Goal: Task Accomplishment & Management: Manage account settings

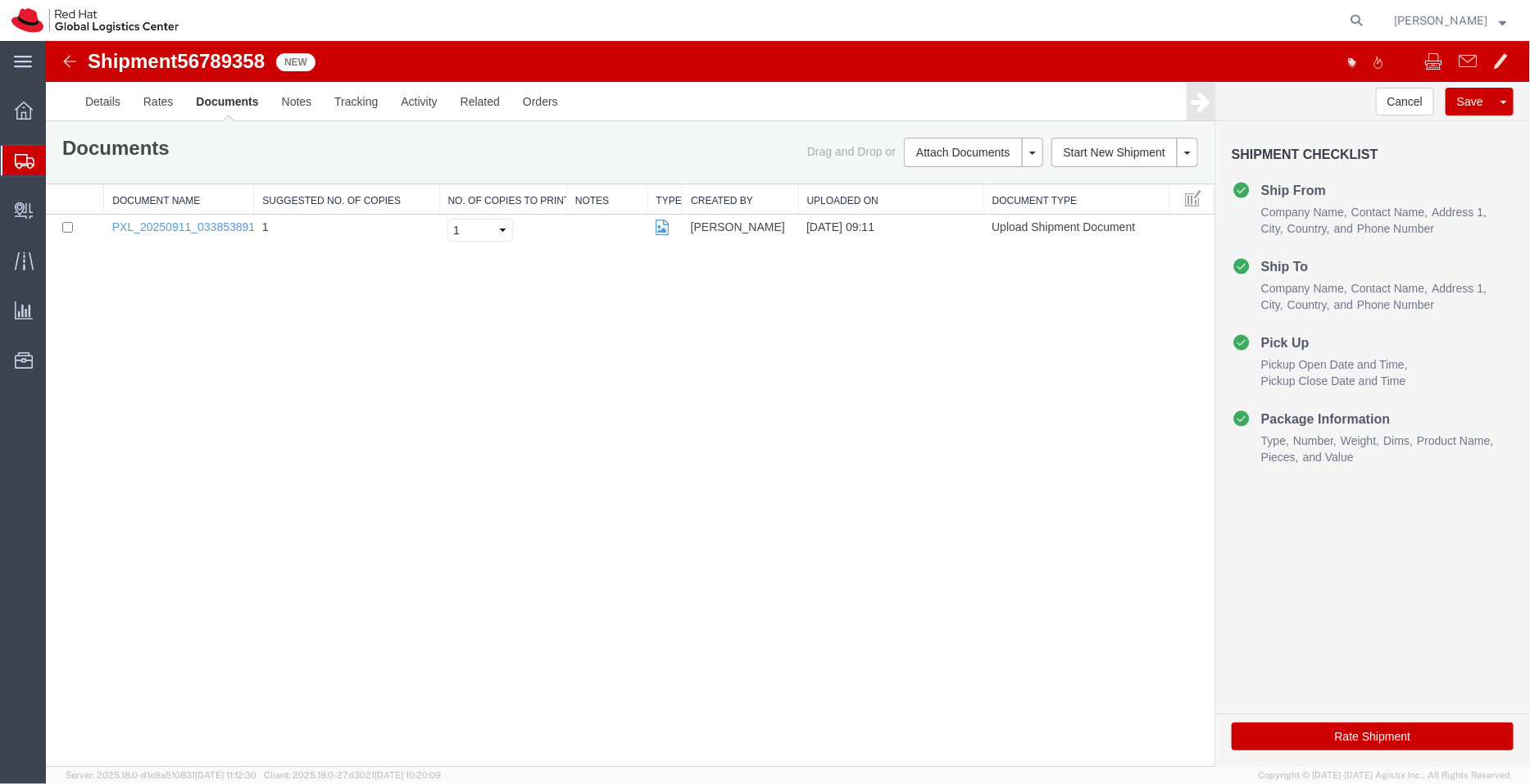
click at [0, 0] on span "Shipment Manager" at bounding box center [0, 0] width 0 height 0
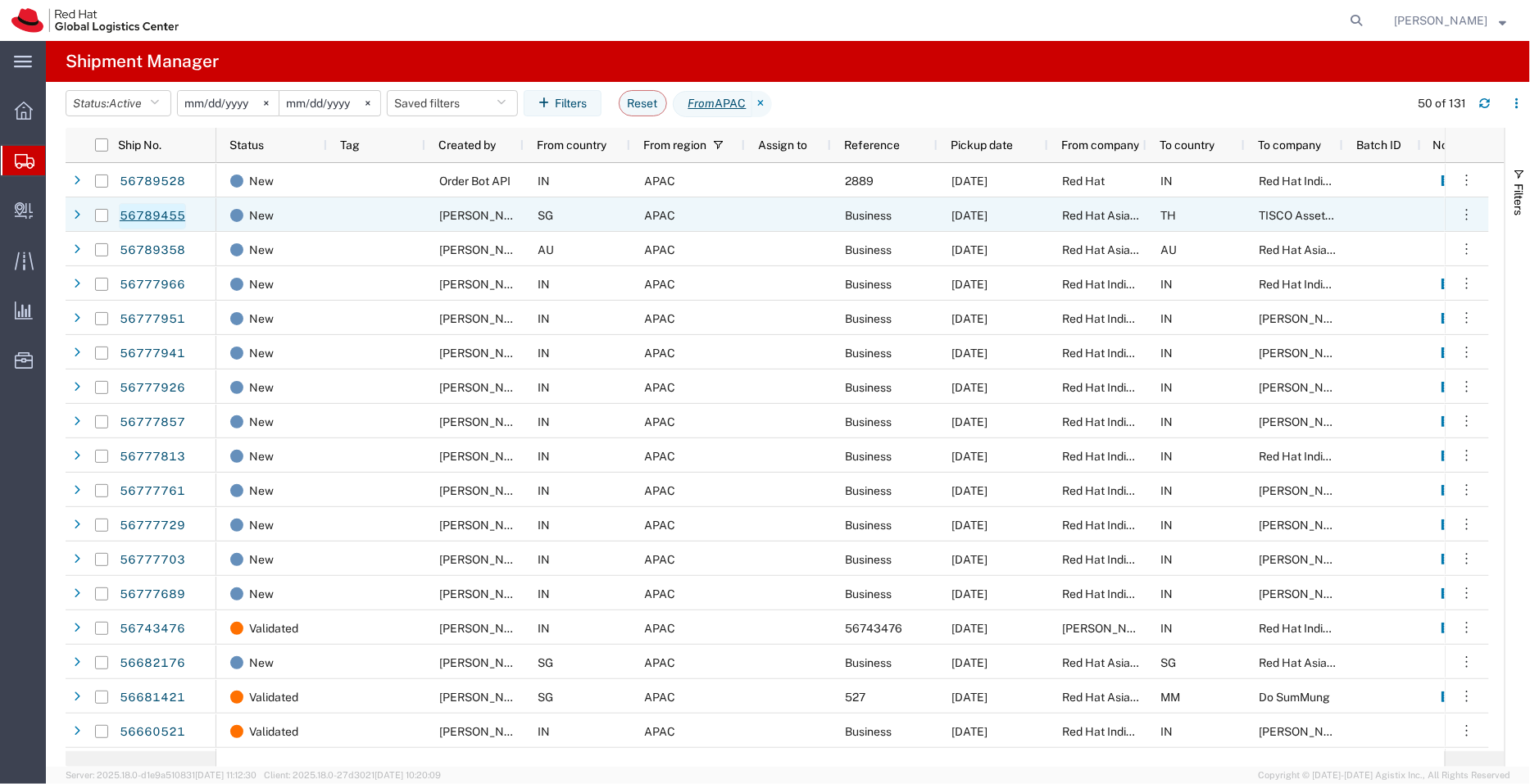
click at [158, 221] on link "56789455" at bounding box center [152, 217] width 67 height 27
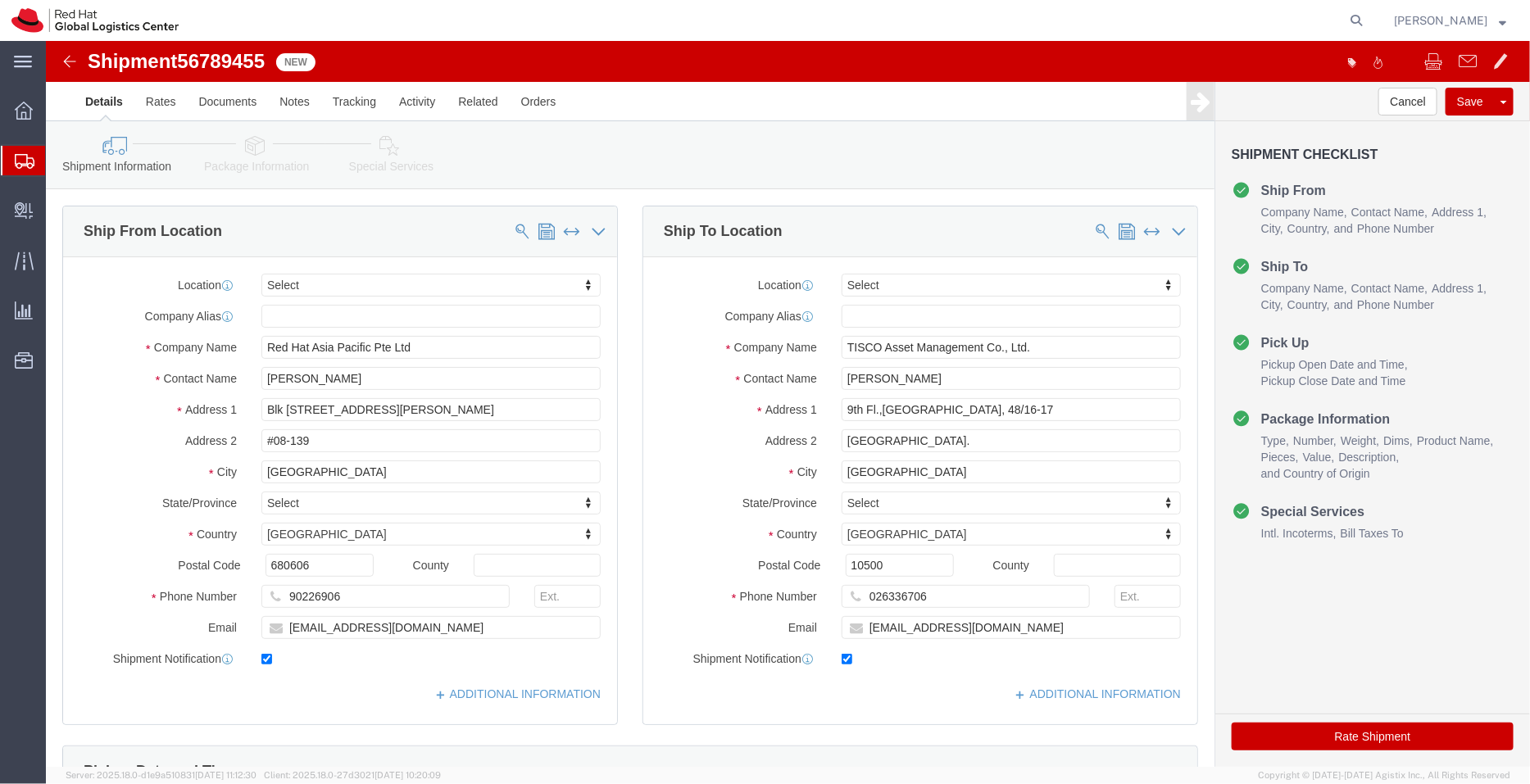
select select
click link "ADDITIONAL INFORMATION"
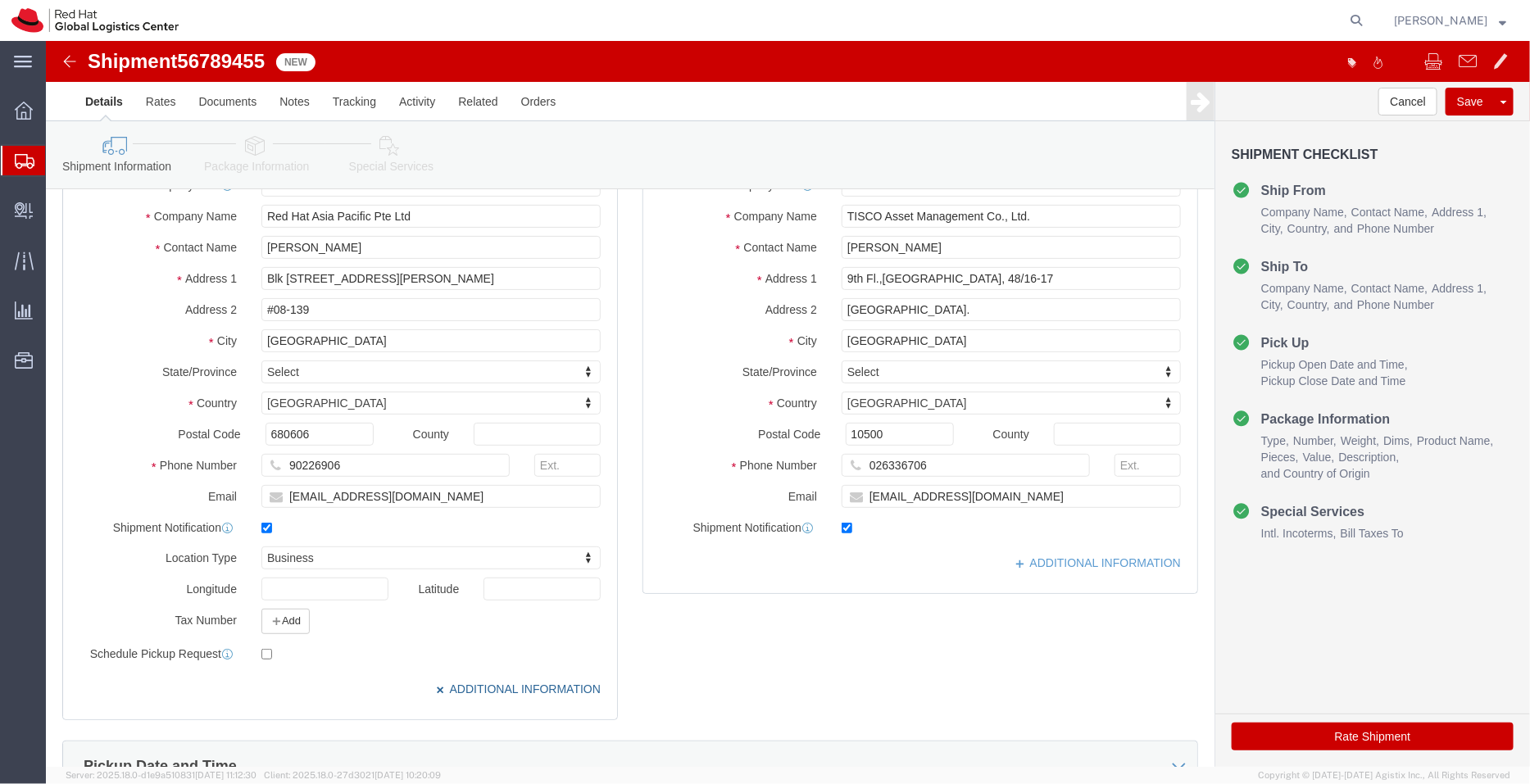
scroll to position [132, 0]
click input "punraweet@tisco.co.th"
type input "punraweet@tisco.co.th,apaclogistics@redhat.com"
click link "ADDITIONAL INFORMATION"
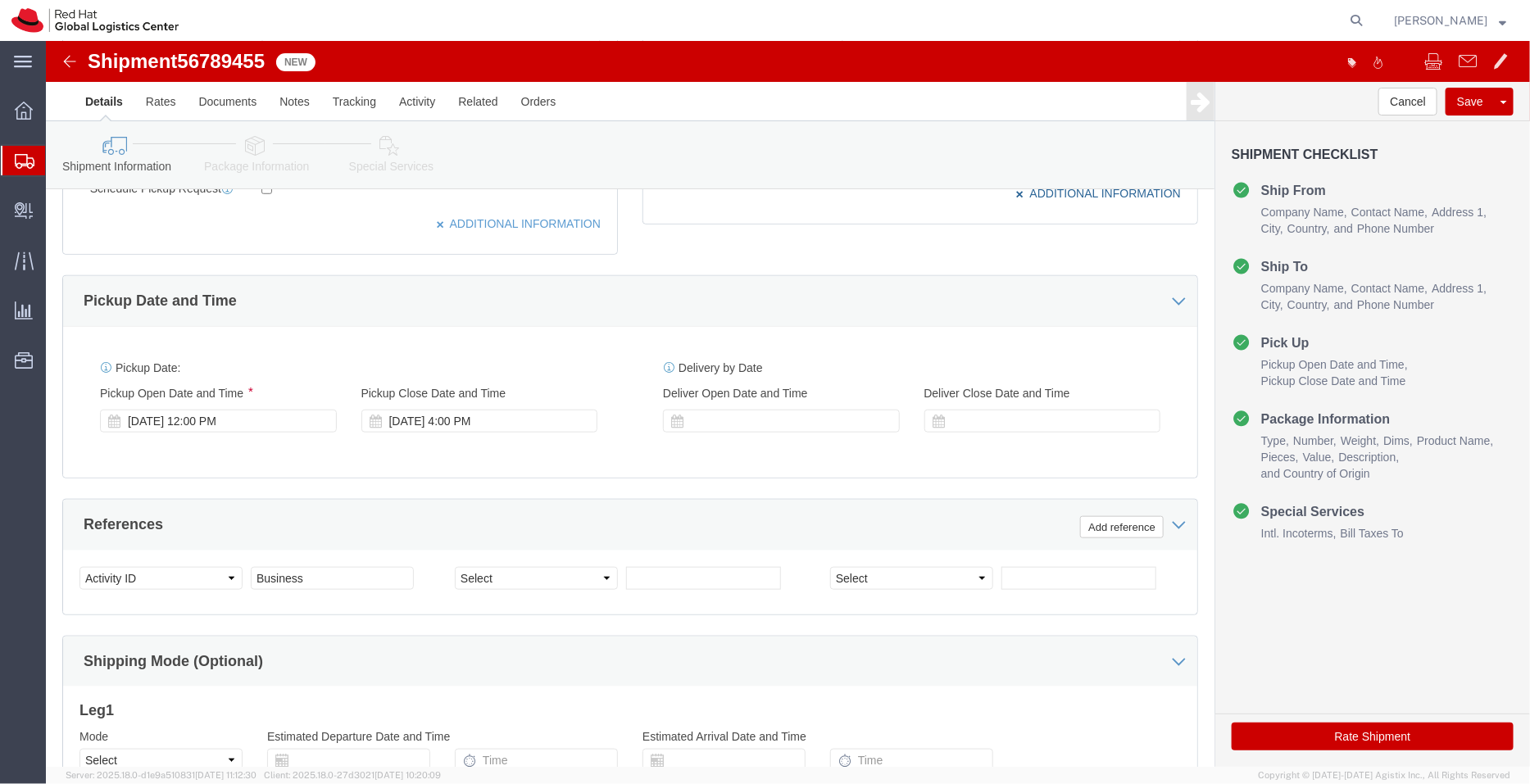
scroll to position [603, 0]
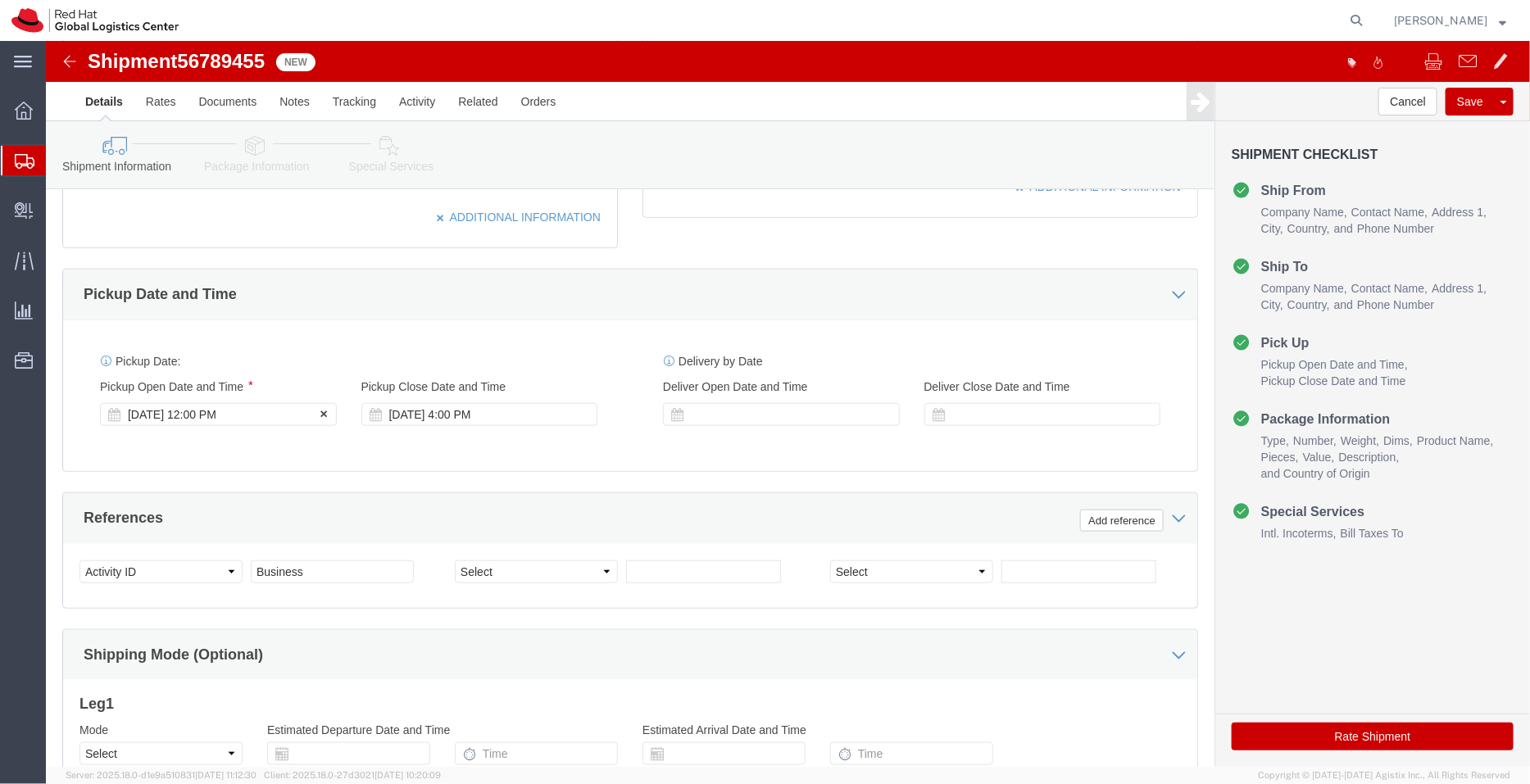
click div "Sep 11 2025 12:00 PM"
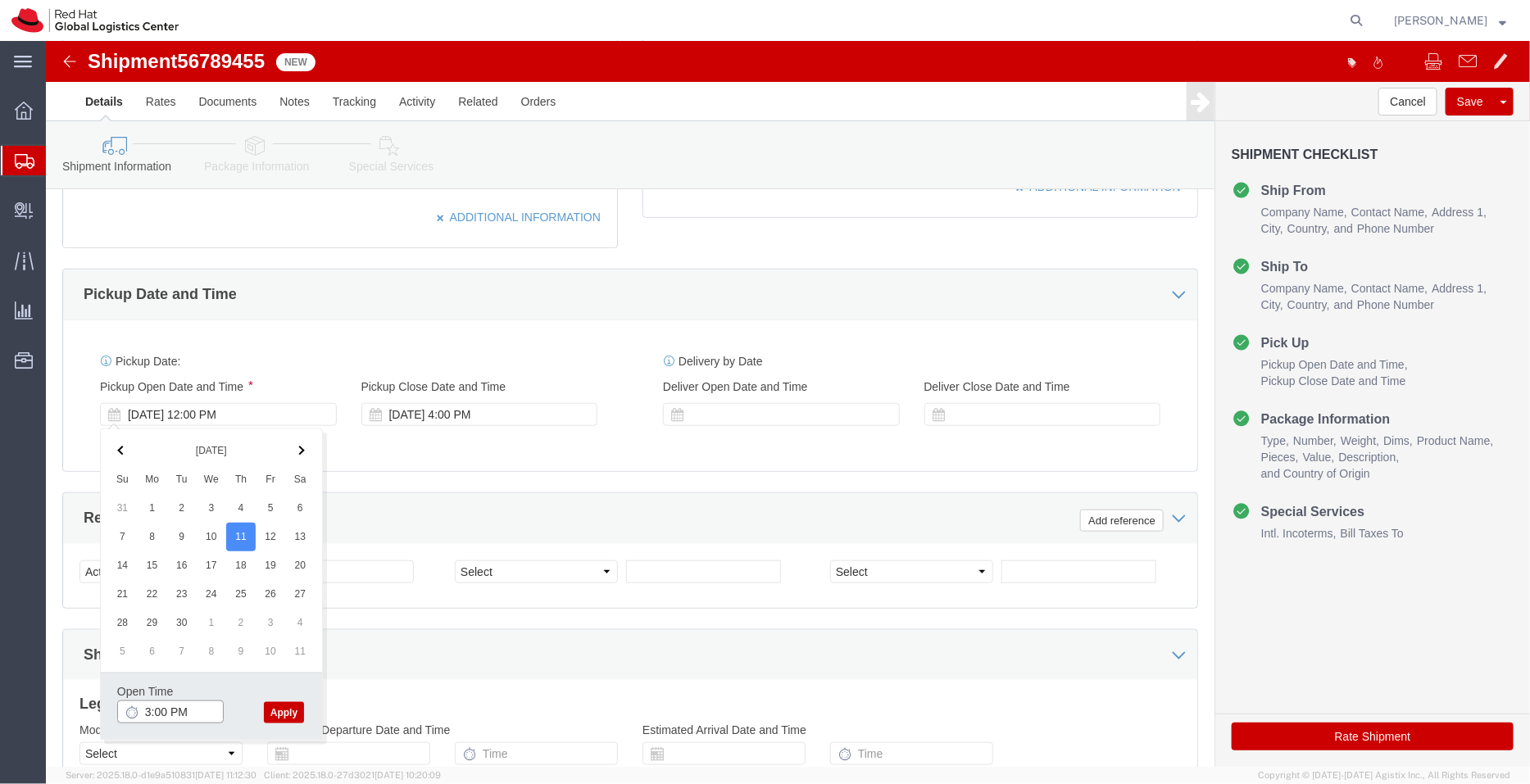
type input "3:00 PM"
click button "Apply"
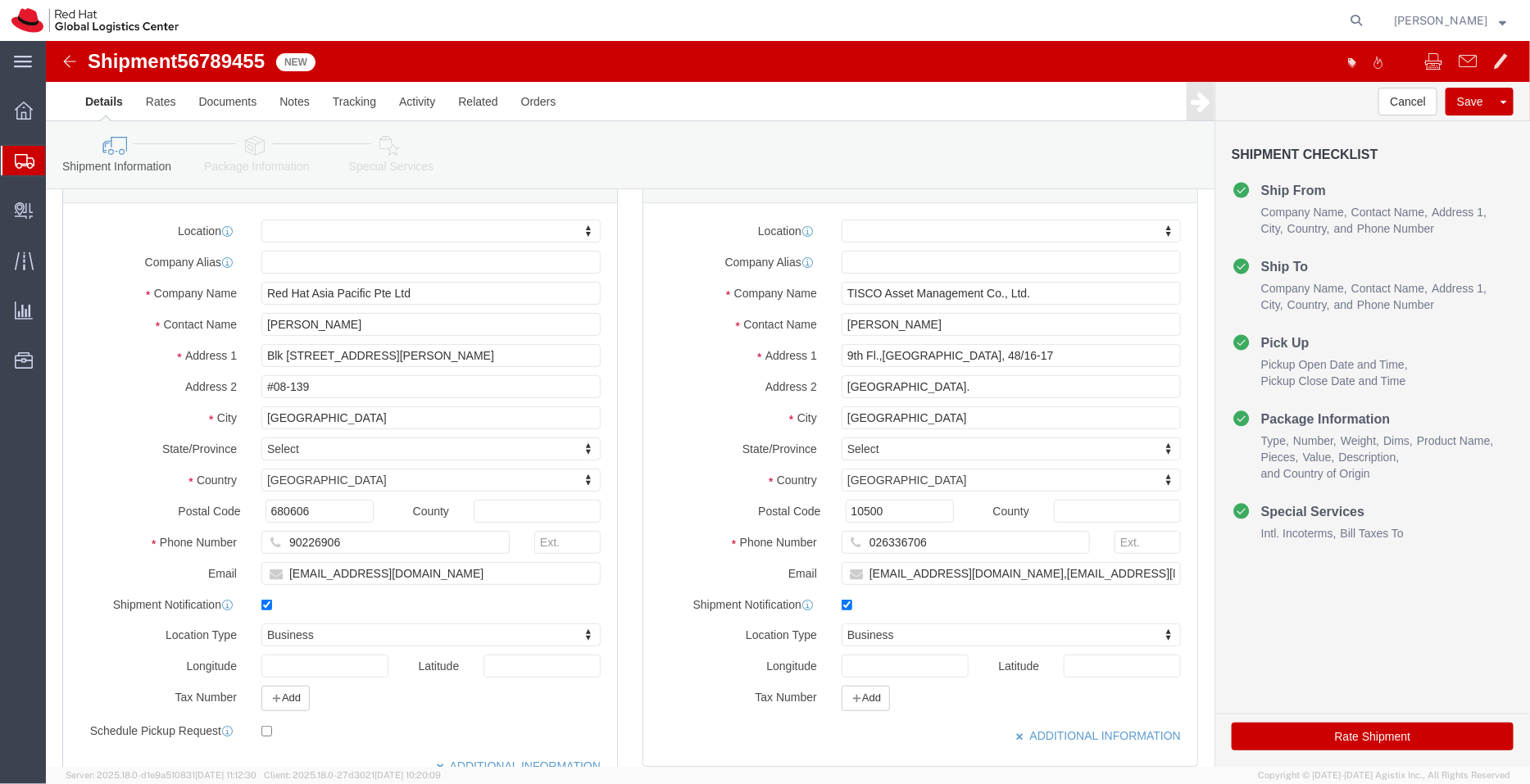
scroll to position [58, 0]
click button "Add"
click select "Select EIN EORI TIN VAT Other"
select select "TIN"
click select "Select EIN EORI TIN VAT Other"
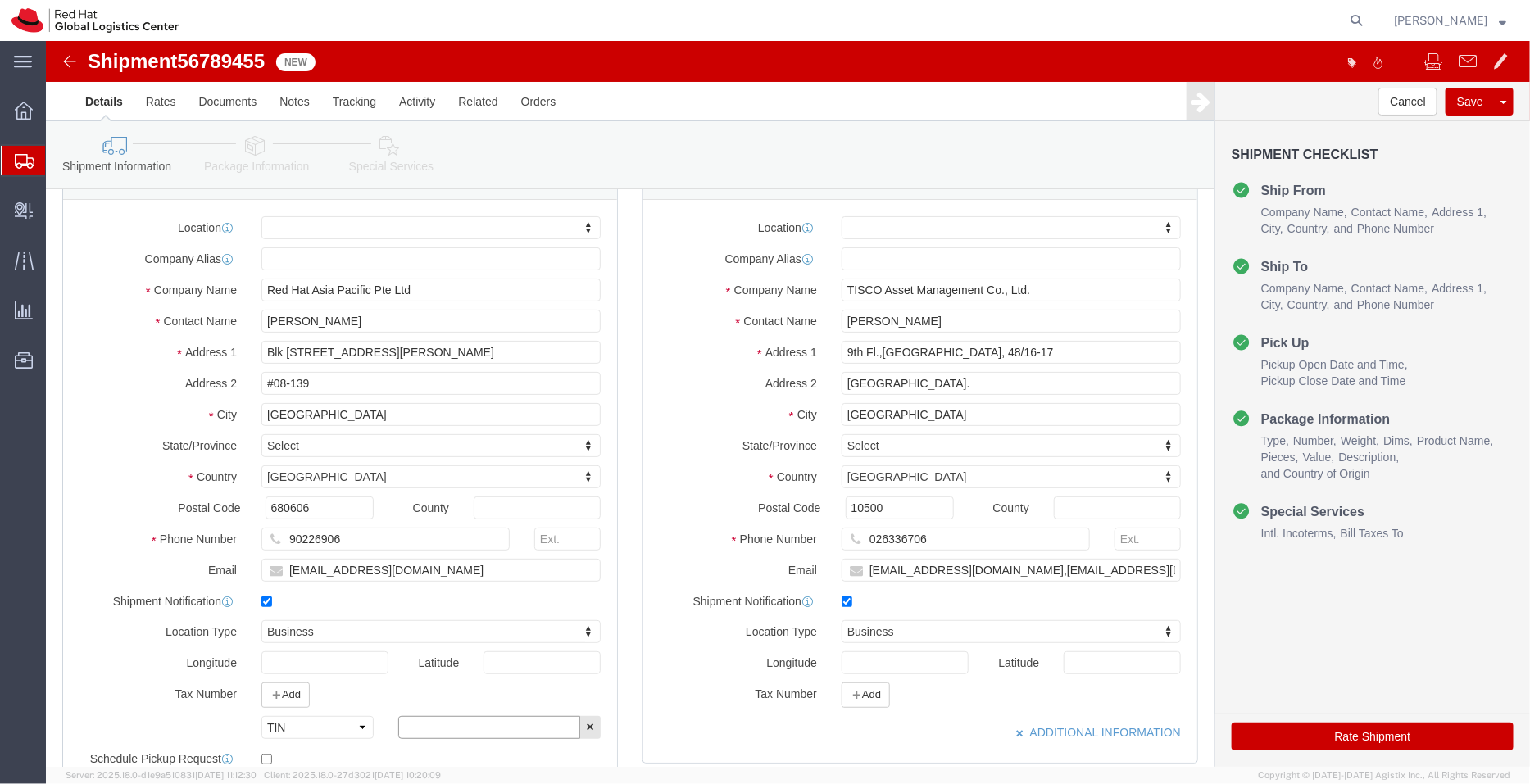
click input "text"
paste input "200004388R"
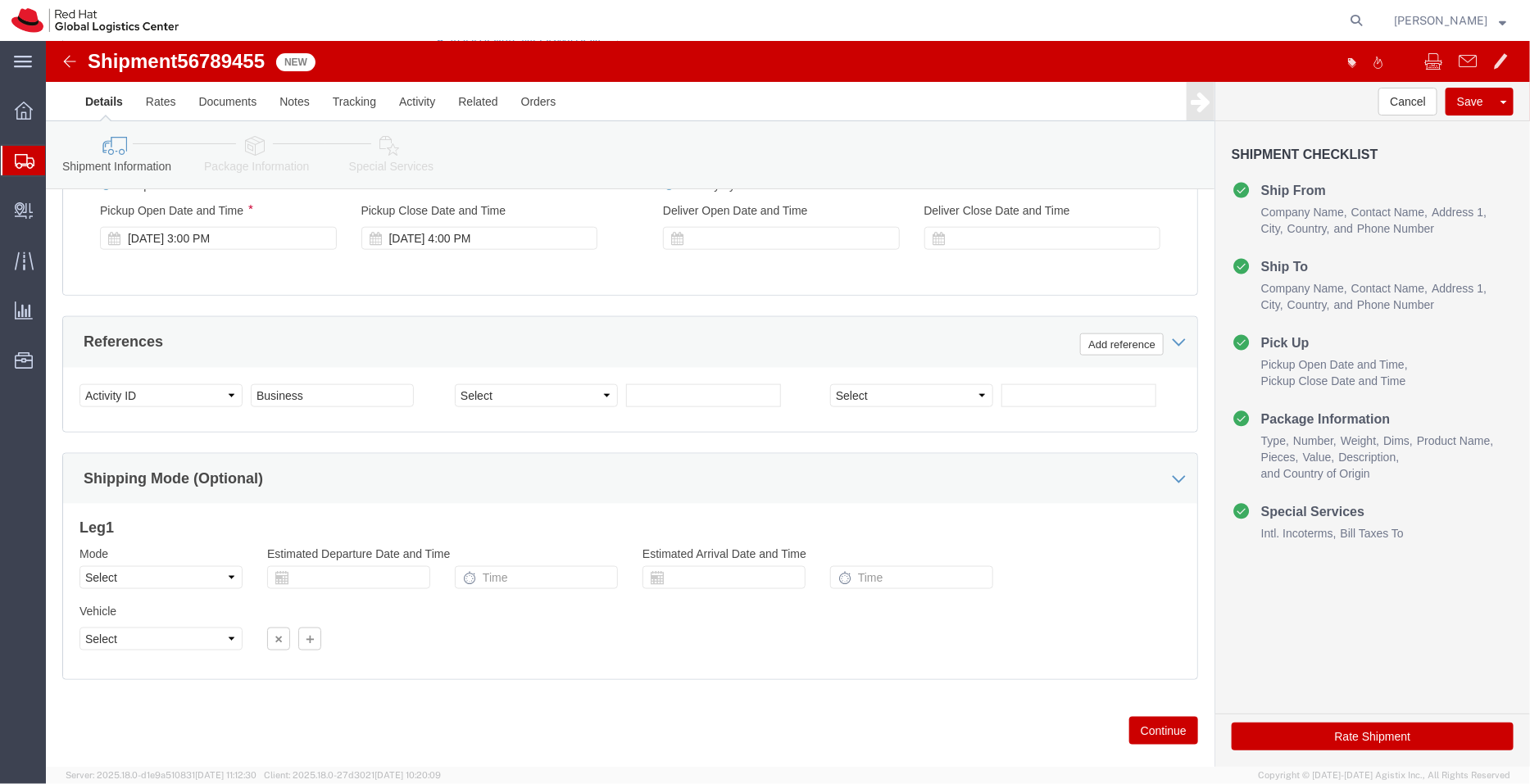
scroll to position [838, 0]
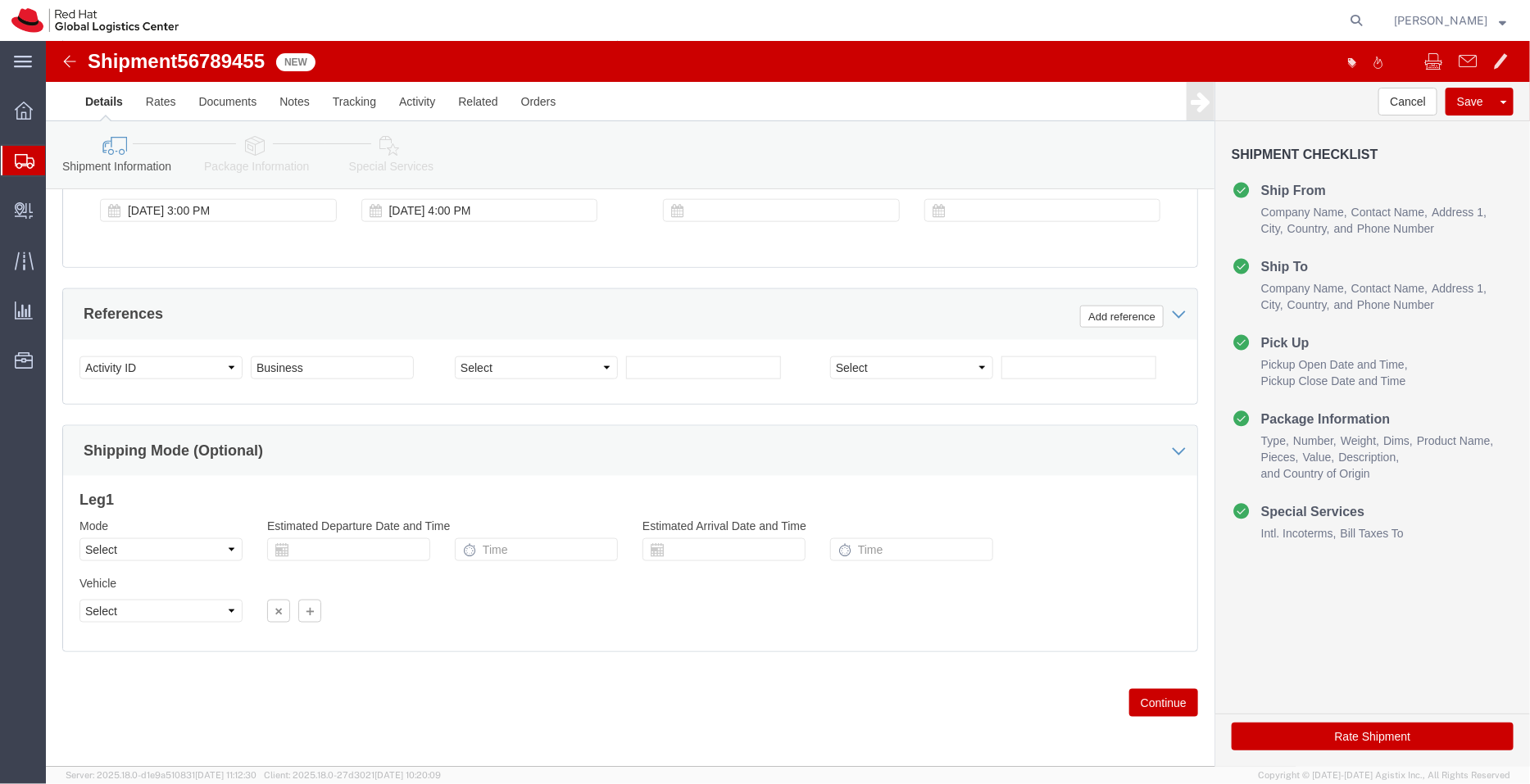
type input "200004388R"
click link "Package Information"
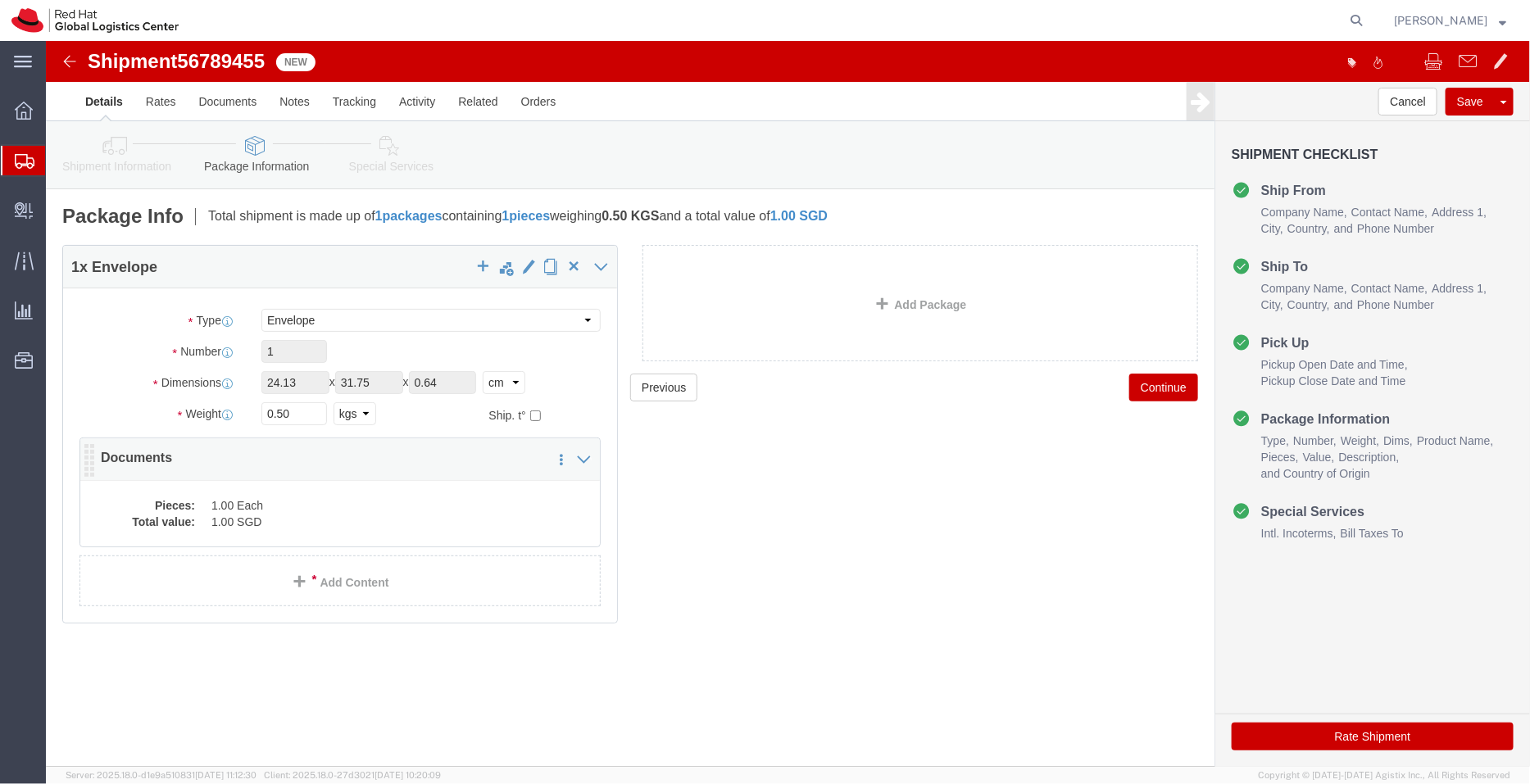
click dd "1.00 Each"
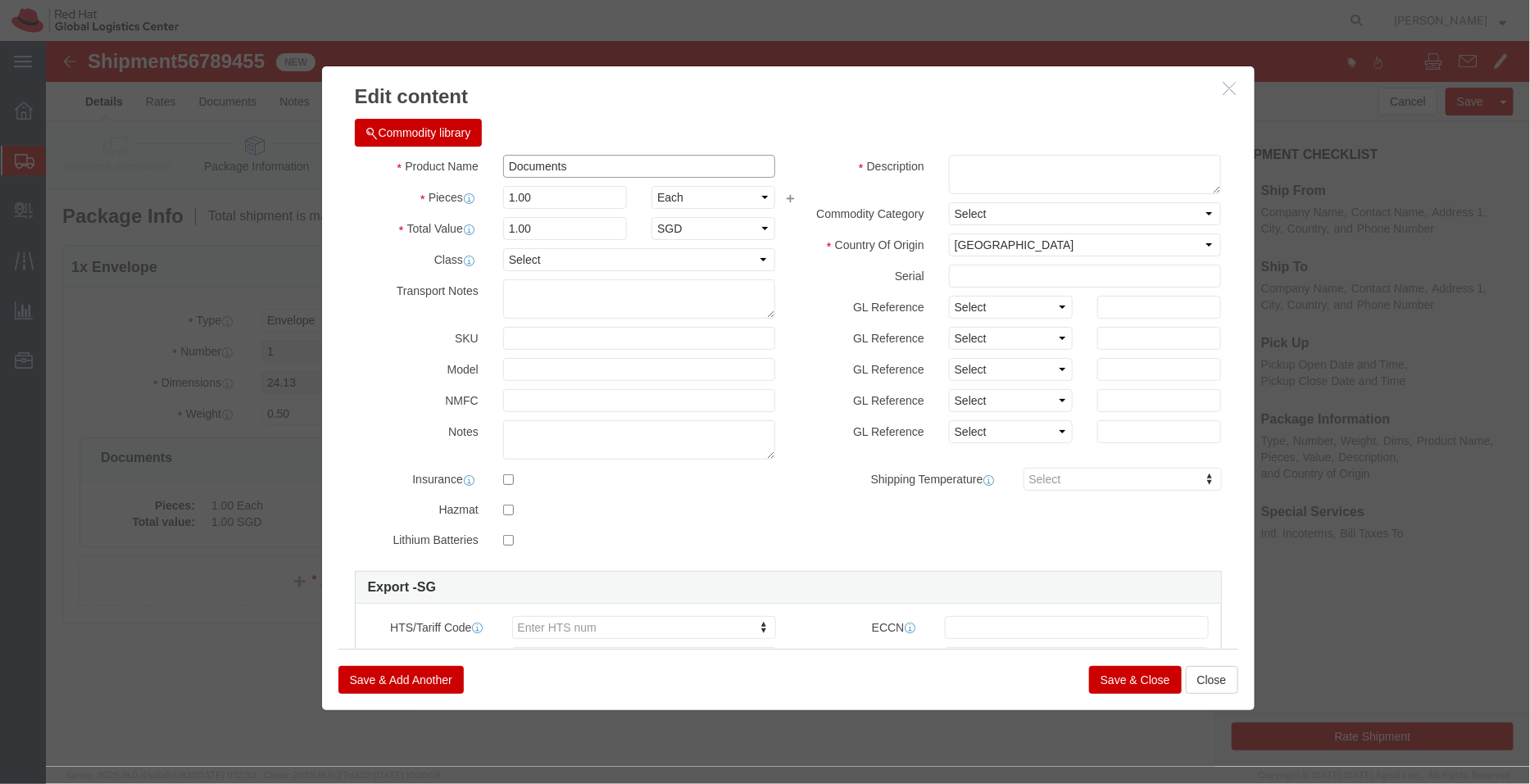
drag, startPoint x: 586, startPoint y: 164, endPoint x: 389, endPoint y: 125, distance: 200.8
click div "Product Name Documents"
click textarea
paste textarea "Documents"
type textarea "Documents"
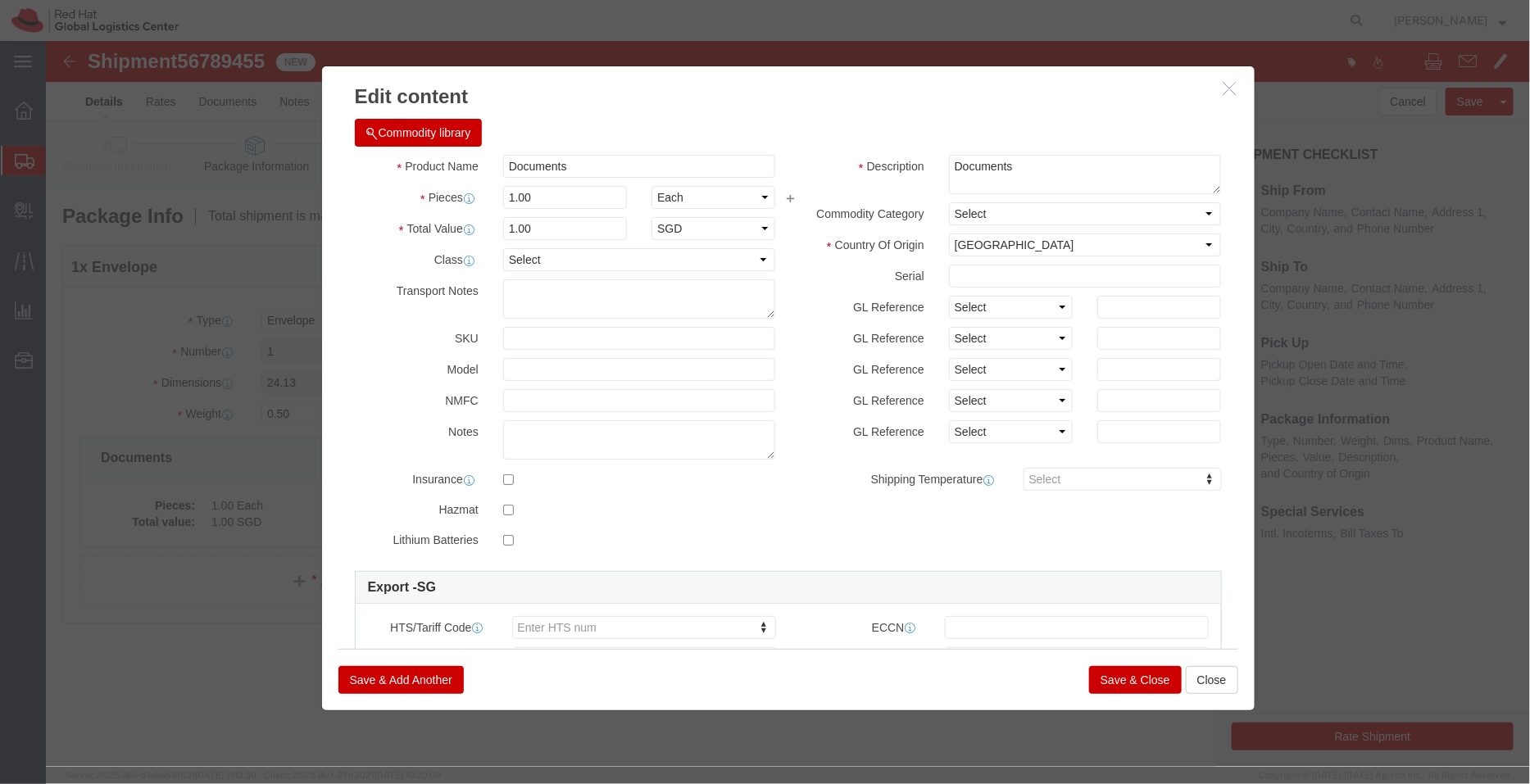
click button "Save & Close"
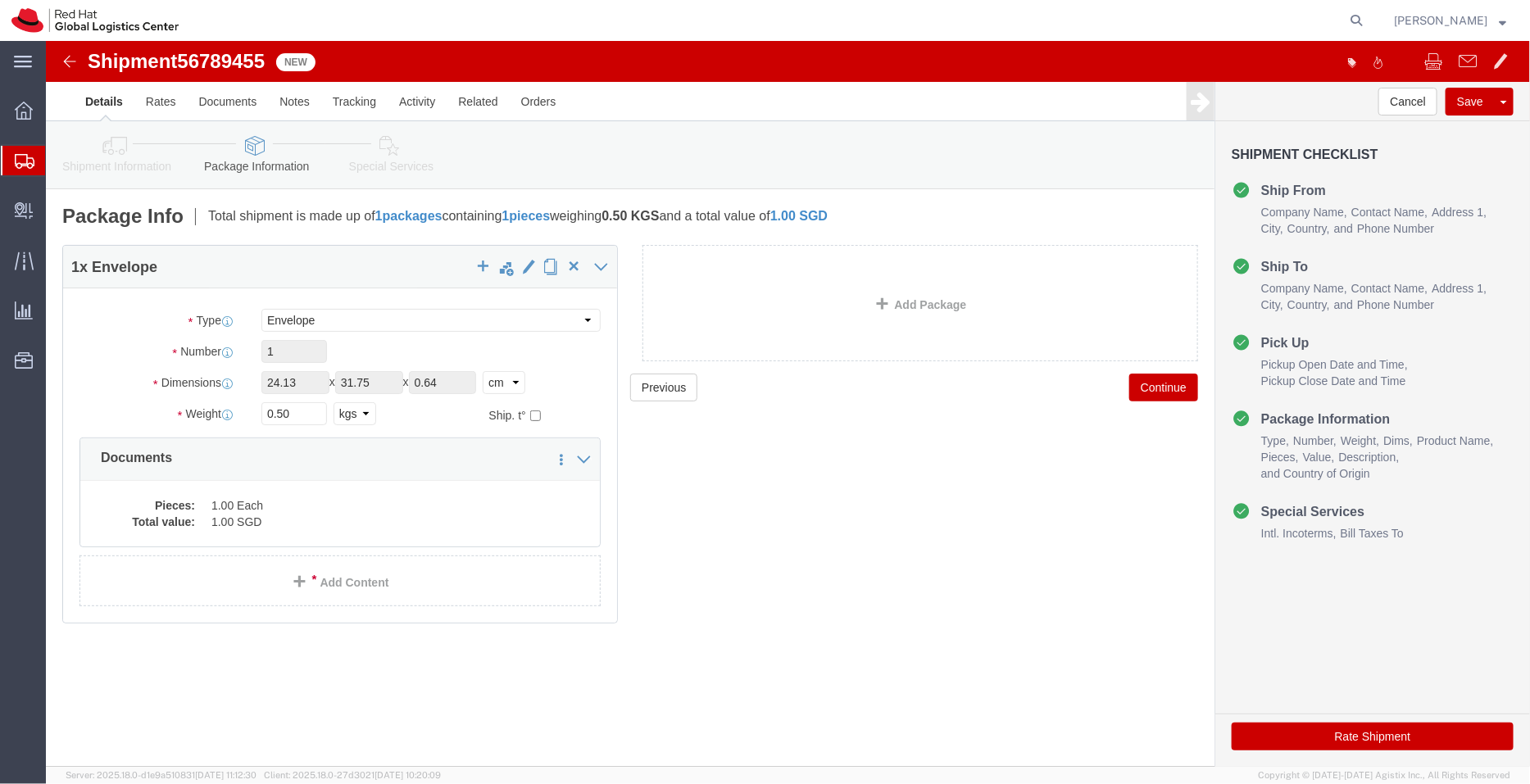
click icon
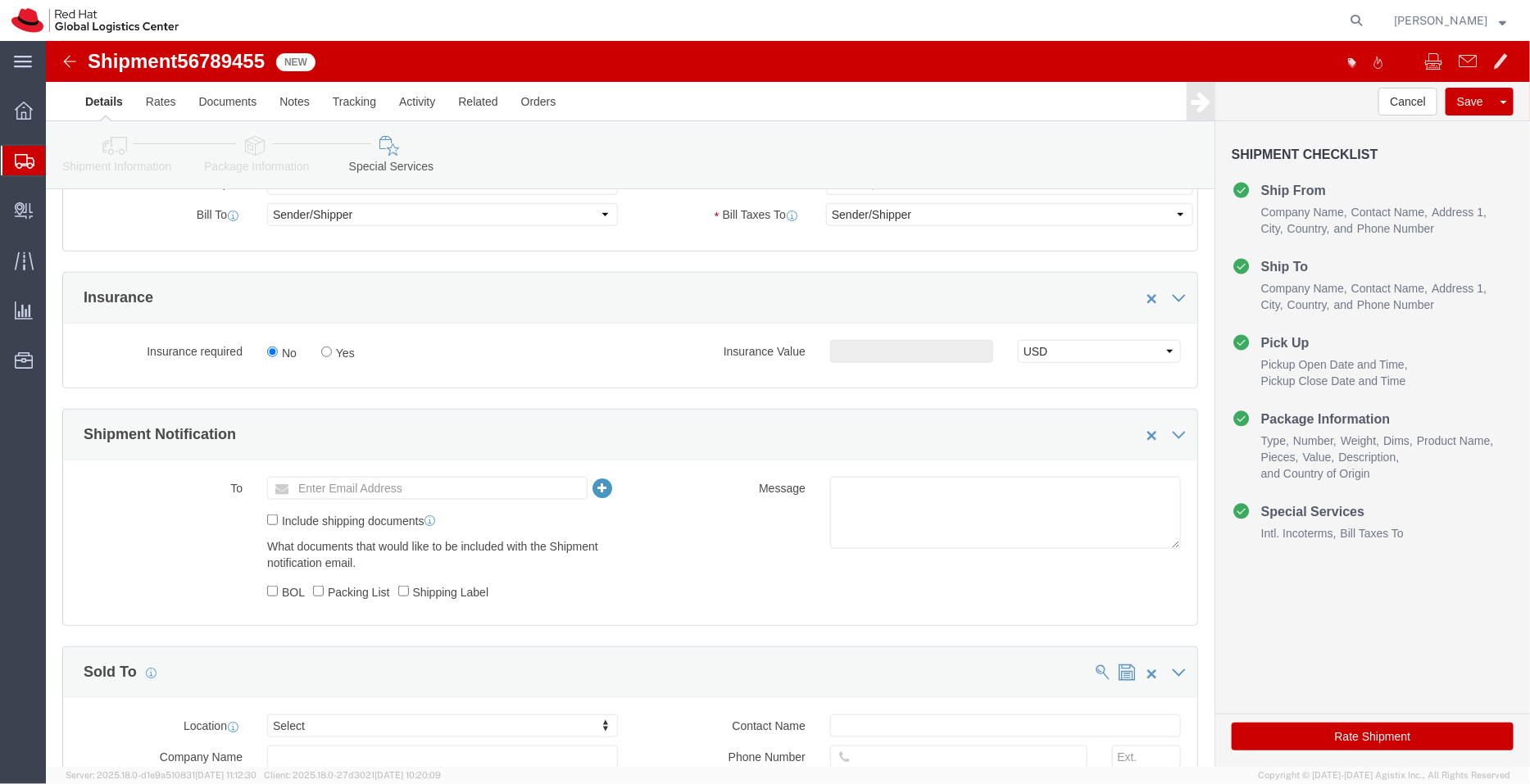
scroll to position [528, 0]
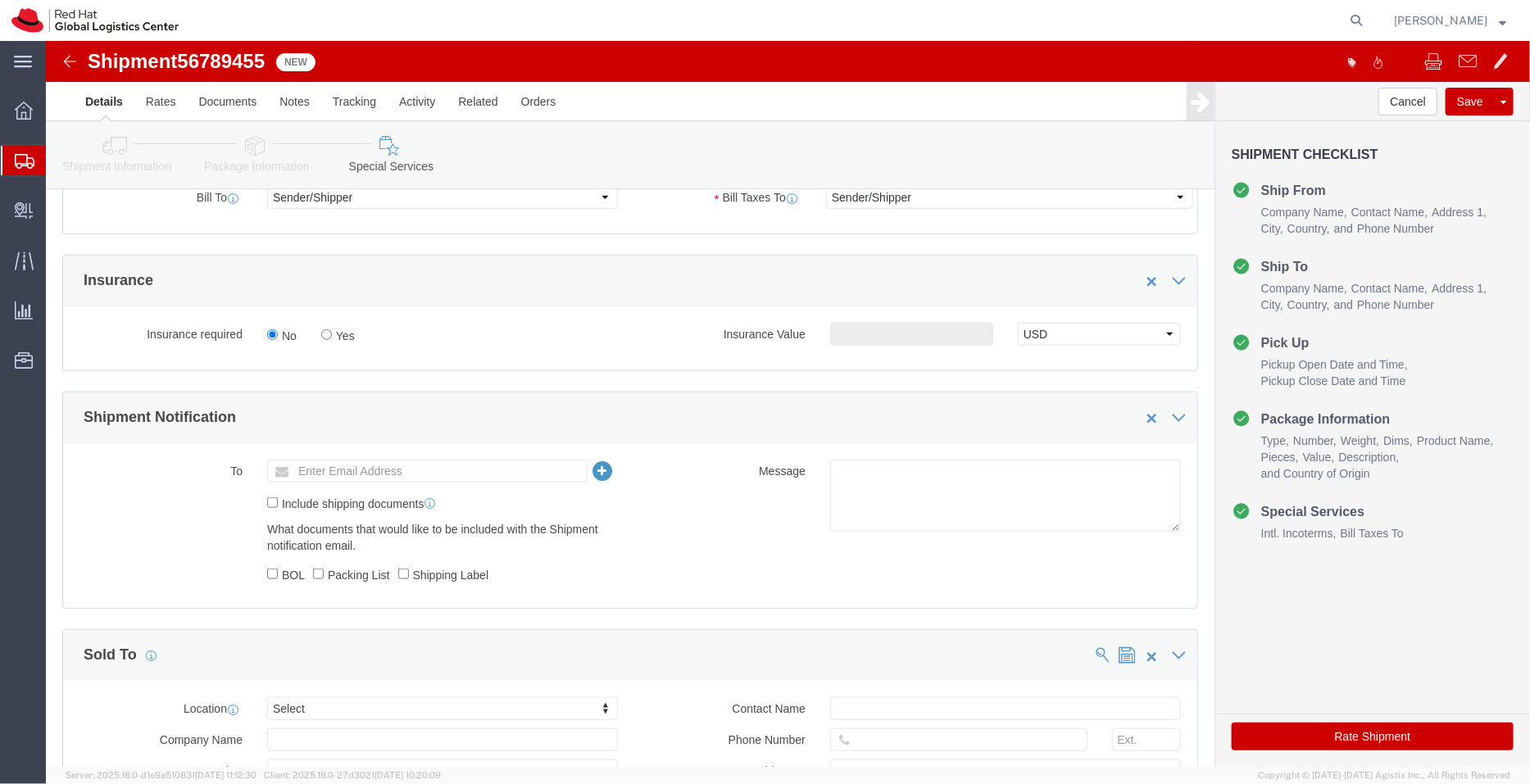
click ul "Enter Email Address"
type input "apaclogistics@redhat.com"
click textarea
type textarea "d"
click link
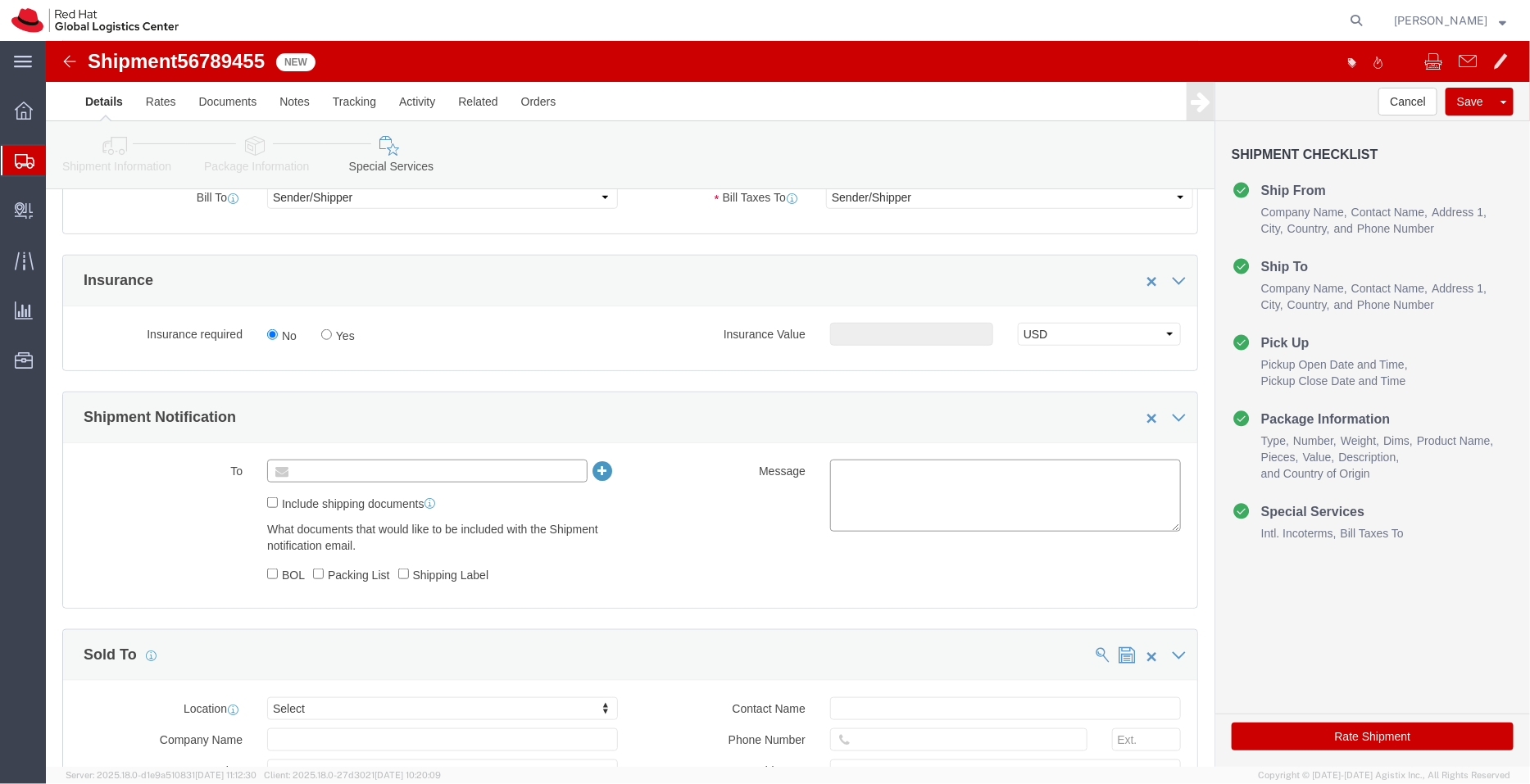
type input "Enter Email Address"
click textarea
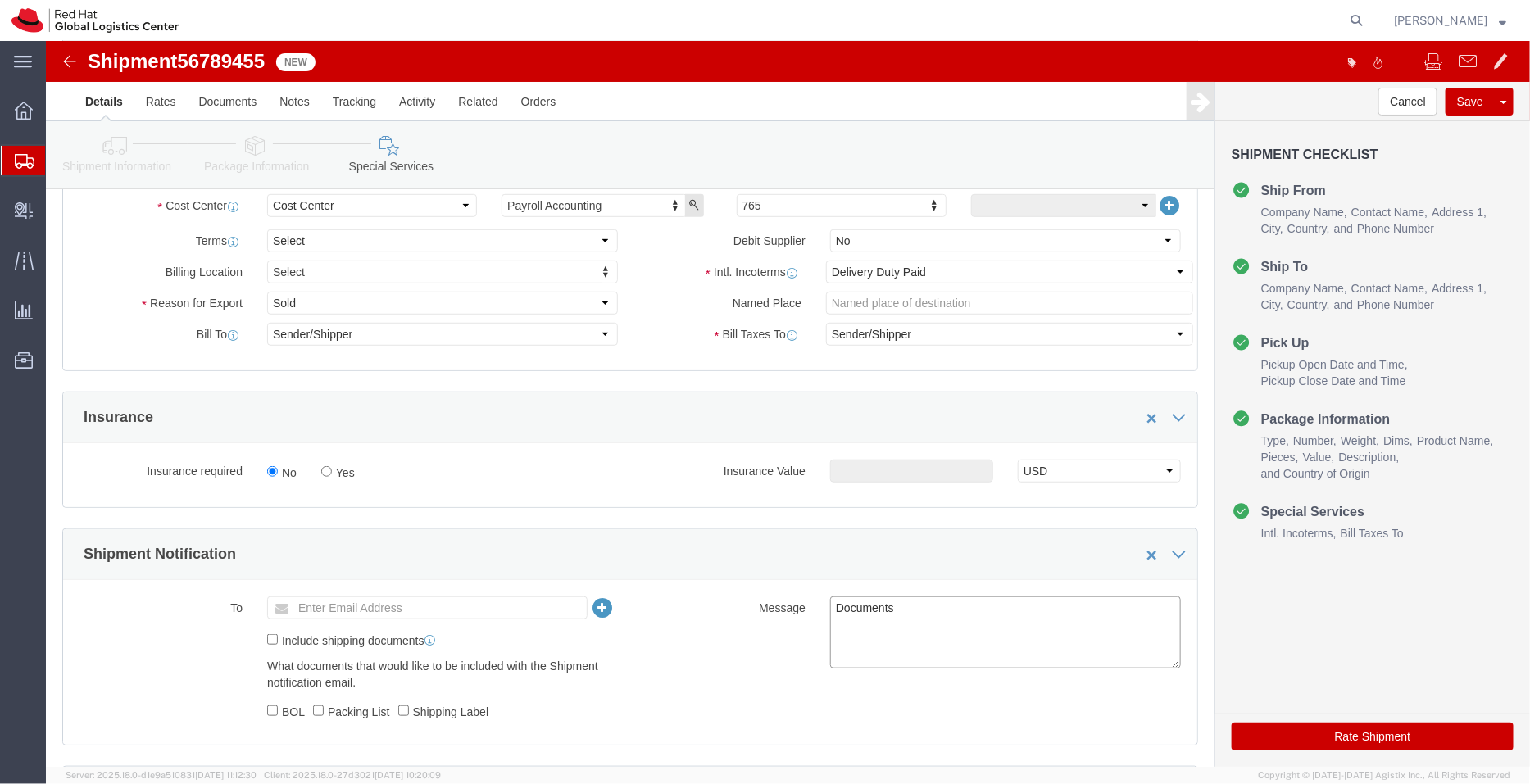
scroll to position [395, 0]
type textarea "Documents"
click icon
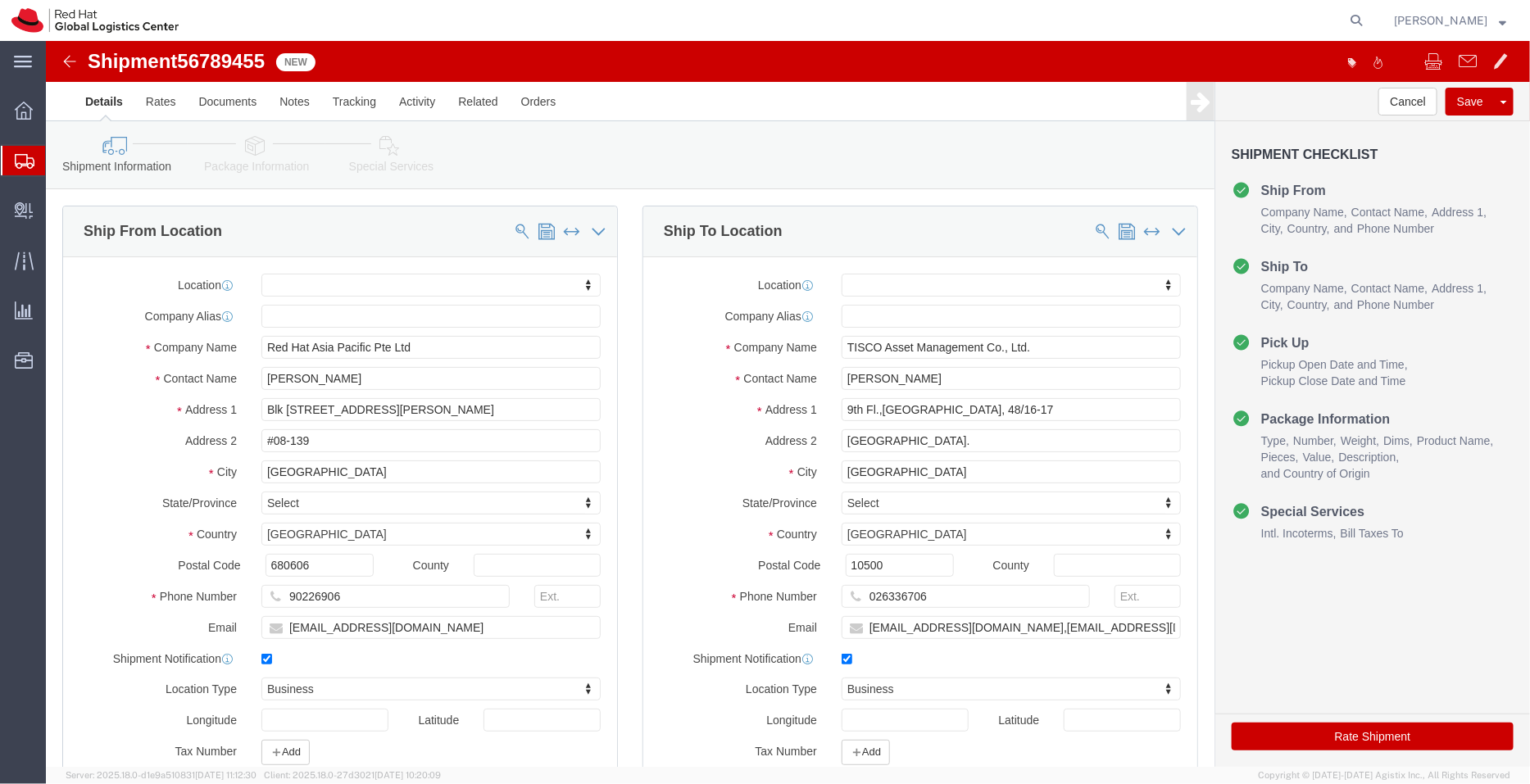
scroll to position [485, 0]
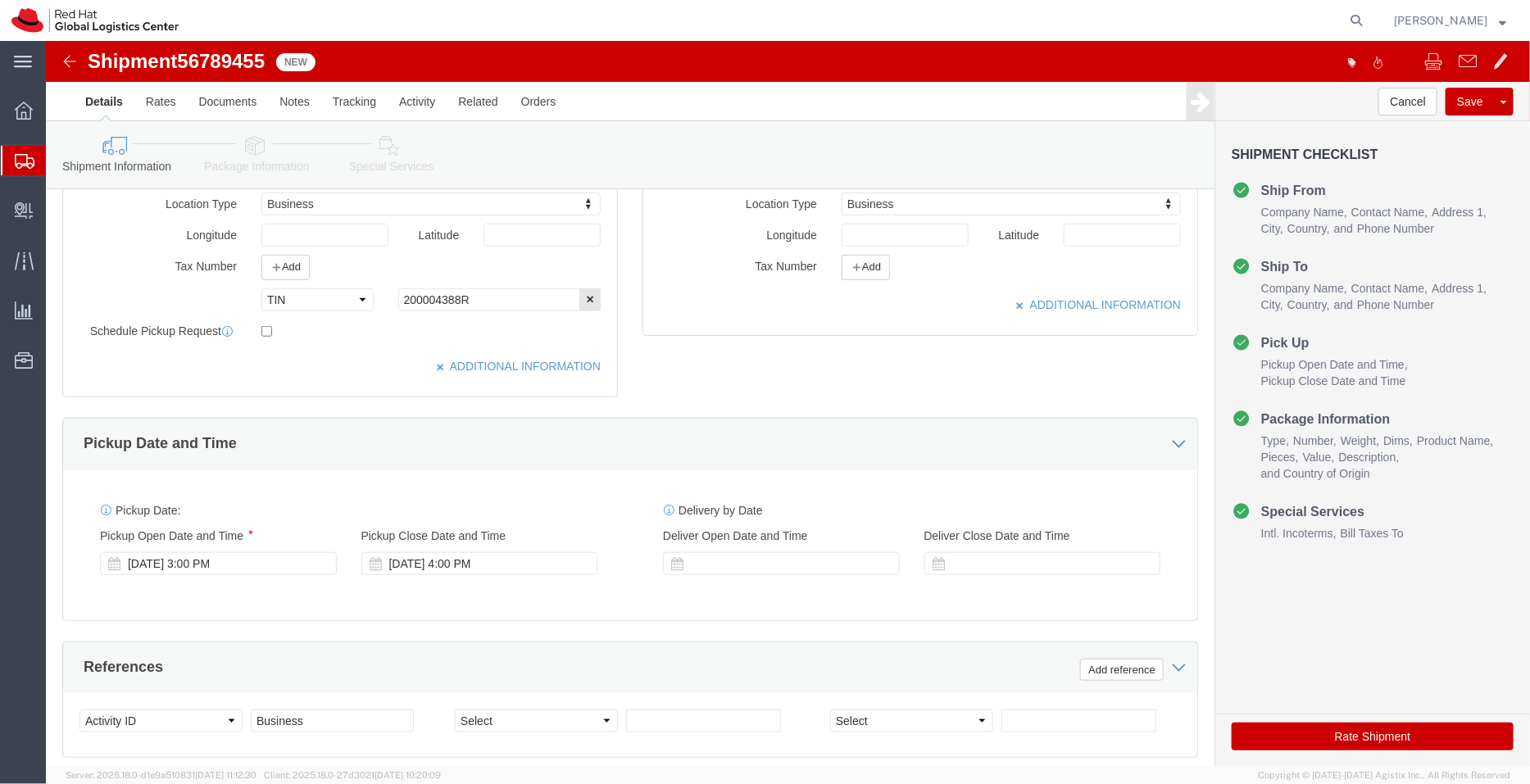
click link "Special Services"
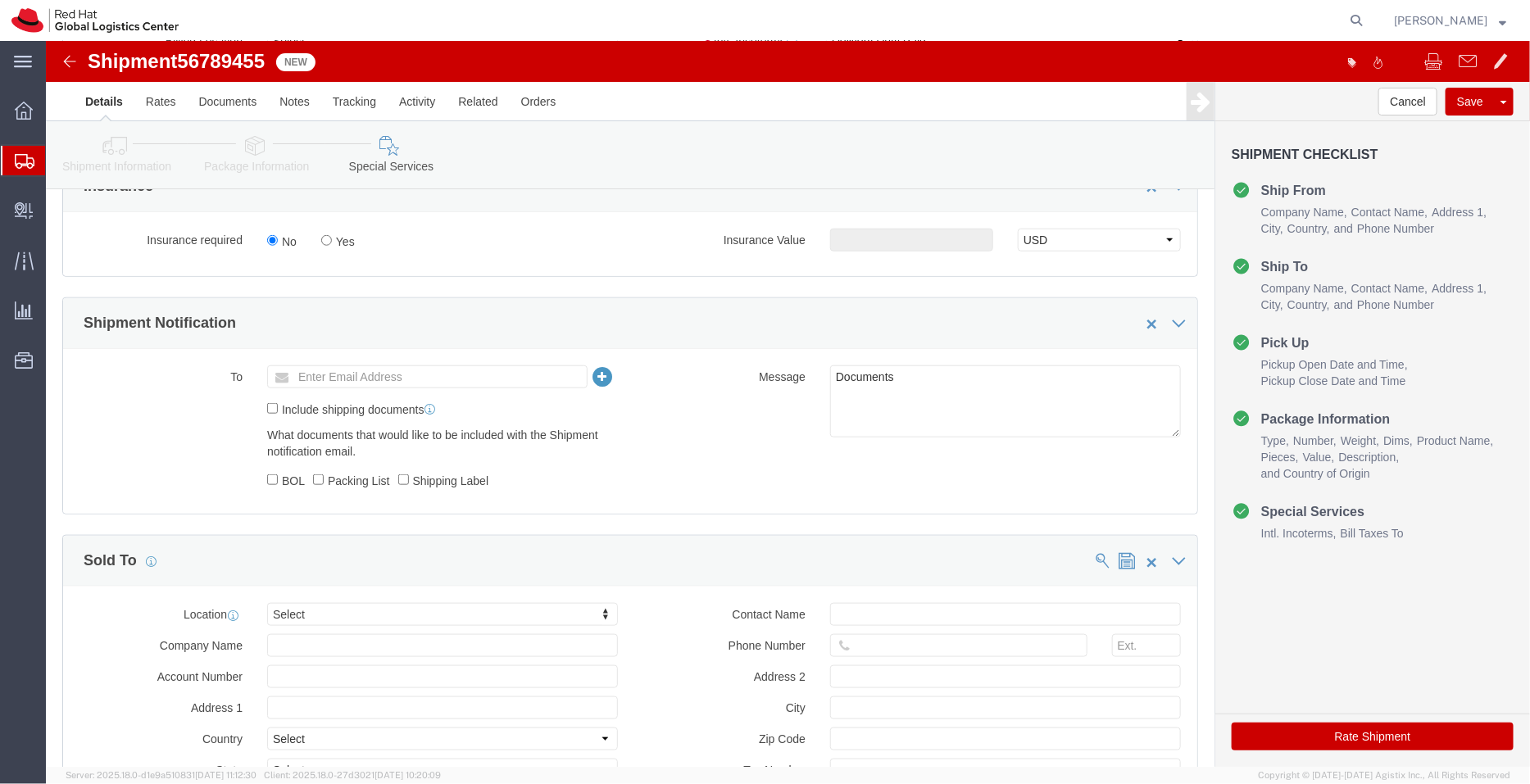
scroll to position [779, 0]
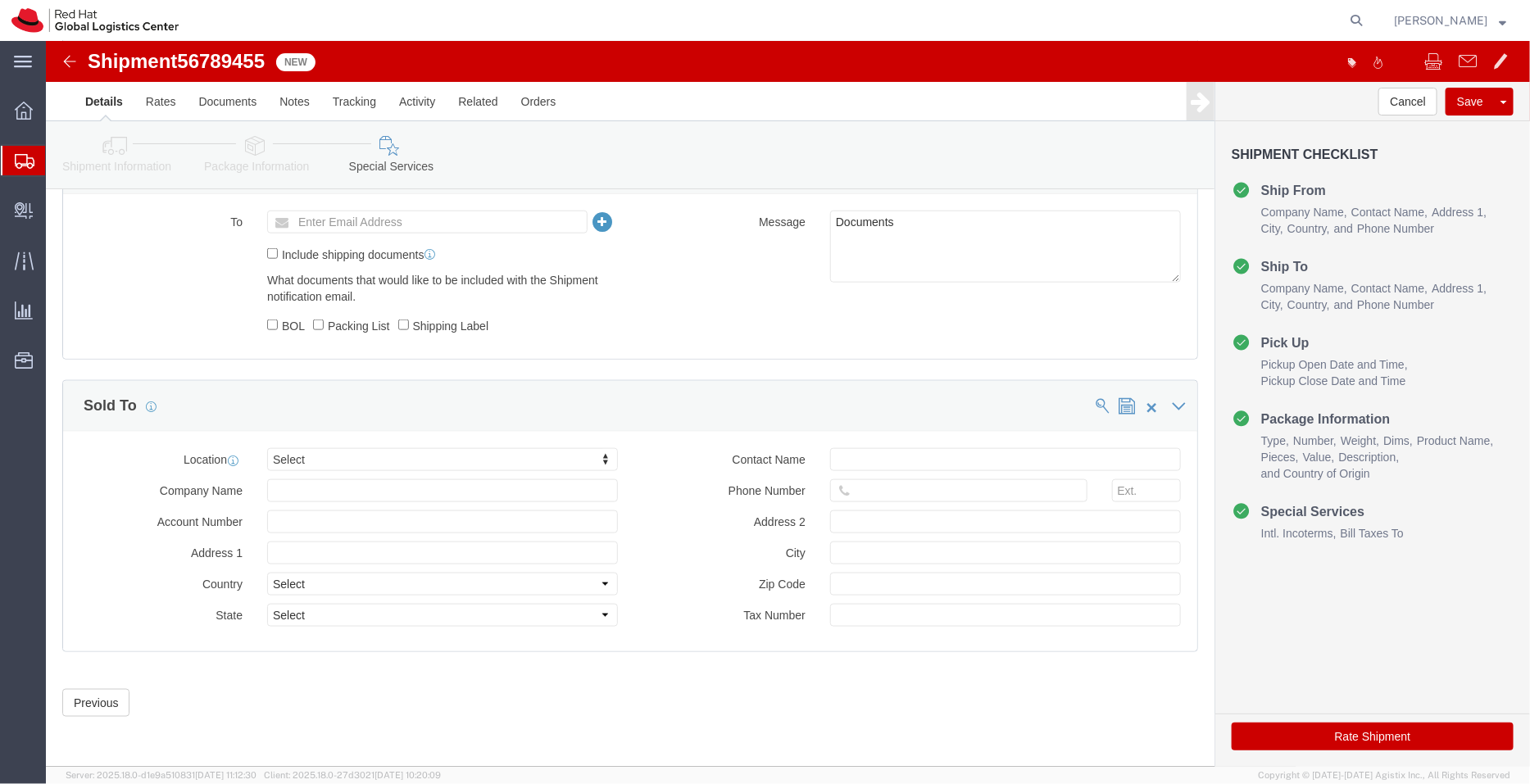
click button "Rate Shipment"
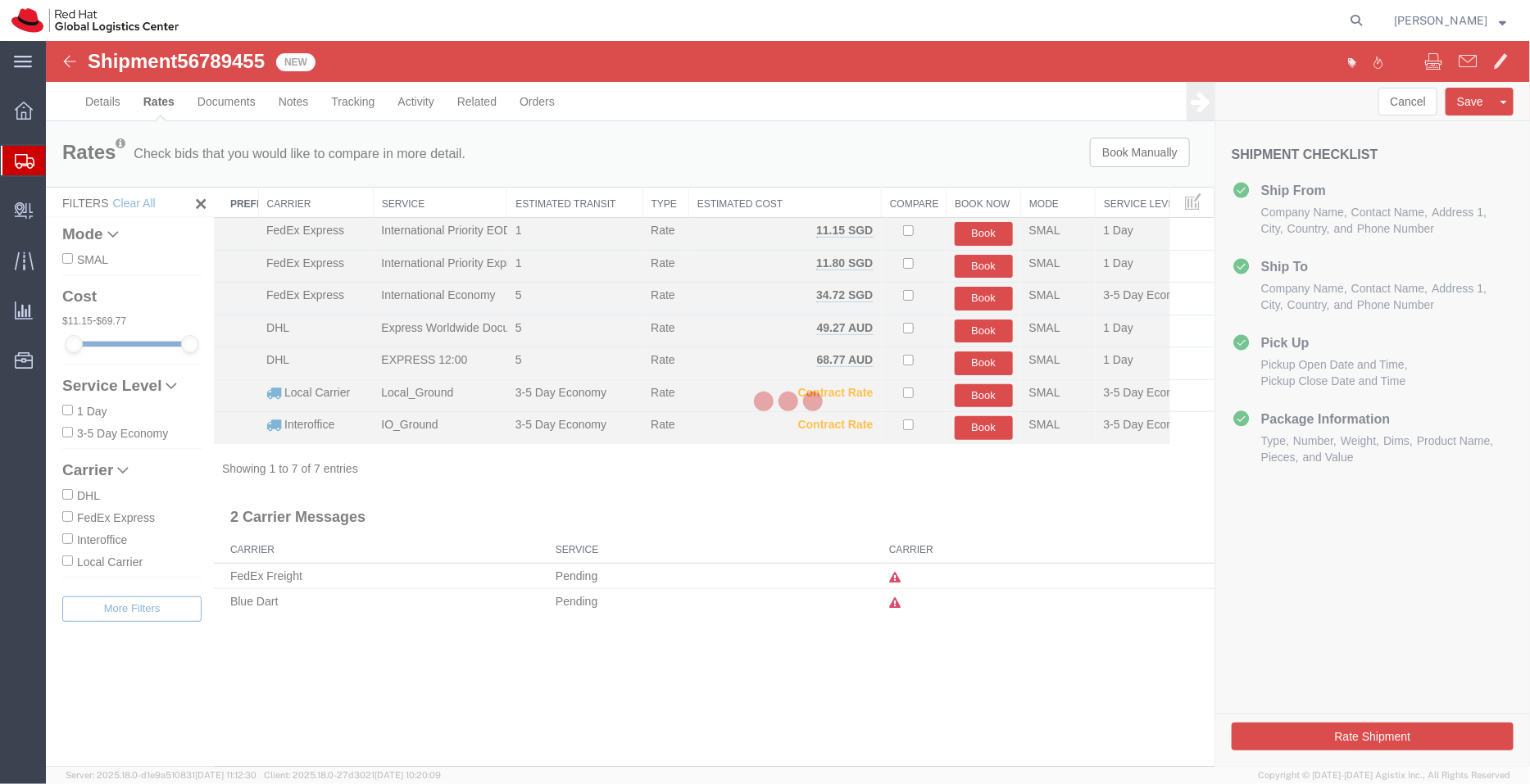
scroll to position [0, 0]
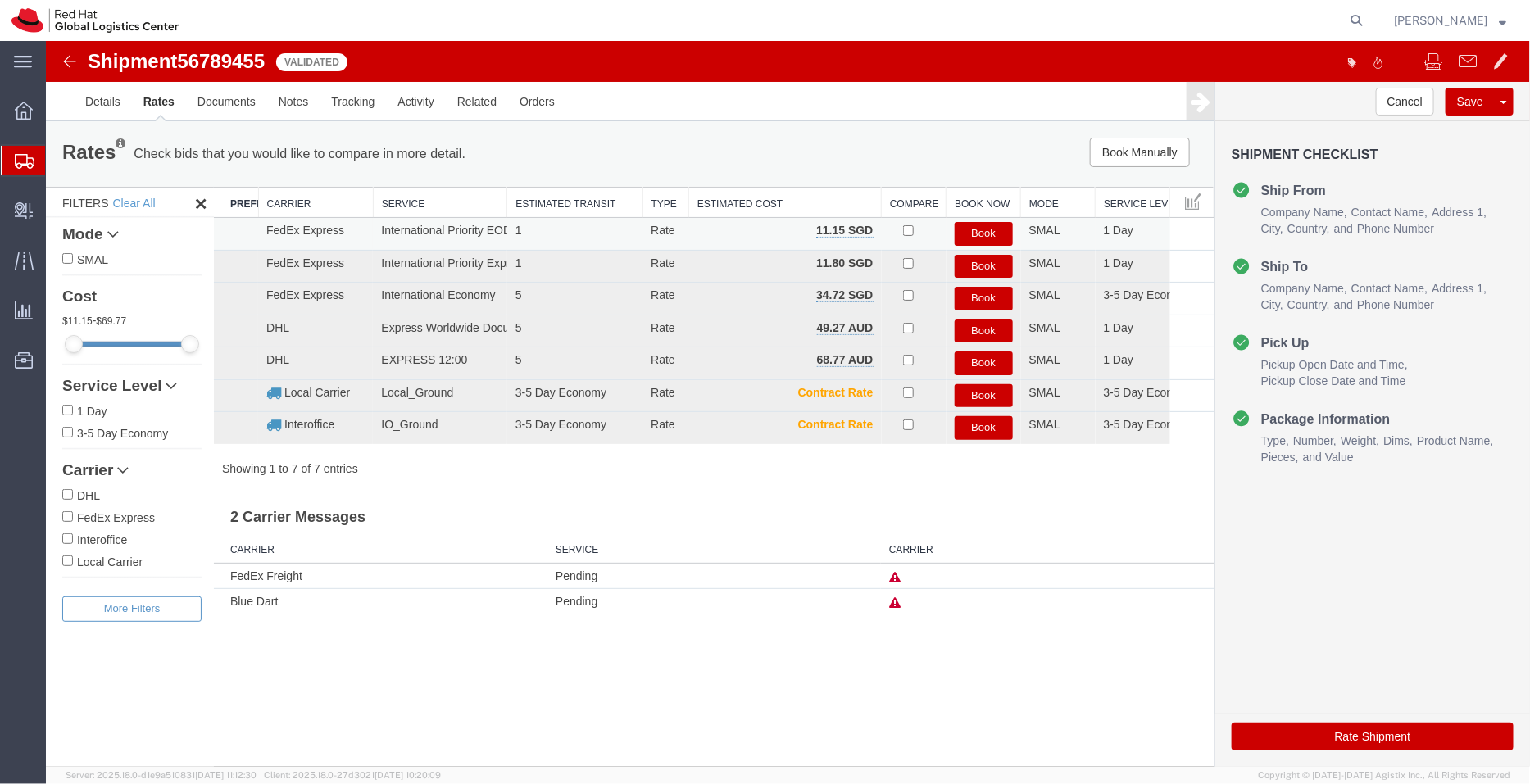
click at [989, 230] on button "Book" at bounding box center [983, 233] width 58 height 24
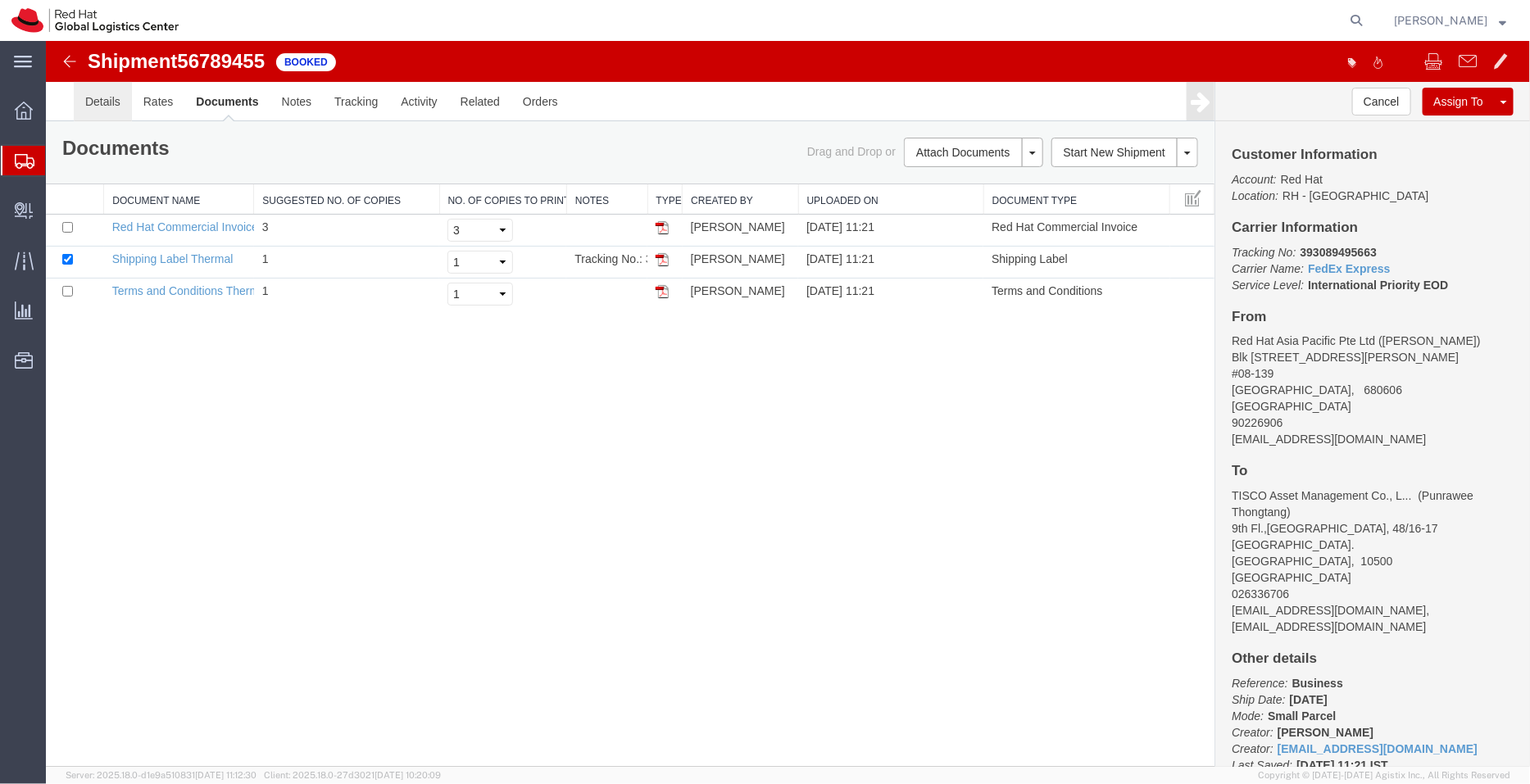
click at [104, 104] on link "Details" at bounding box center [102, 101] width 58 height 39
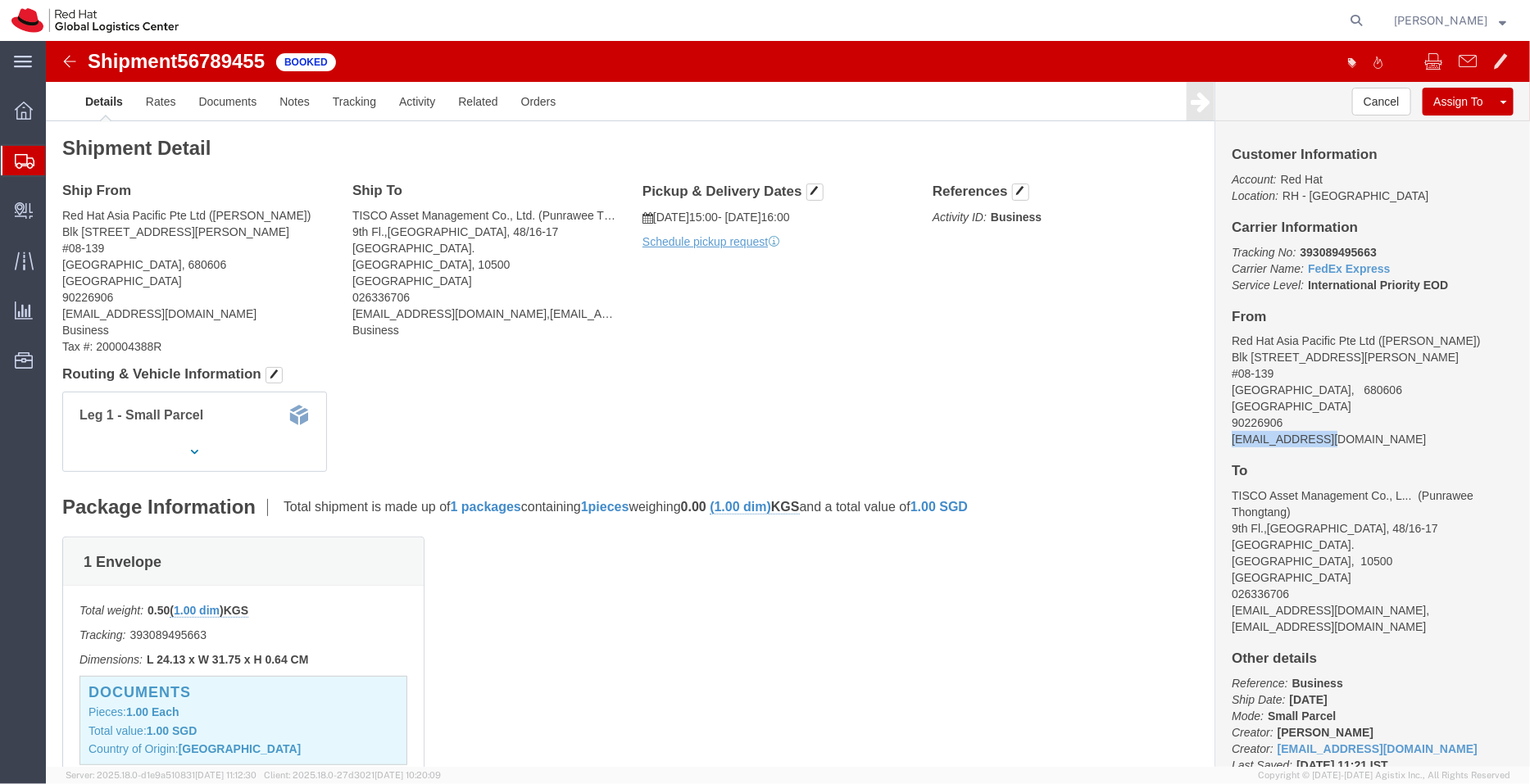
drag, startPoint x: 1275, startPoint y: 396, endPoint x: 1173, endPoint y: 402, distance: 102.2
click div "Customer Information Account: Red Hat Location: RH - Singapore Carrier Informat…"
copy address "hotan@redhat.com"
click link "Documents"
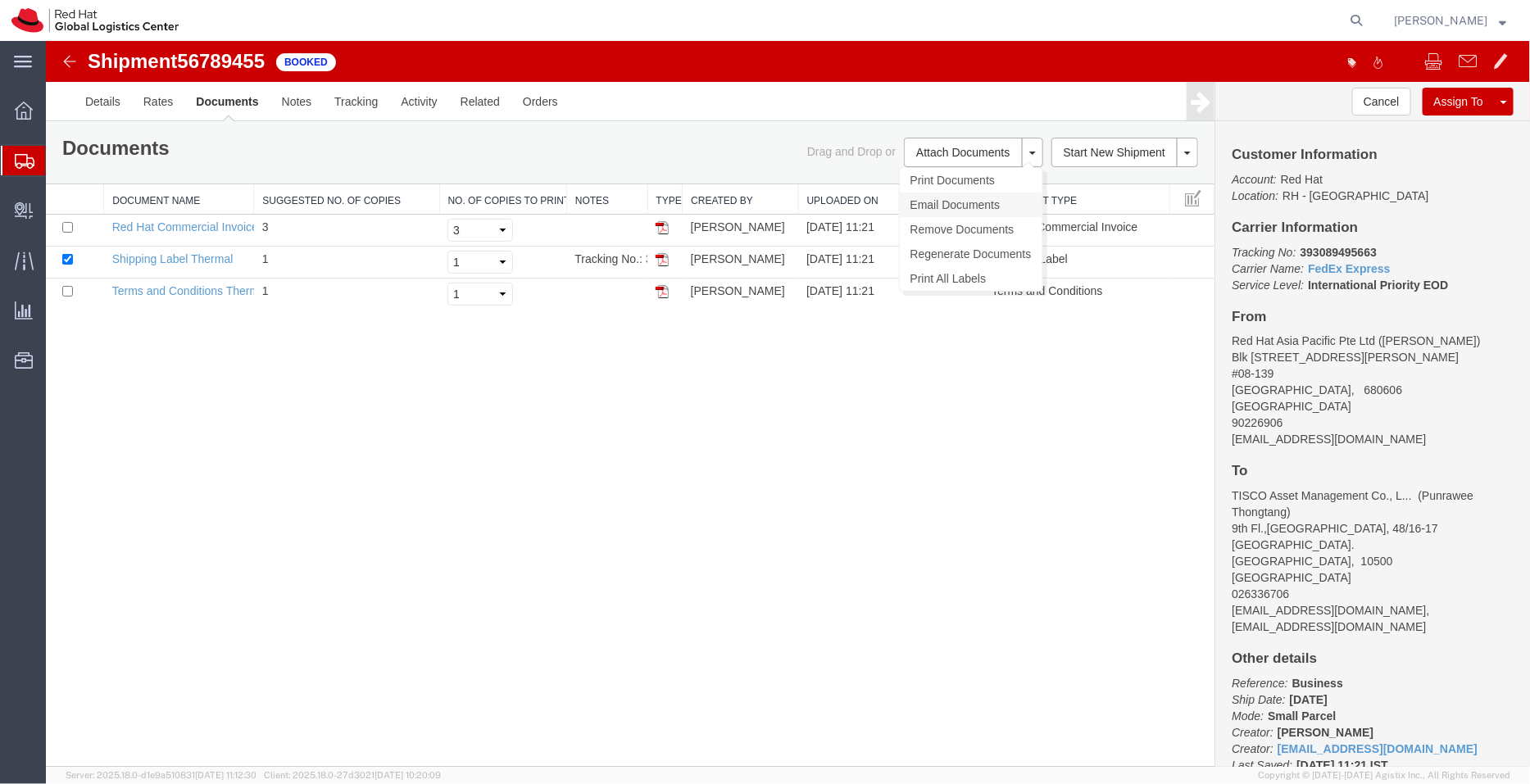
click at [936, 199] on link "Email Documents" at bounding box center [970, 204] width 142 height 25
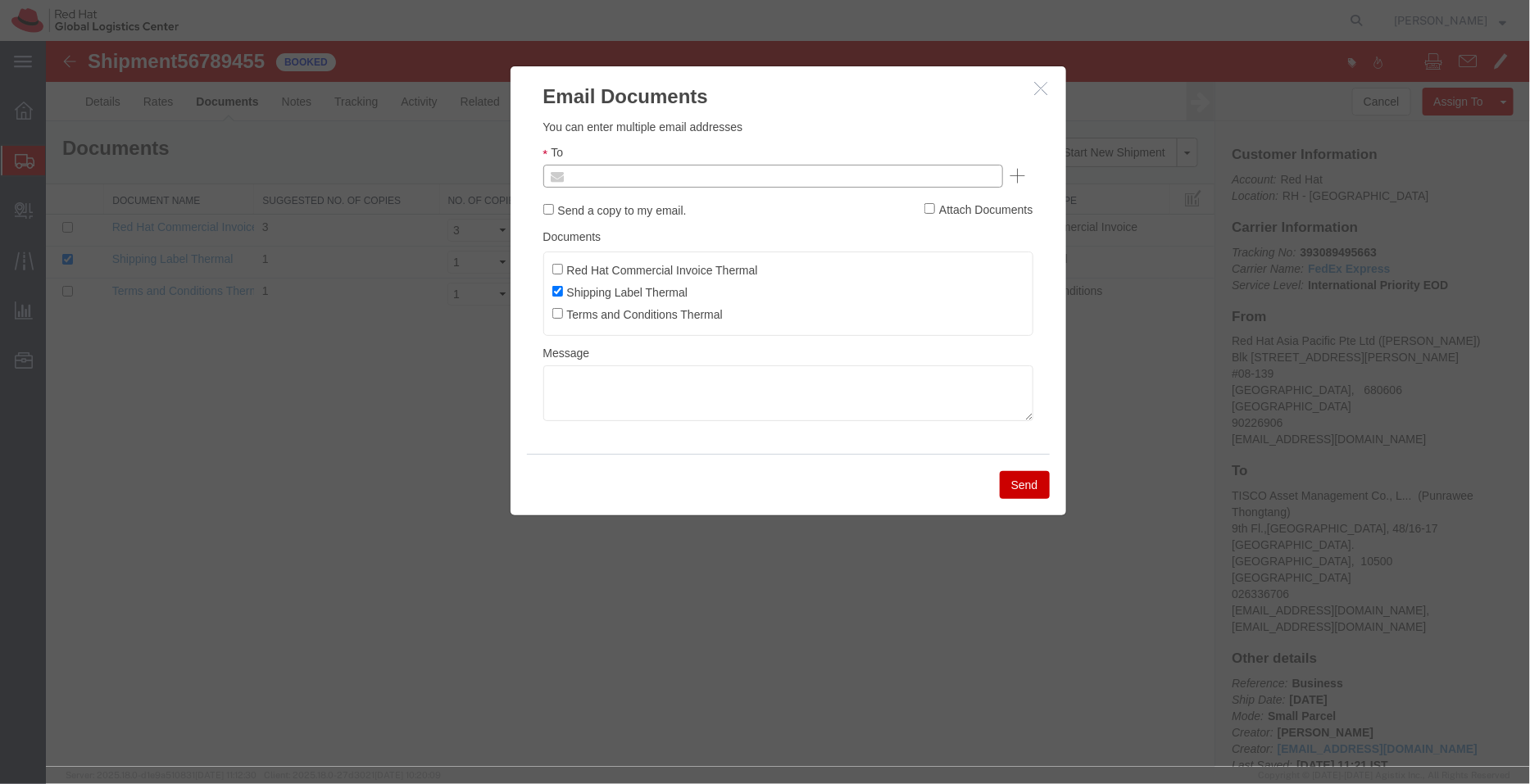
click at [615, 181] on input "text" at bounding box center [661, 175] width 192 height 21
paste input "hotan@redhat.com"
type input "hotan@redhat.com"
paste input "salchua@redhat.com"
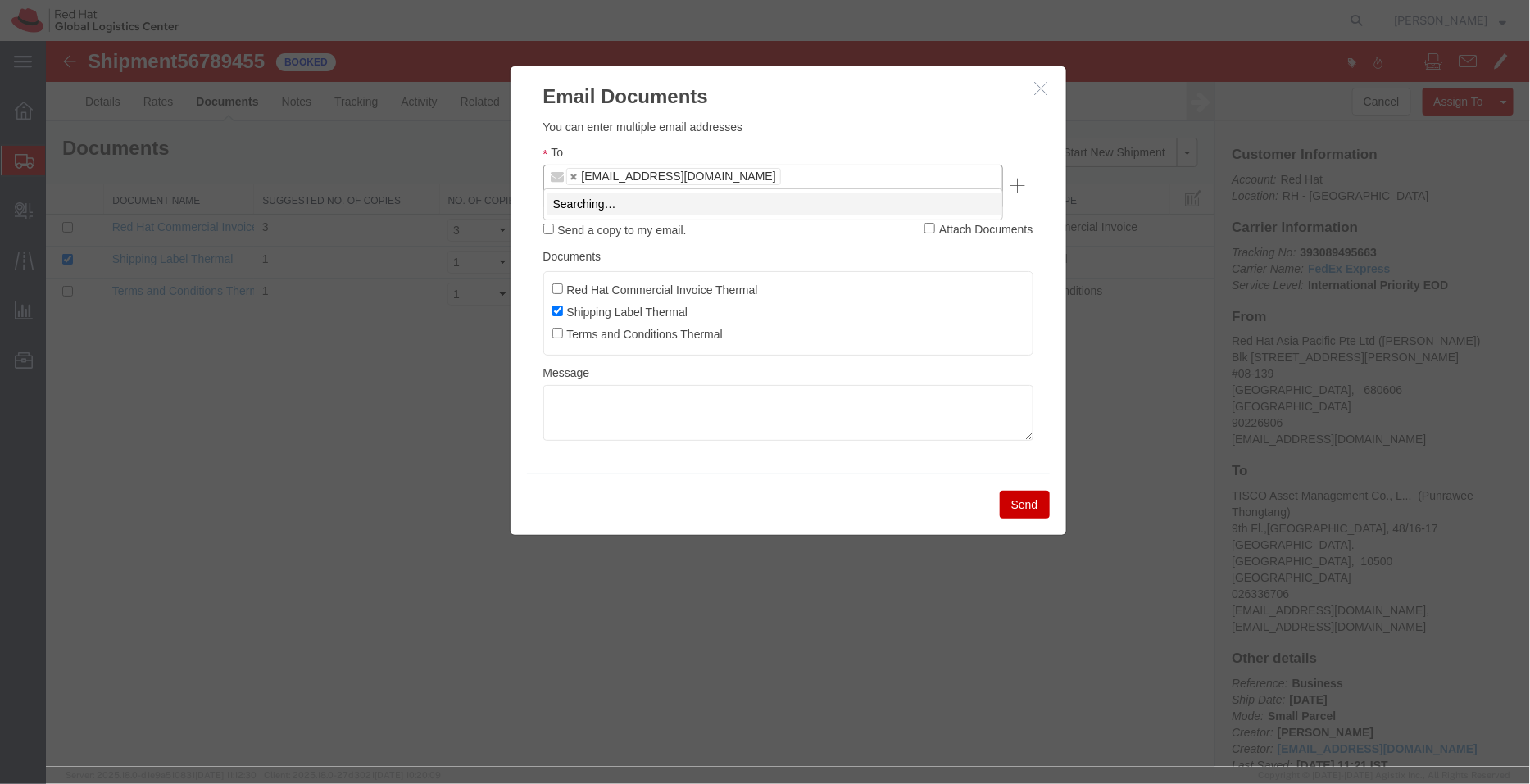
type input "salchua@redhat.com"
drag, startPoint x: 693, startPoint y: 42, endPoint x: 614, endPoint y: 141, distance: 126.7
click at [719, 387] on textarea at bounding box center [788, 411] width 490 height 56
type textarea "Pickup not scheduled"
click at [1037, 490] on button "Send" at bounding box center [1024, 503] width 50 height 27
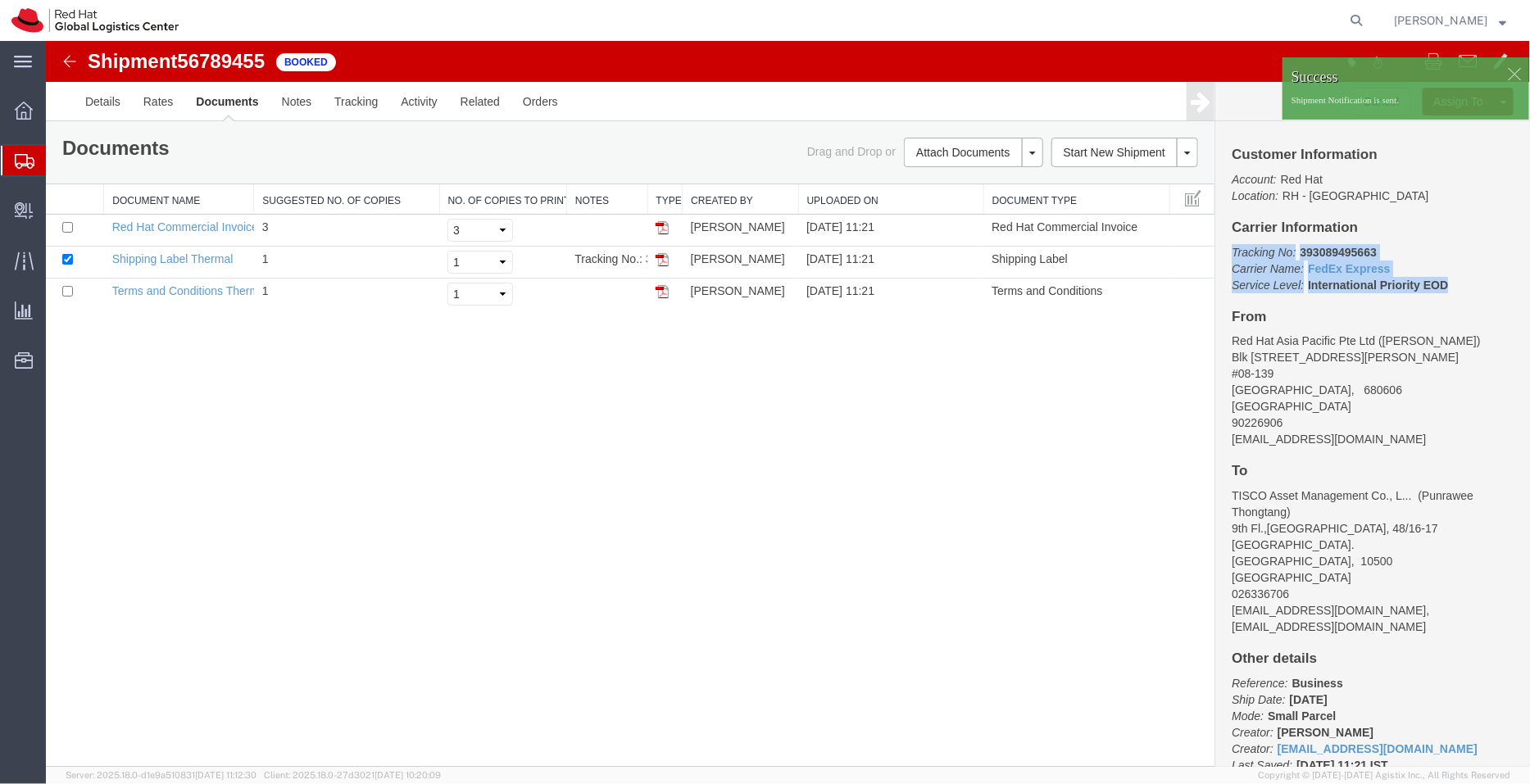
drag, startPoint x: 1457, startPoint y: 282, endPoint x: 1215, endPoint y: 250, distance: 244.1
click at [1215, 250] on div "Customer Information Account: Red Hat Location: RH - Singapore Carrier Informat…" at bounding box center [1372, 443] width 315 height 646
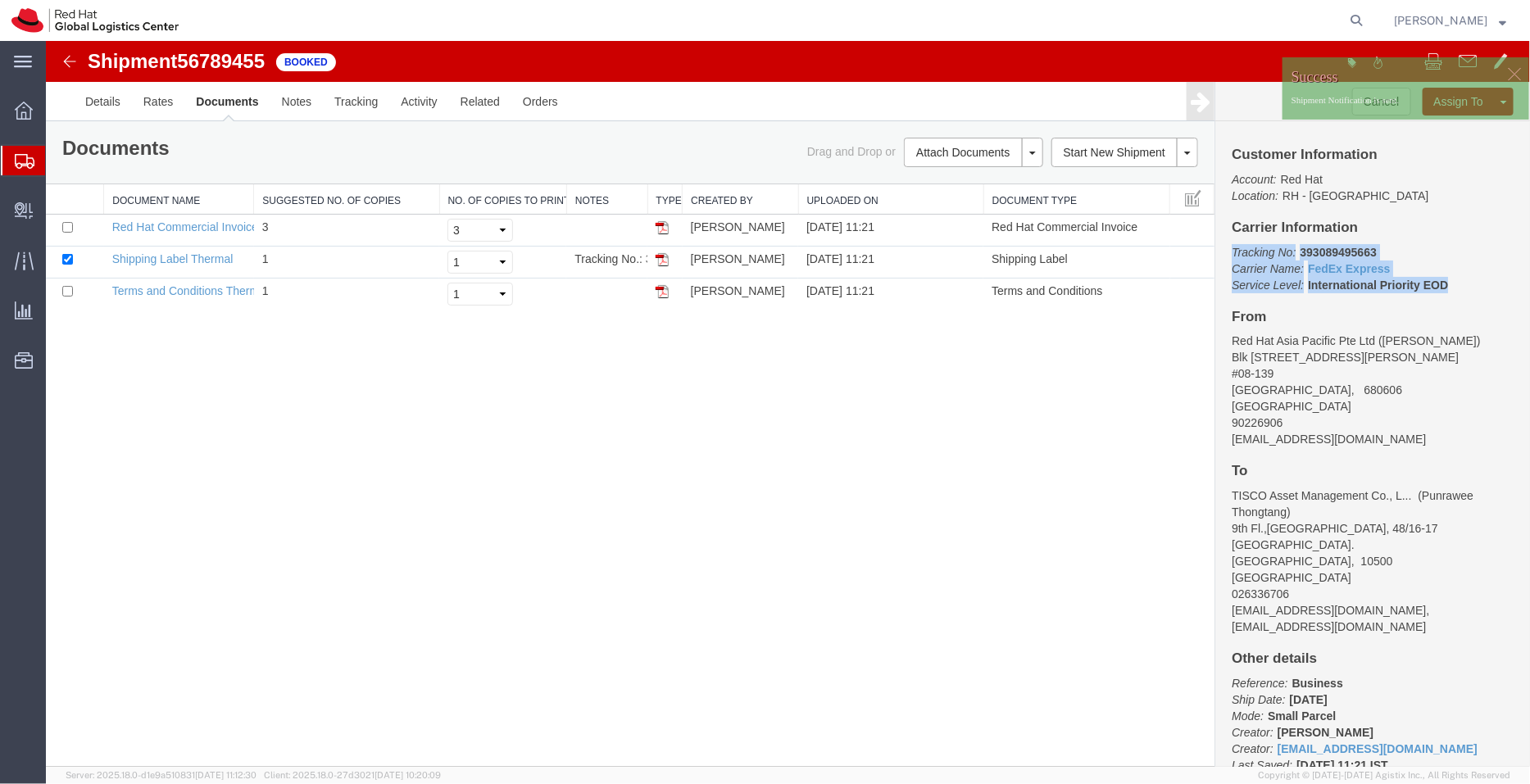
copy p "Tracking No: 393089495663 Carrier Name: FedEx Express FedEx Express Service Lev…"
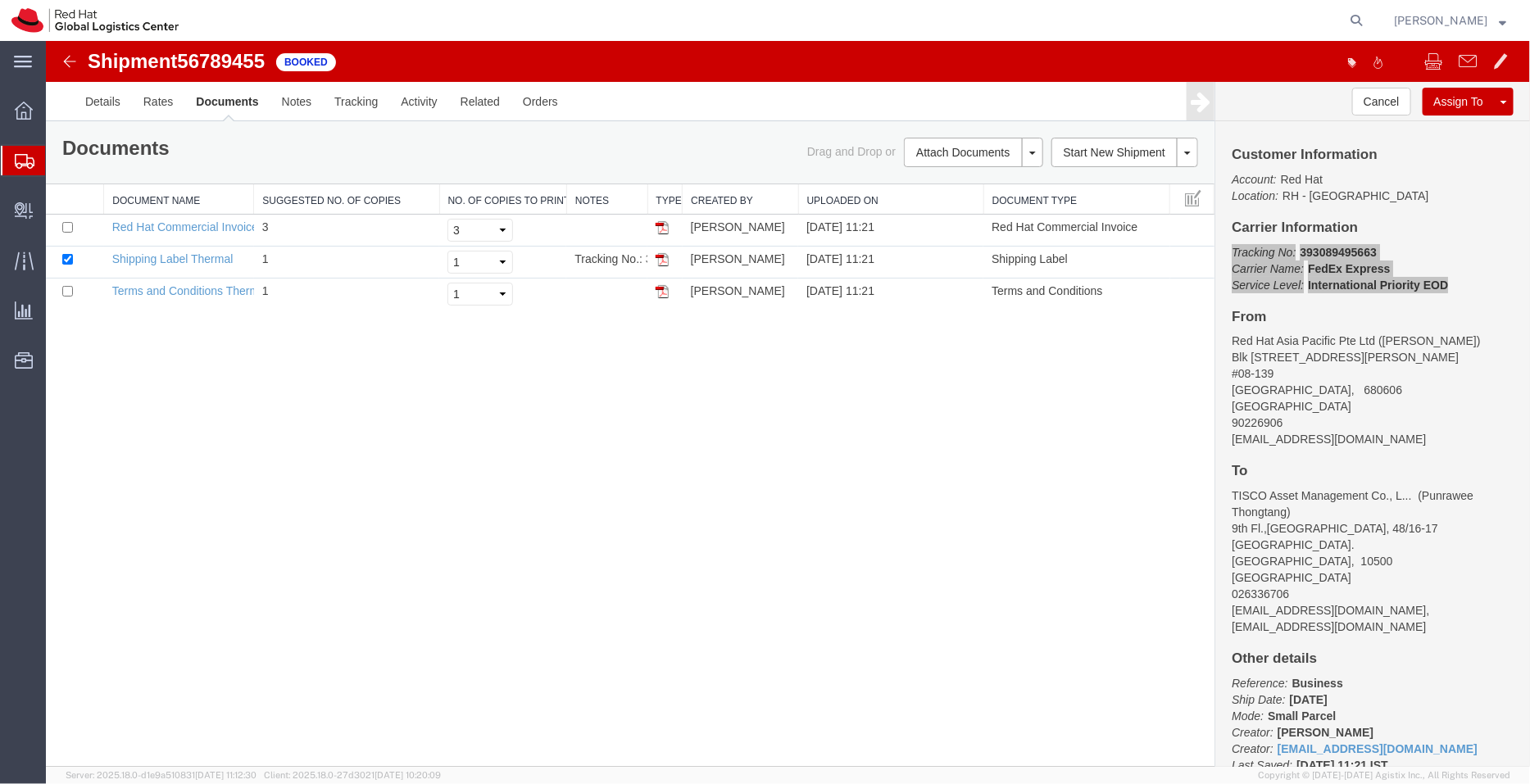
click at [0, 0] on span "Shipment Manager" at bounding box center [0, 0] width 0 height 0
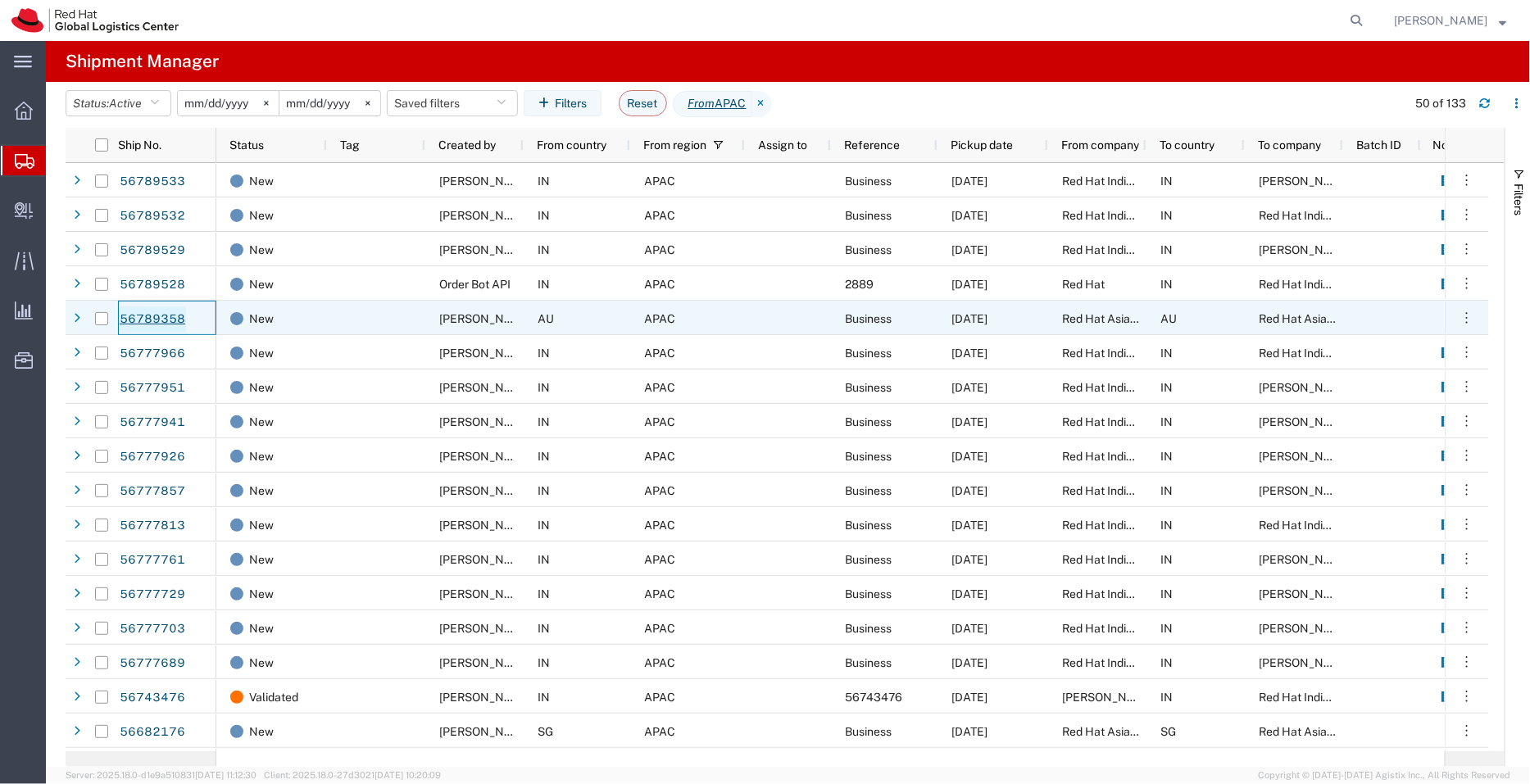
click at [158, 317] on link "56789358" at bounding box center [152, 319] width 67 height 27
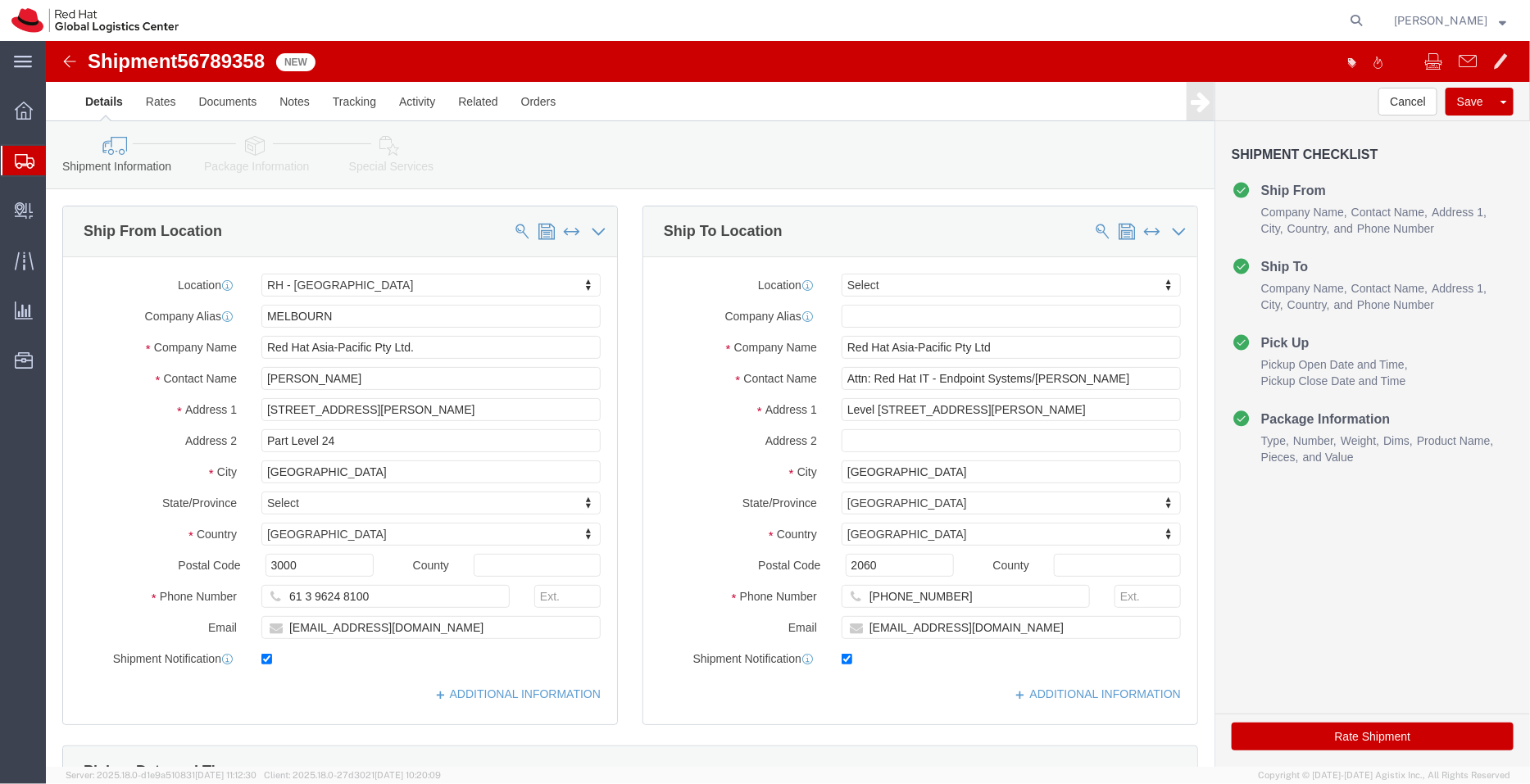
select select "37980"
select select
click div "Contact Name Andrew Ryan"
drag, startPoint x: 231, startPoint y: 18, endPoint x: 42, endPoint y: 16, distance: 189.0
click div "Shipment 56789358 New"
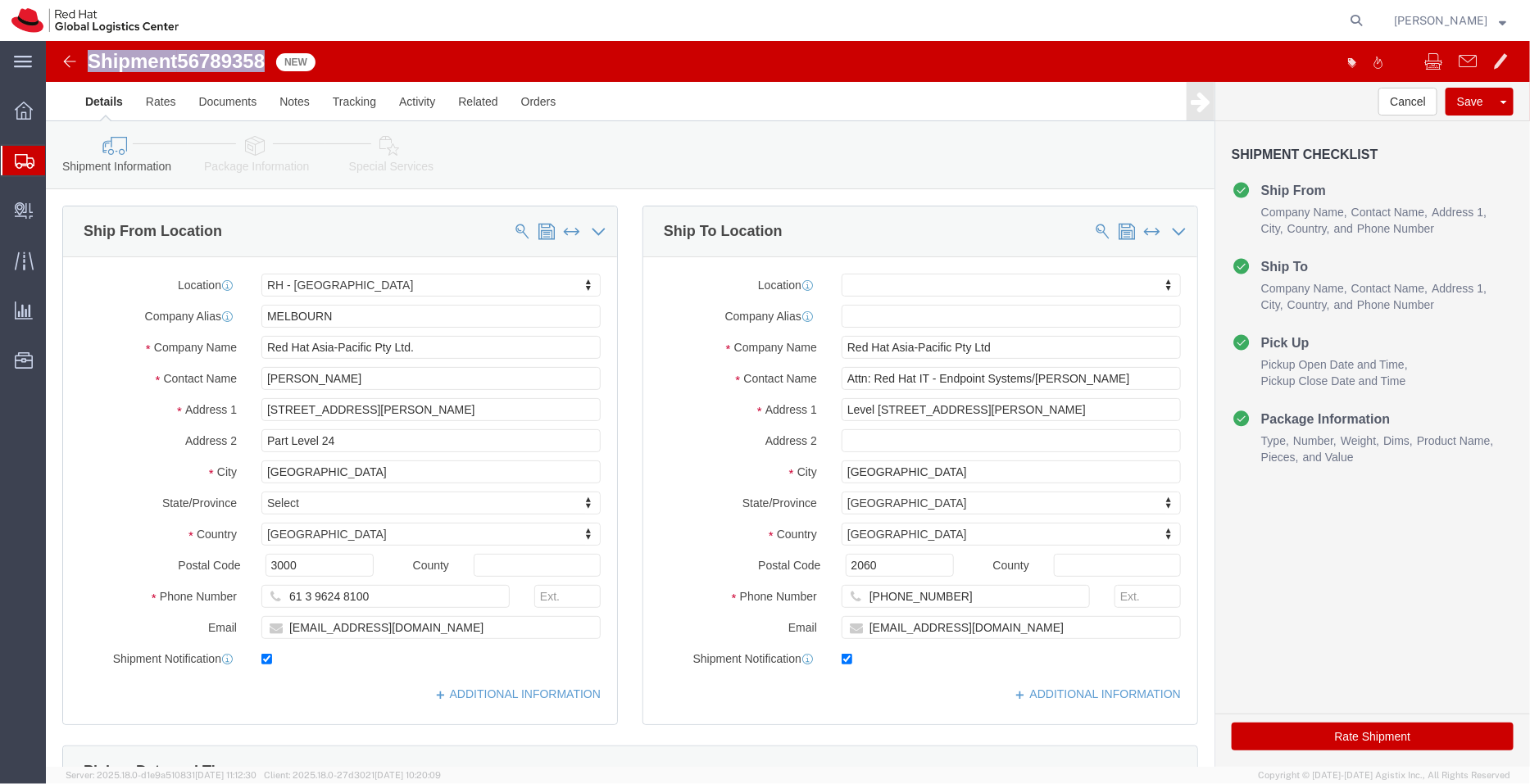
copy h1 "Shipment 56789358"
drag, startPoint x: 315, startPoint y: 339, endPoint x: 172, endPoint y: 341, distance: 143.0
click div "Contact Name Andrew Ryan"
drag, startPoint x: 228, startPoint y: 568, endPoint x: 183, endPoint y: 567, distance: 45.0
click div "Location RH - Melbourne My Profile Location RH - Amsterdam - MSO RH - Amsterdam…"
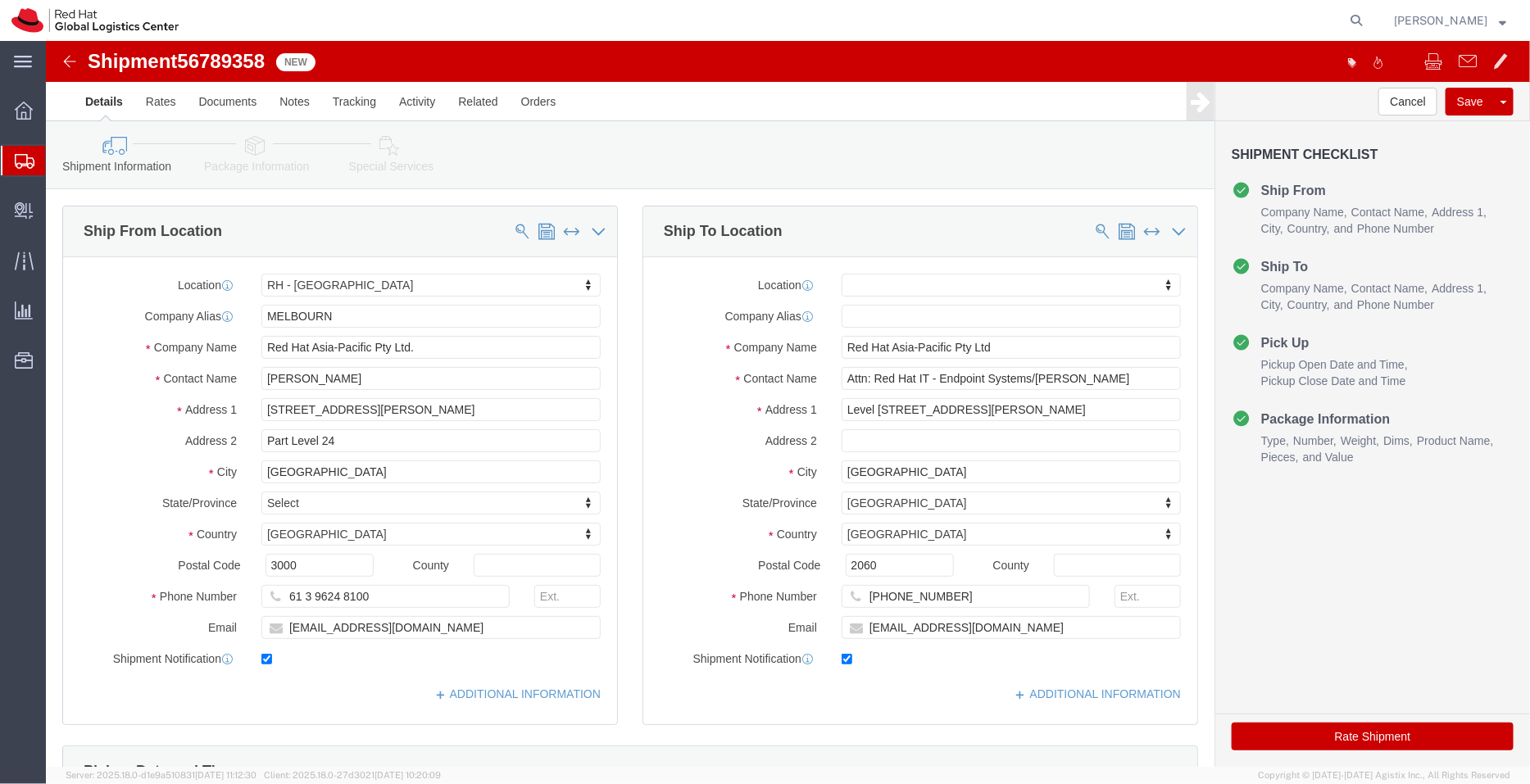
click icon
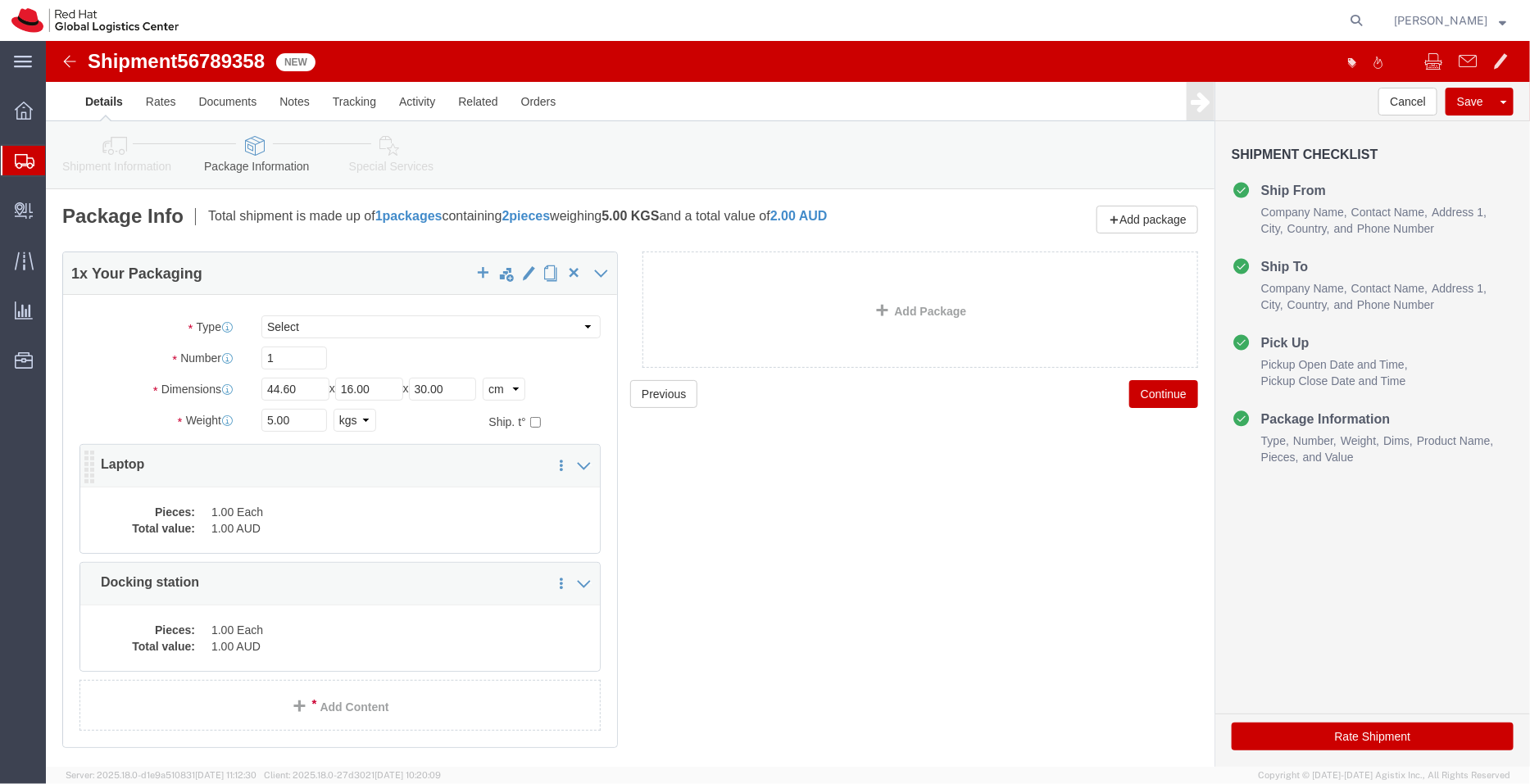
click dd "1.00 Each"
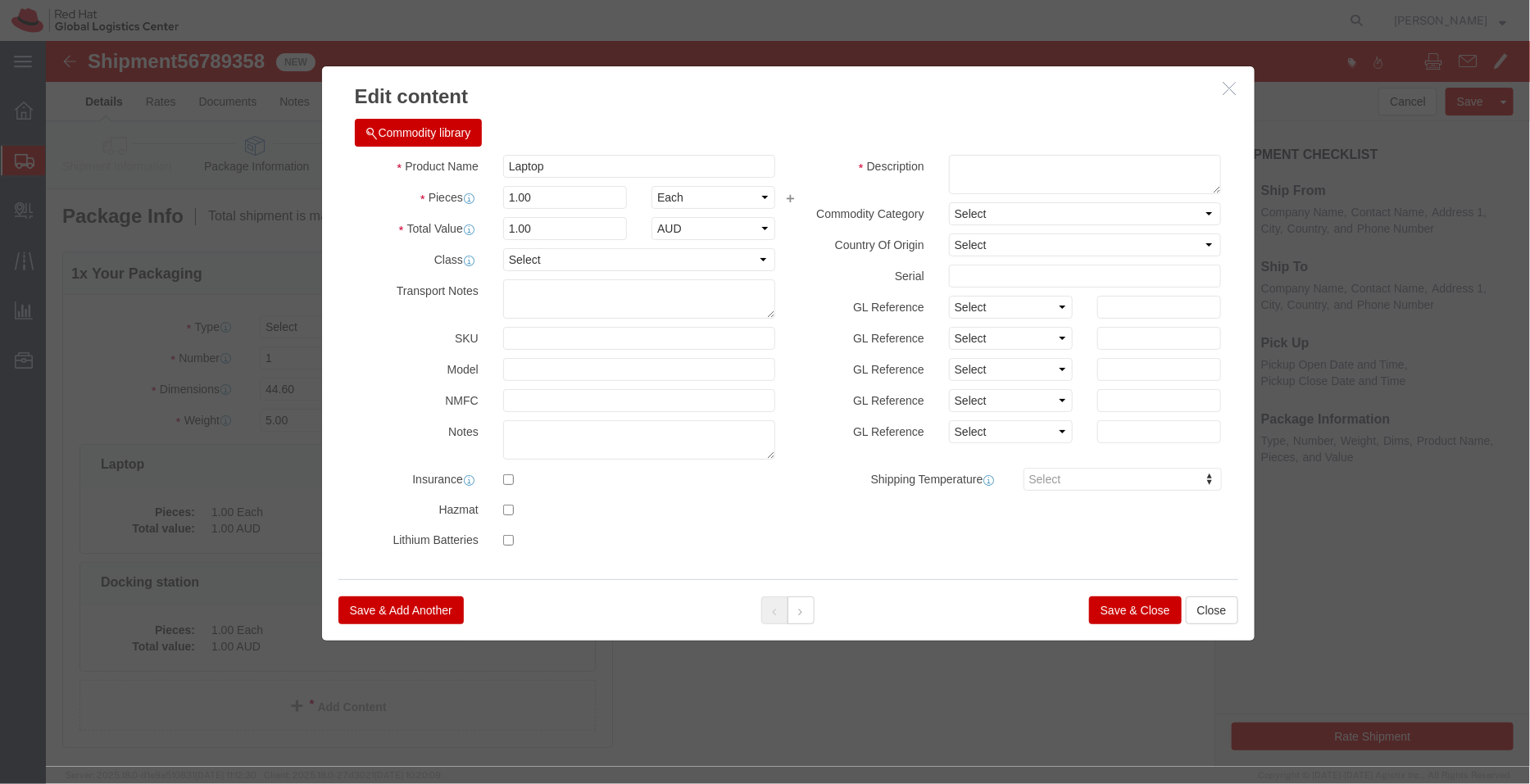
click button "Save & Close"
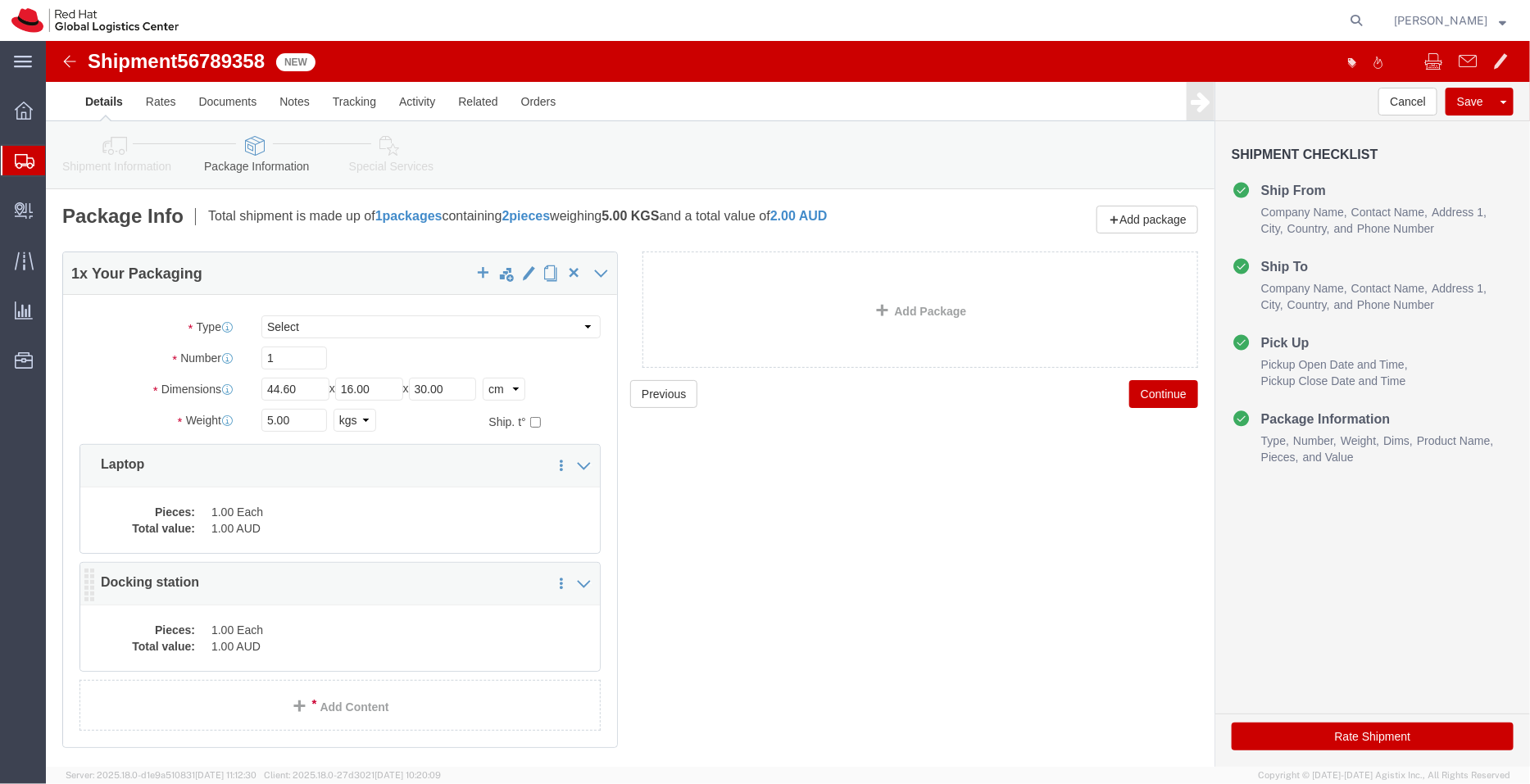
click dd "1.00 AUD"
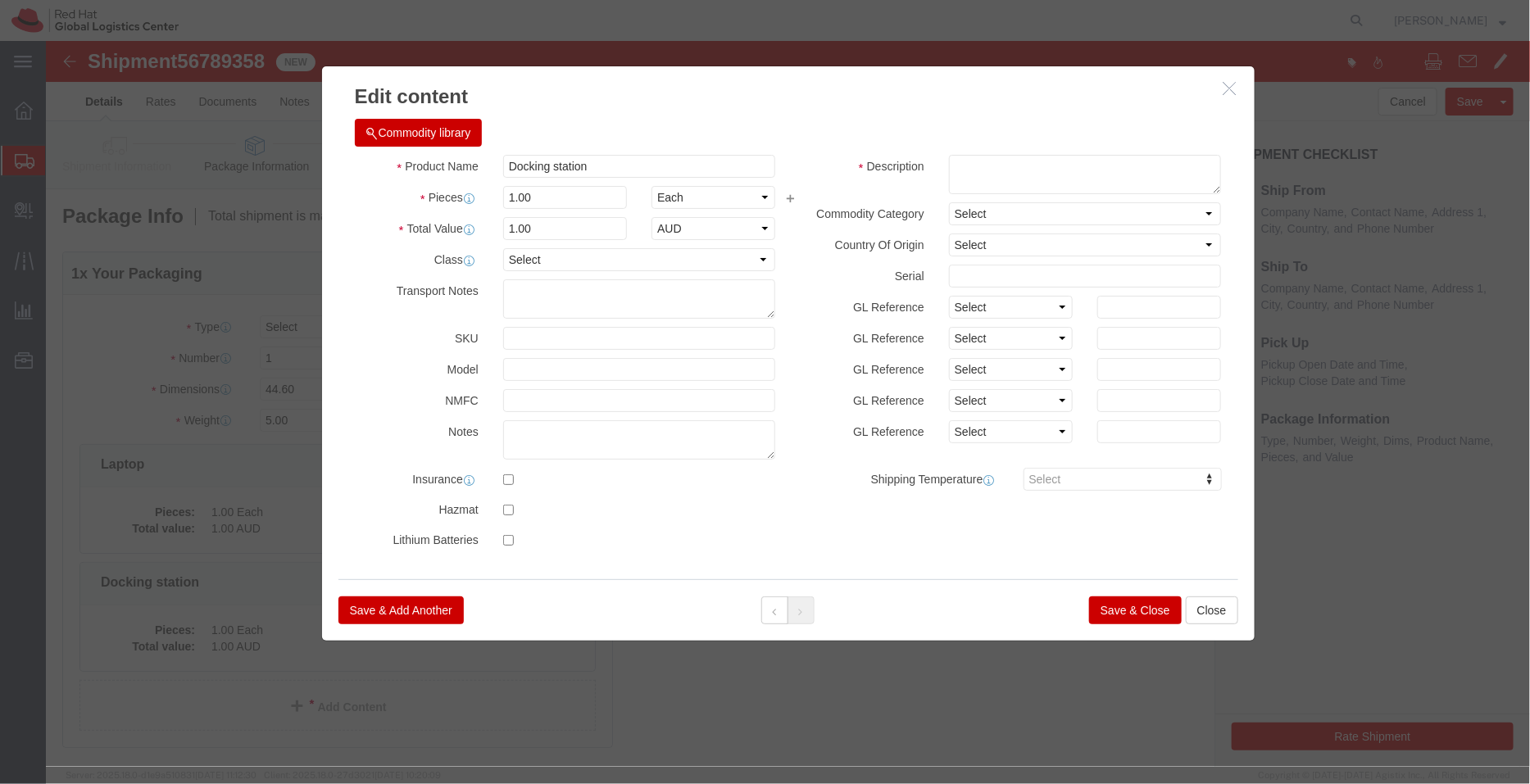
click button "Save & Close"
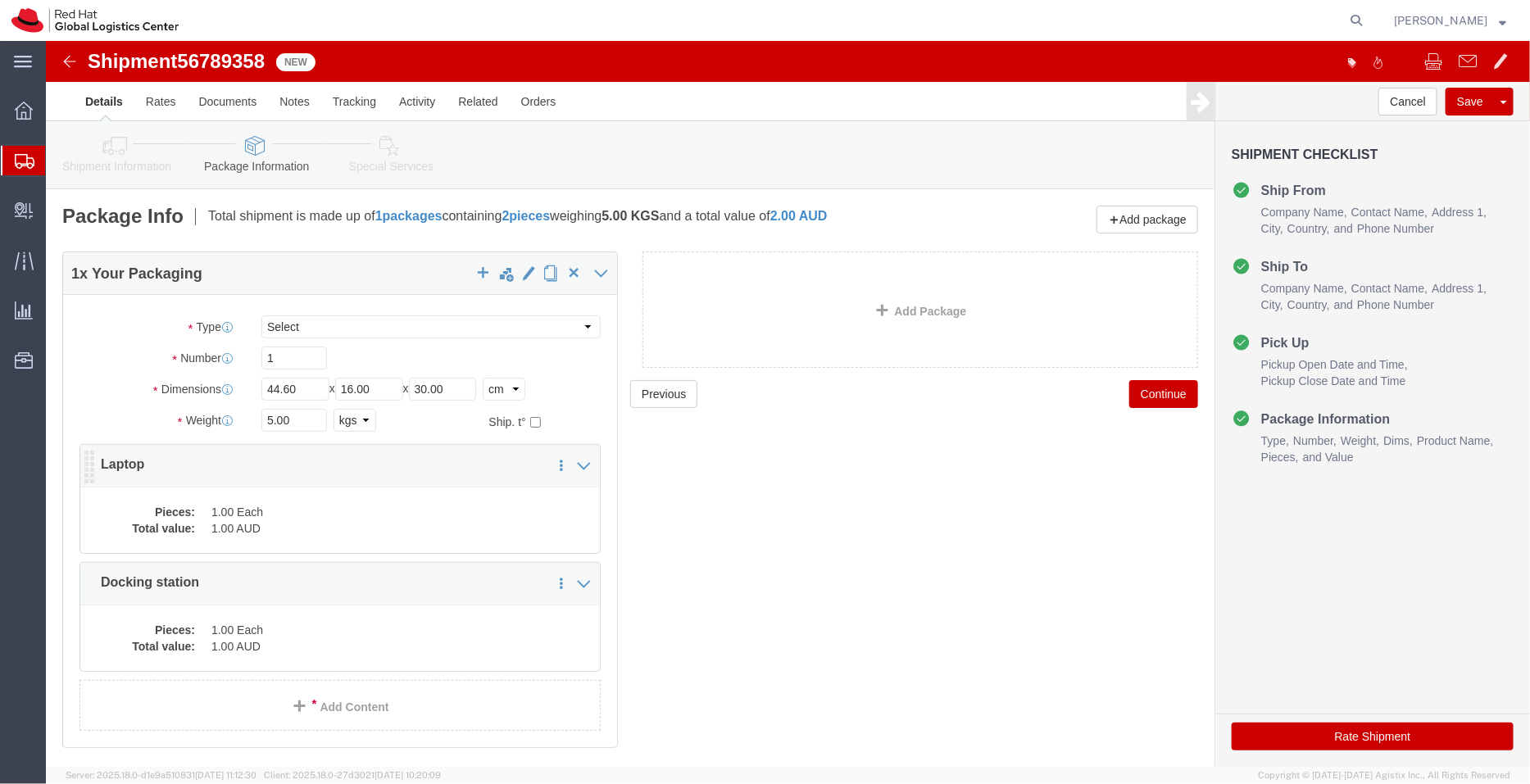
click dd "1.00 Each"
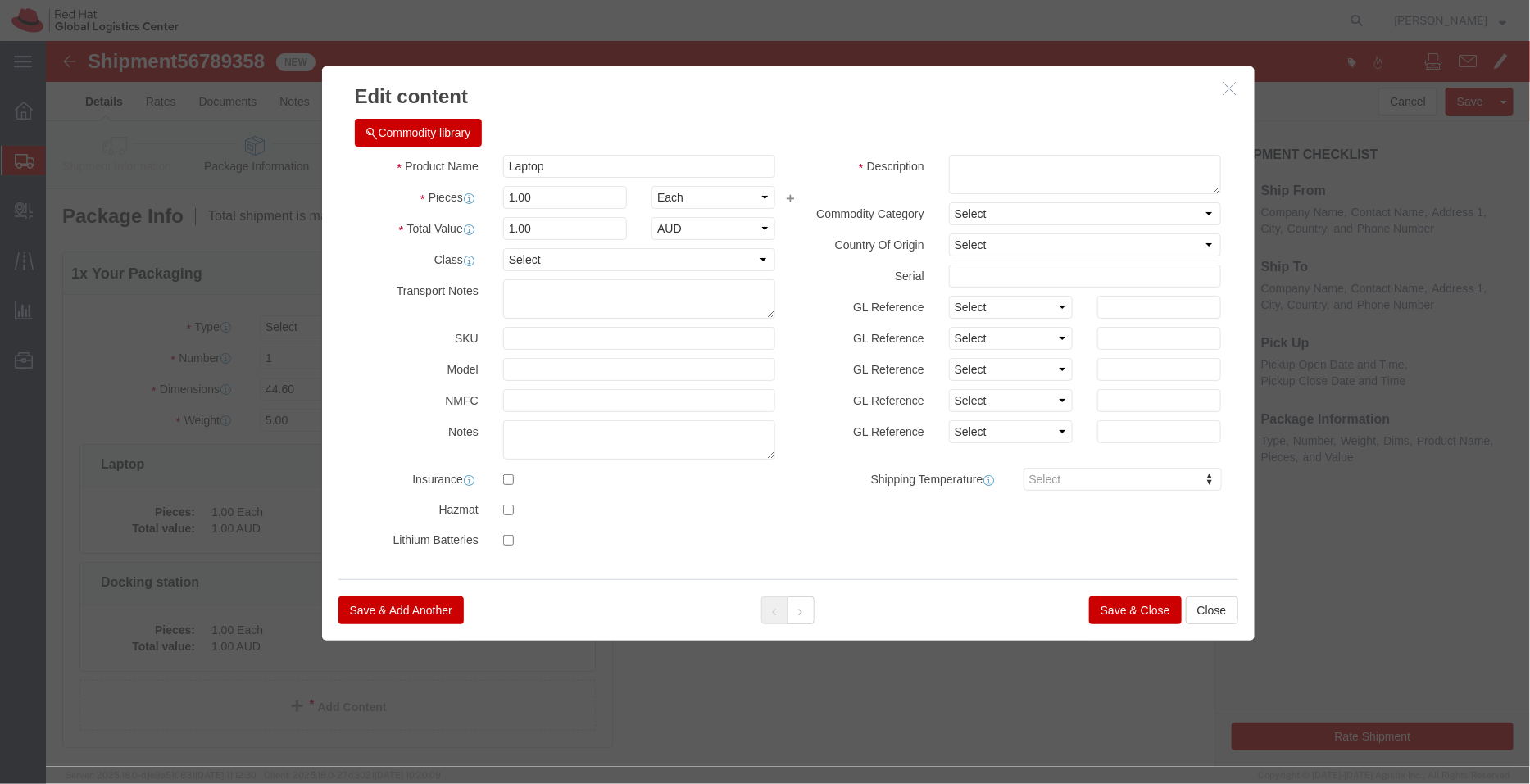
click button "Save & Close"
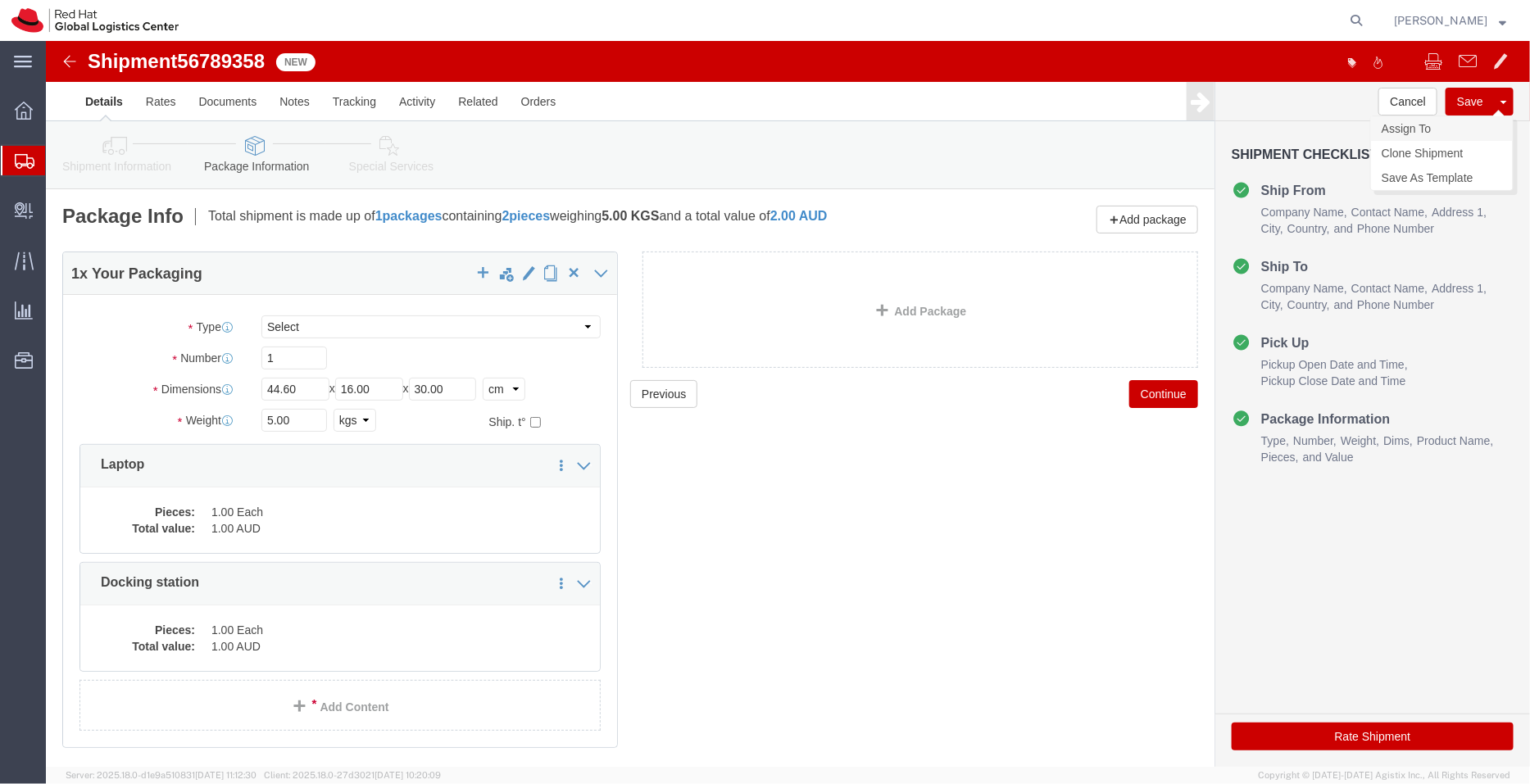
click link "Assign To"
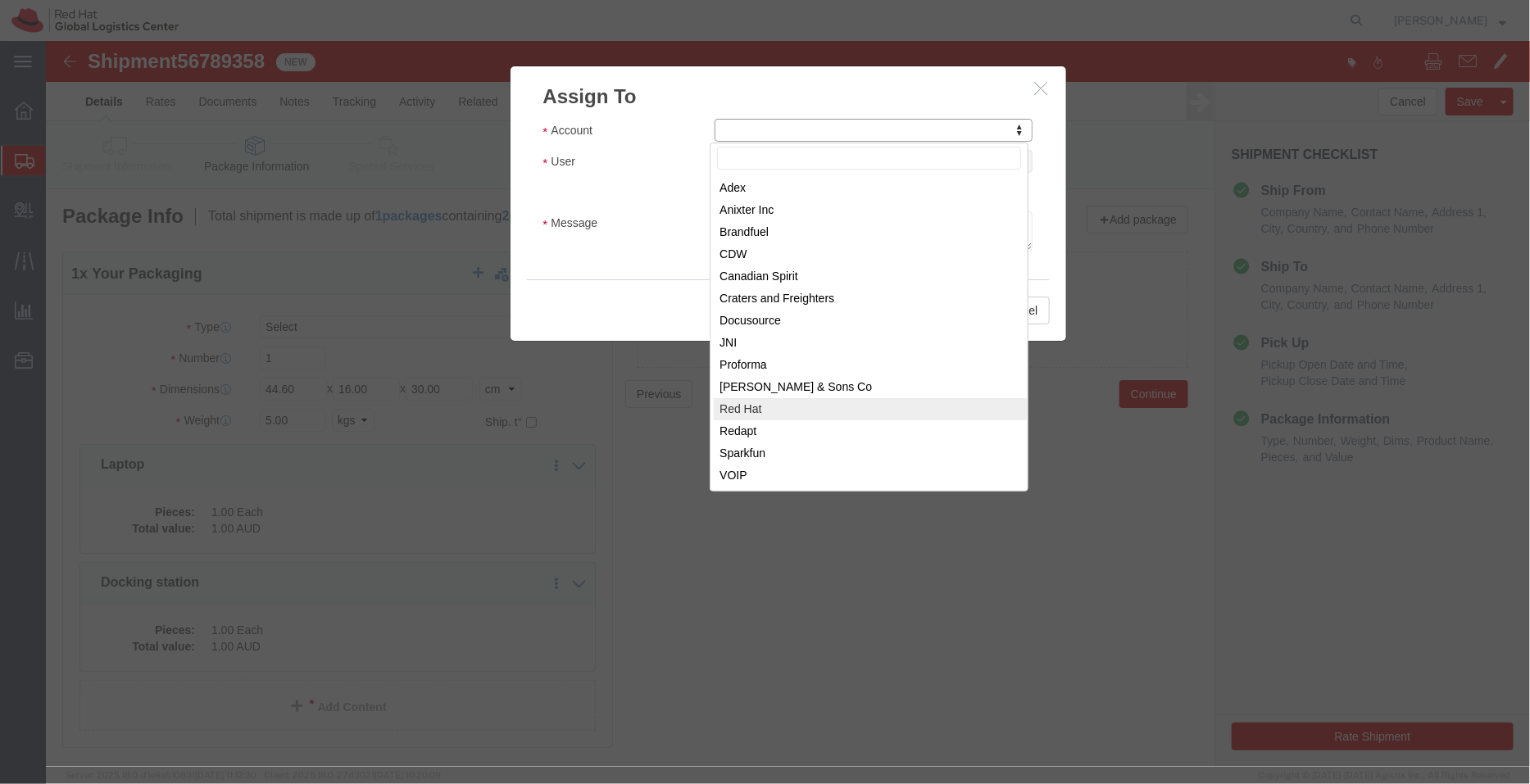
select select "104821"
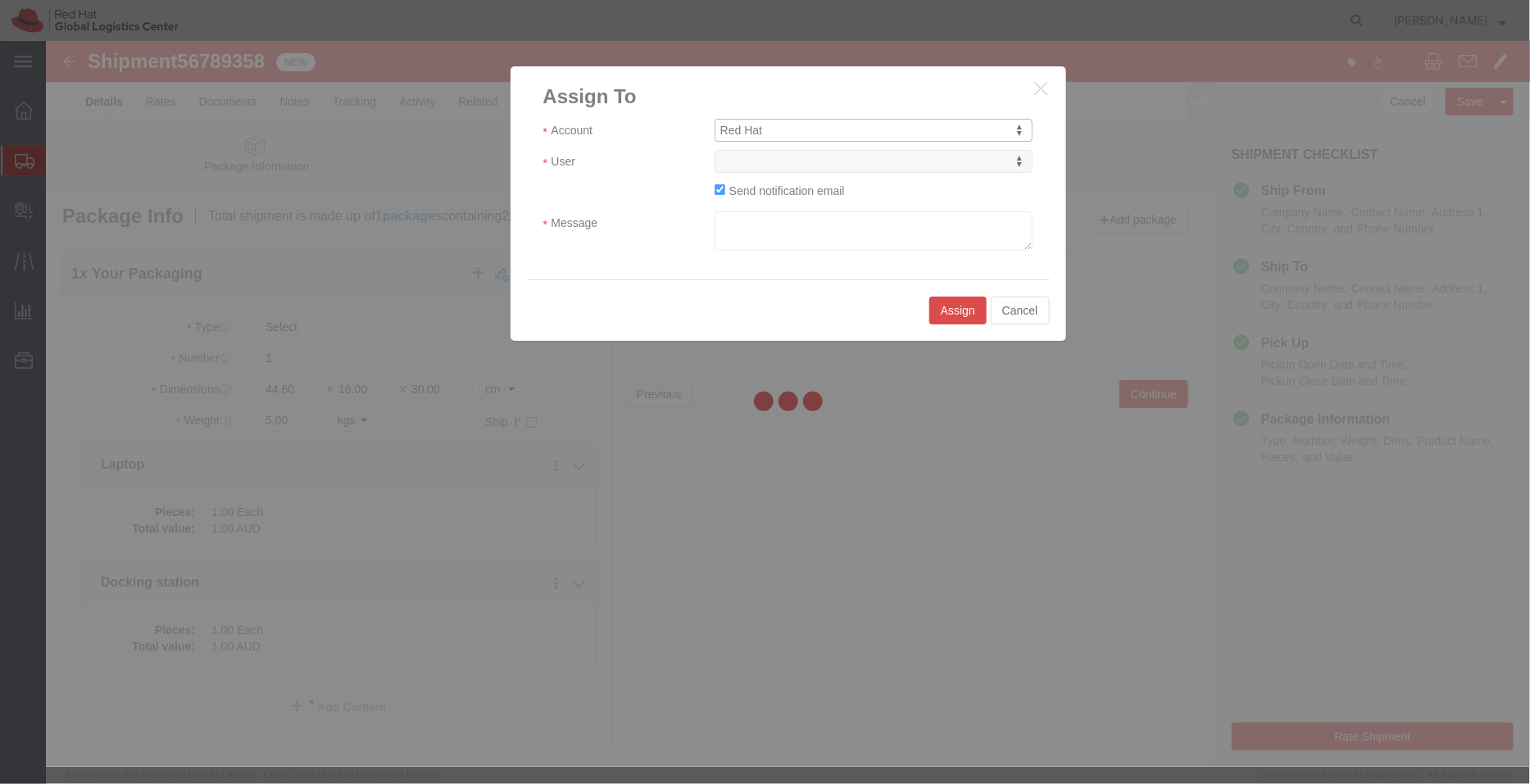
select select
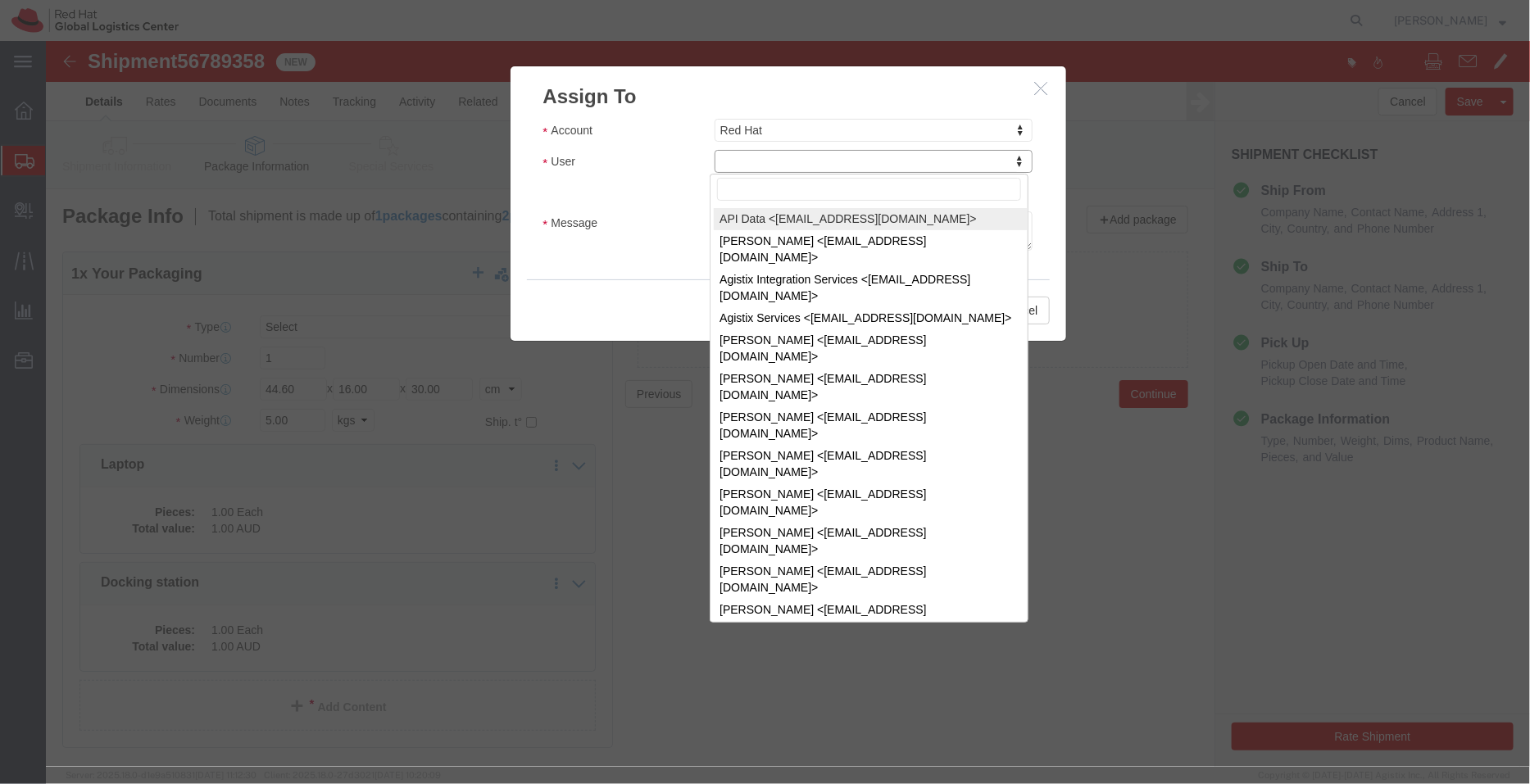
drag, startPoint x: 765, startPoint y: 156, endPoint x: 719, endPoint y: 115, distance: 61.6
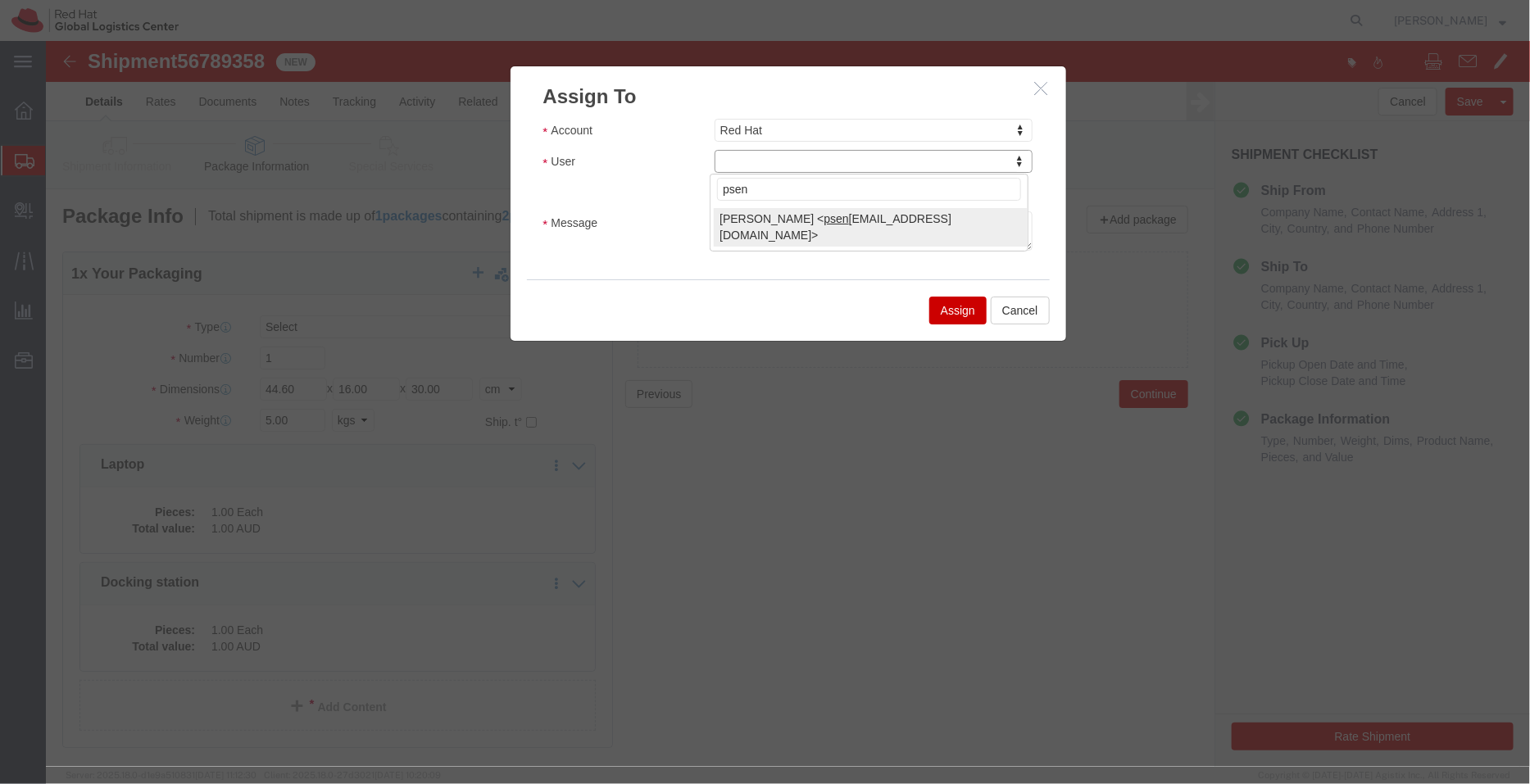
type input "psen"
select select "17188"
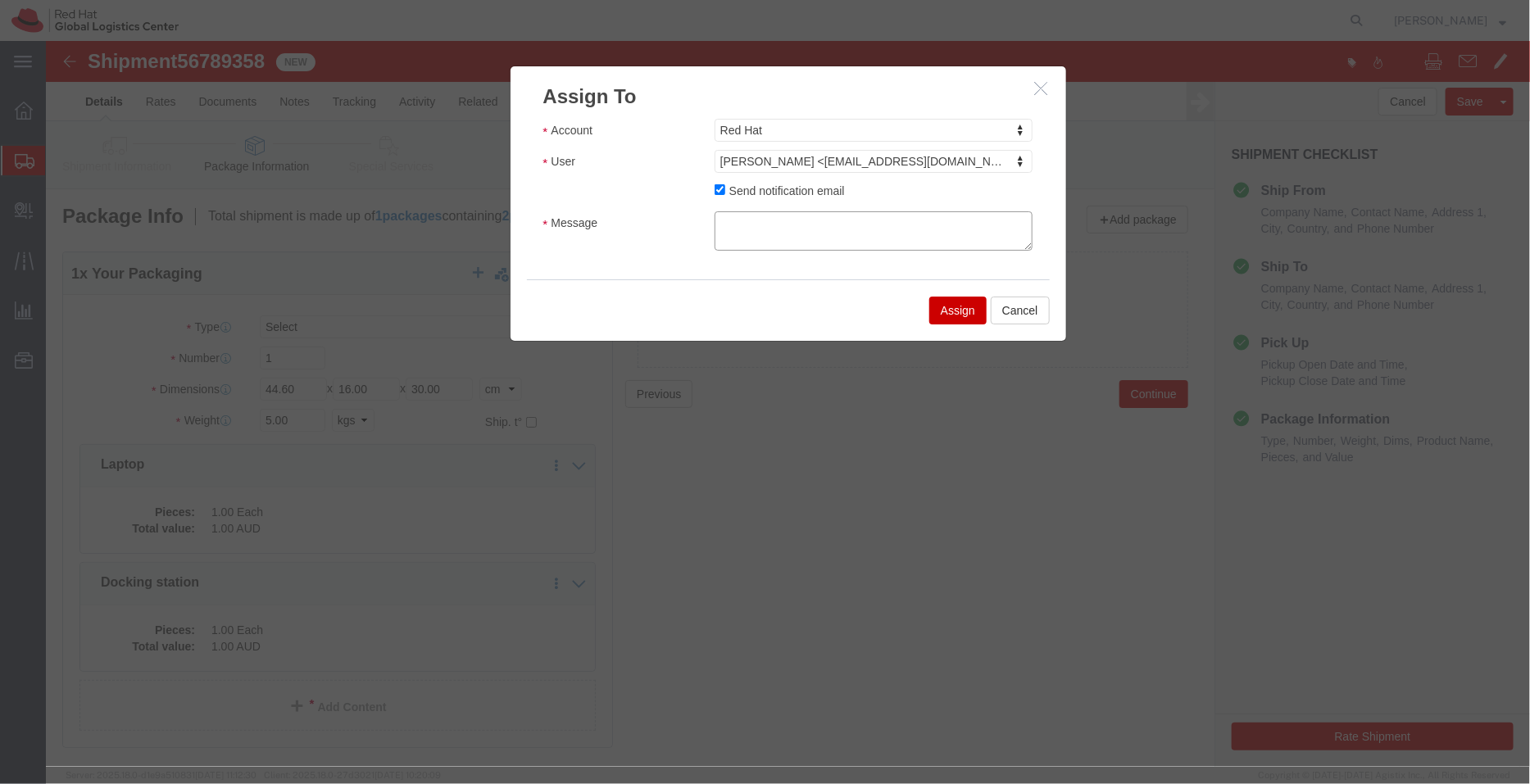
click textarea "Message"
click textarea "Deatails required from the shipper"
type textarea "Details required from the shipper"
click button "Assign"
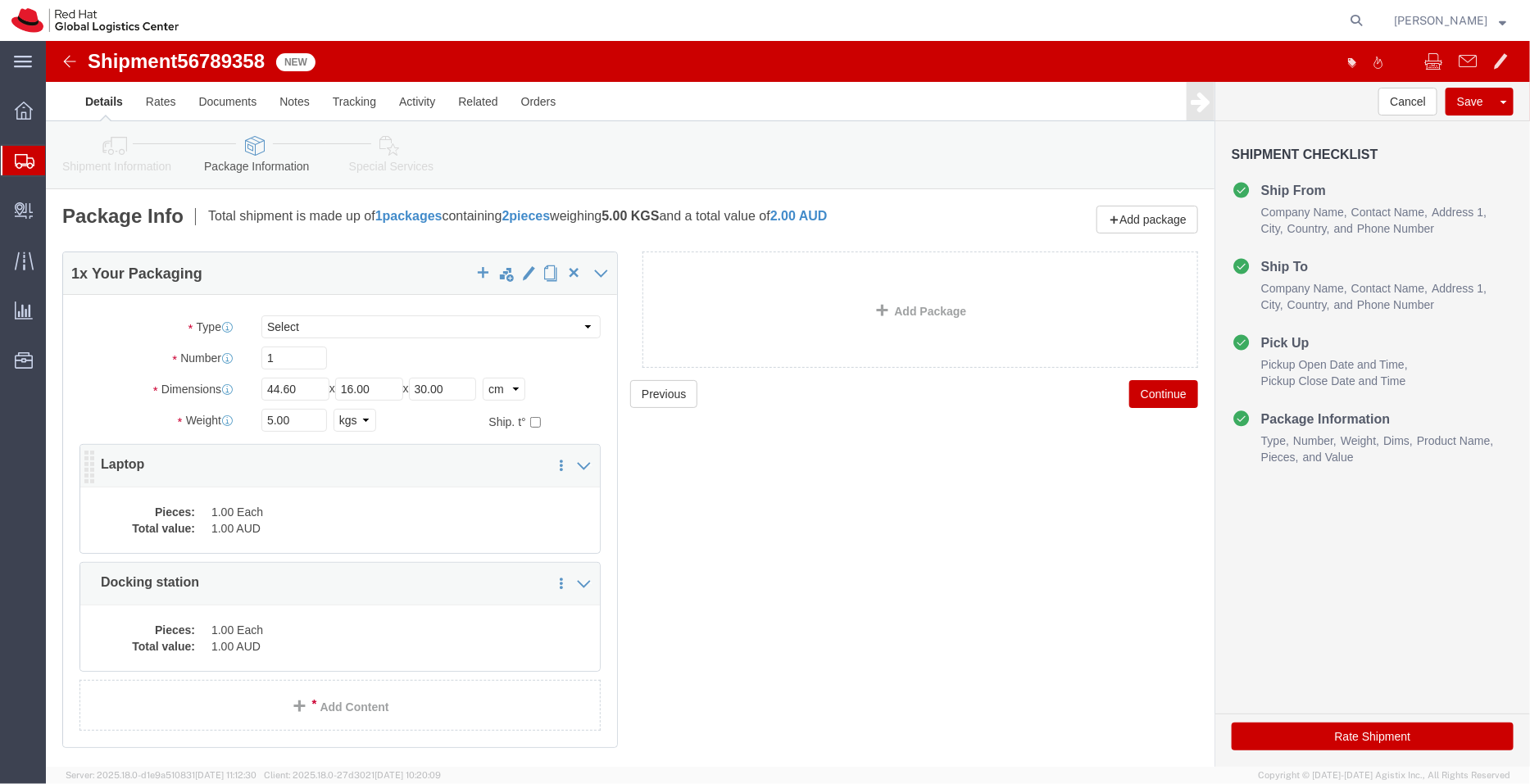
click dd "1.00 Each"
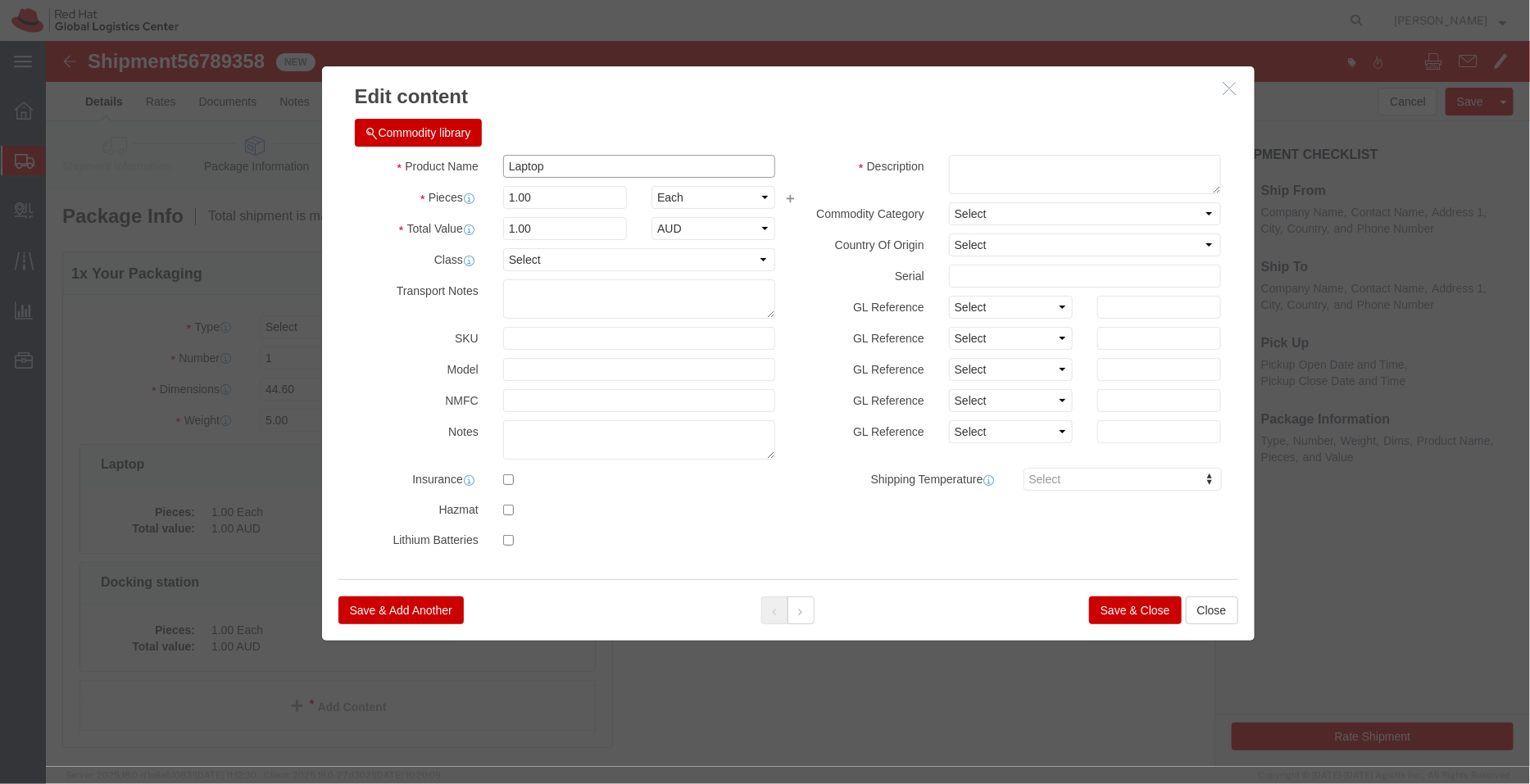
click input "Laptop"
paste input "T14 Gen 2"
type input "Laptop - T14 Gen 2"
drag, startPoint x: 500, startPoint y: 193, endPoint x: 419, endPoint y: 180, distance: 82.0
click div "Total Value Total value of all the pieces 1.00 Select ADP AED AFN ALL AMD AOA A…"
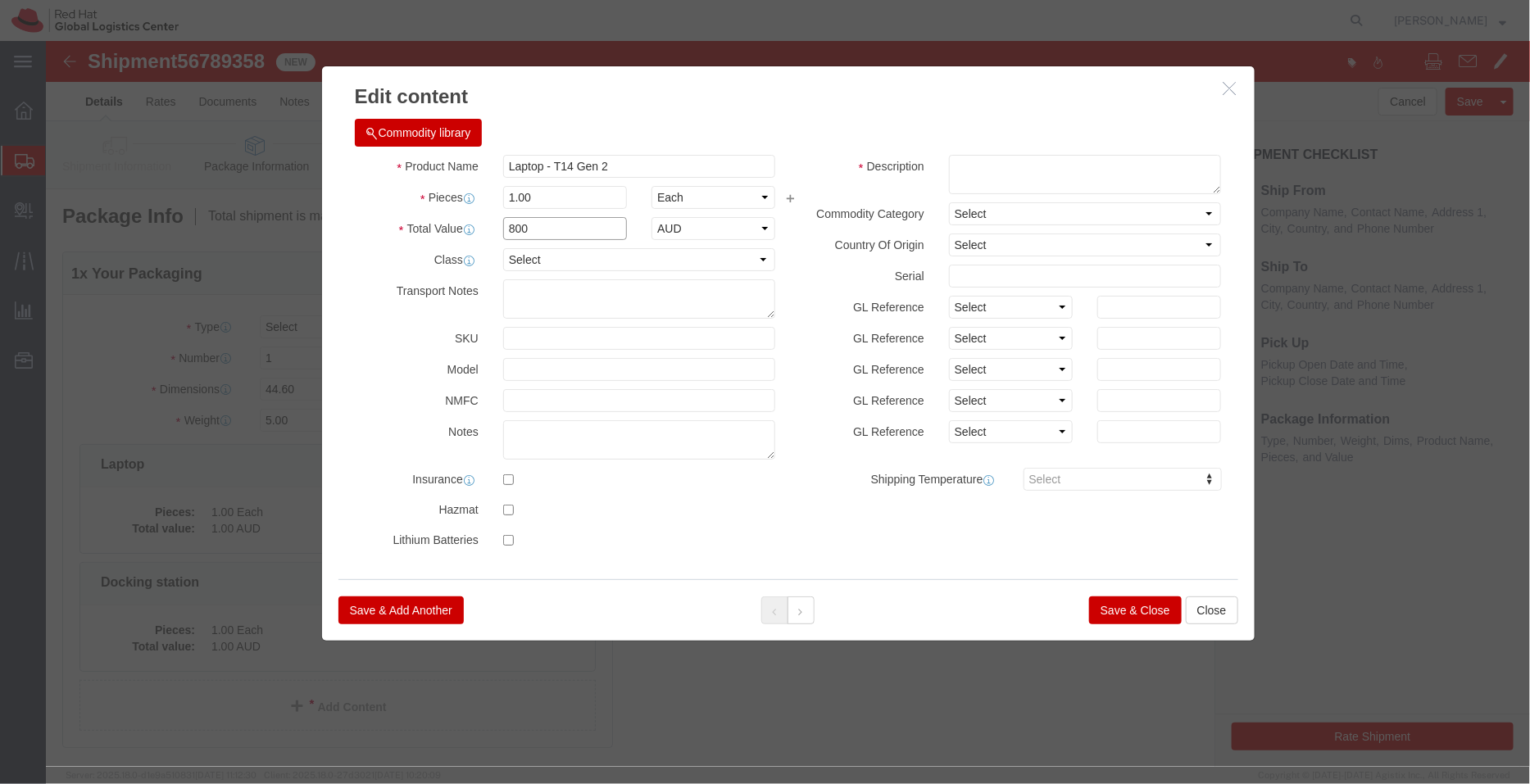
type input "800"
click div "Commodity library"
click button "Save & Close"
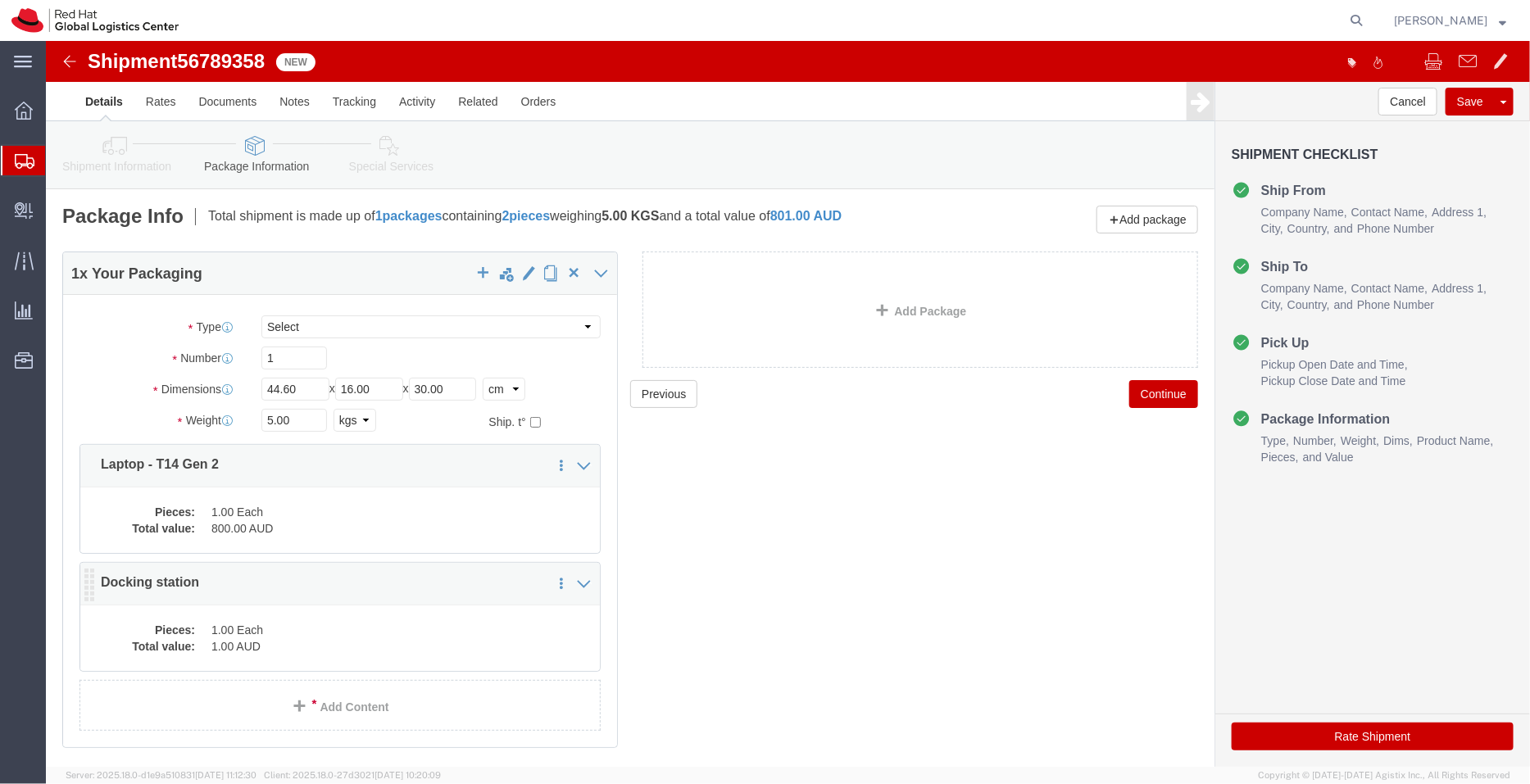
click dd "1.00 Each"
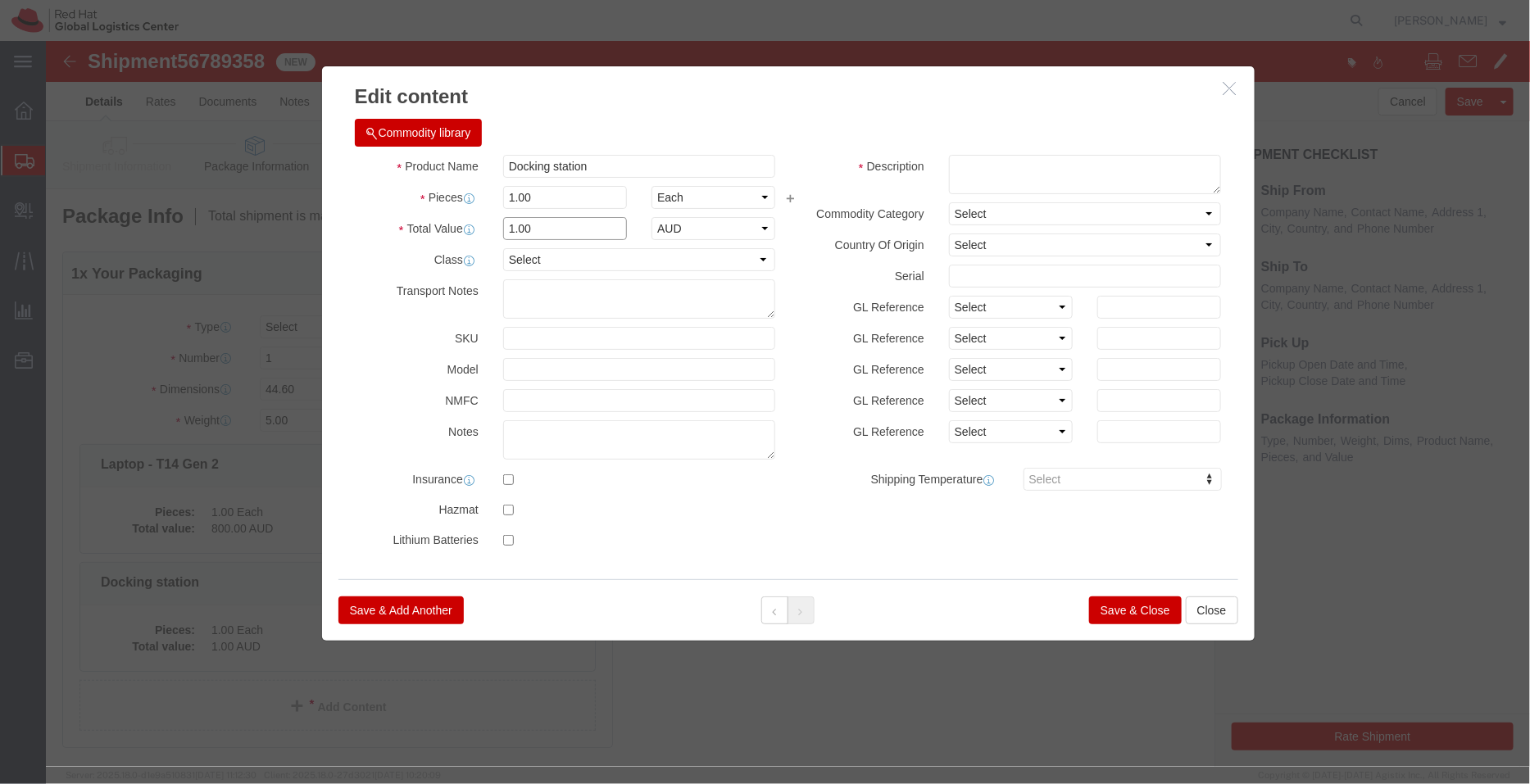
drag, startPoint x: 482, startPoint y: 190, endPoint x: 420, endPoint y: 204, distance: 63.6
click div "Product Name Docking station Pieces 1.00 Select Bag Barrels 100Board Feet Bottl…"
type input "400"
click div "Commodity library"
click button "Save & Close"
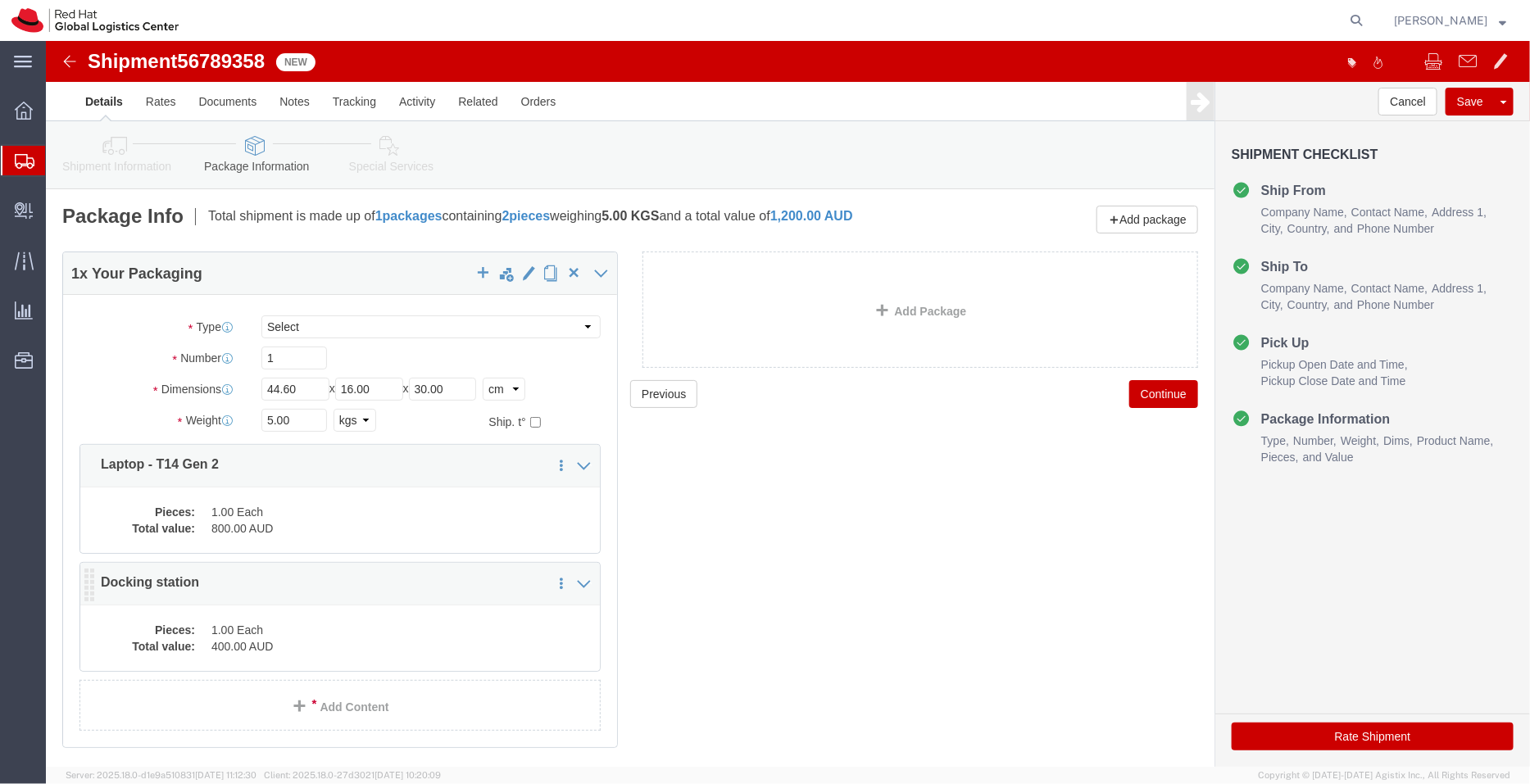
click dd "400.00 AUD"
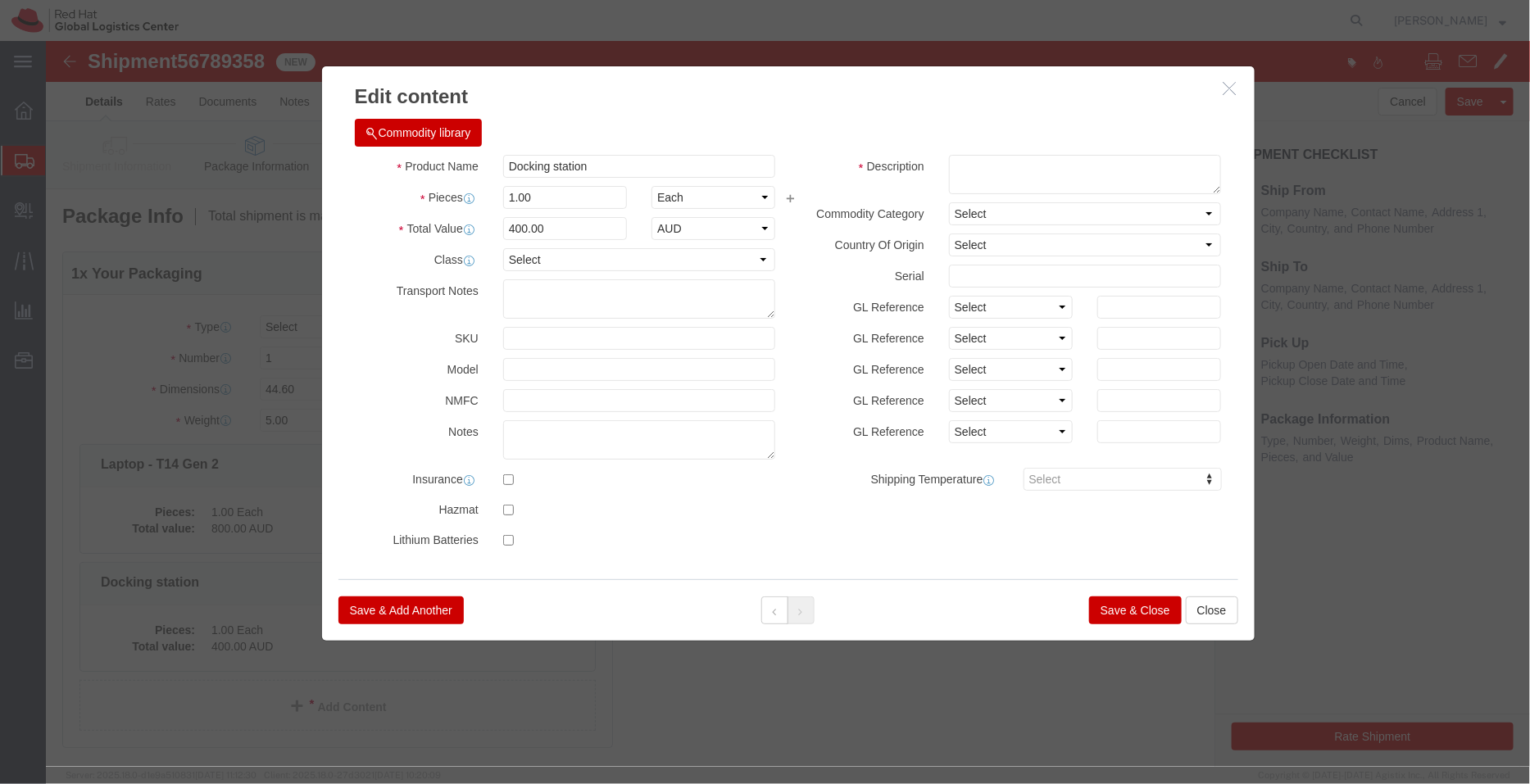
click icon "button"
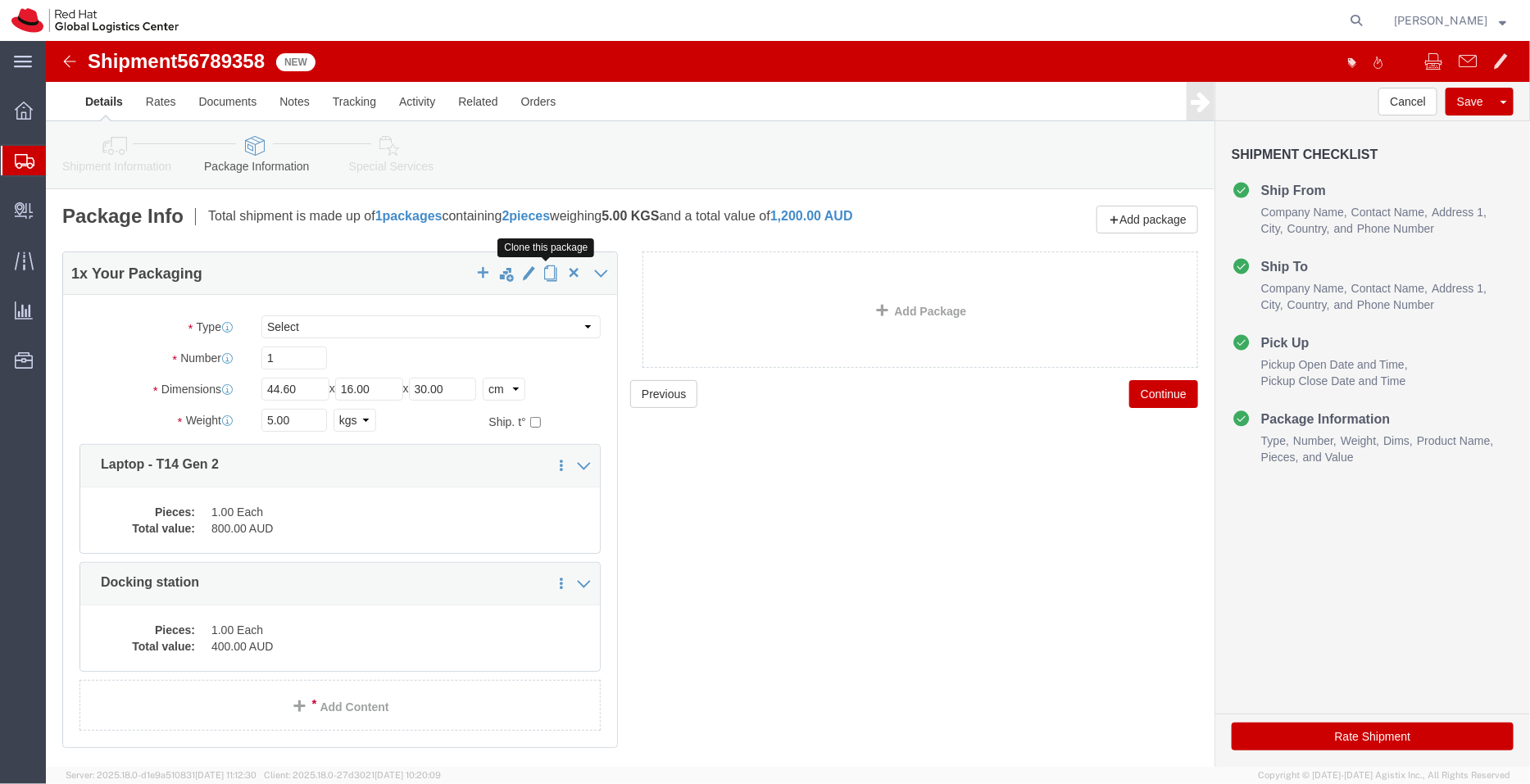
click span "button"
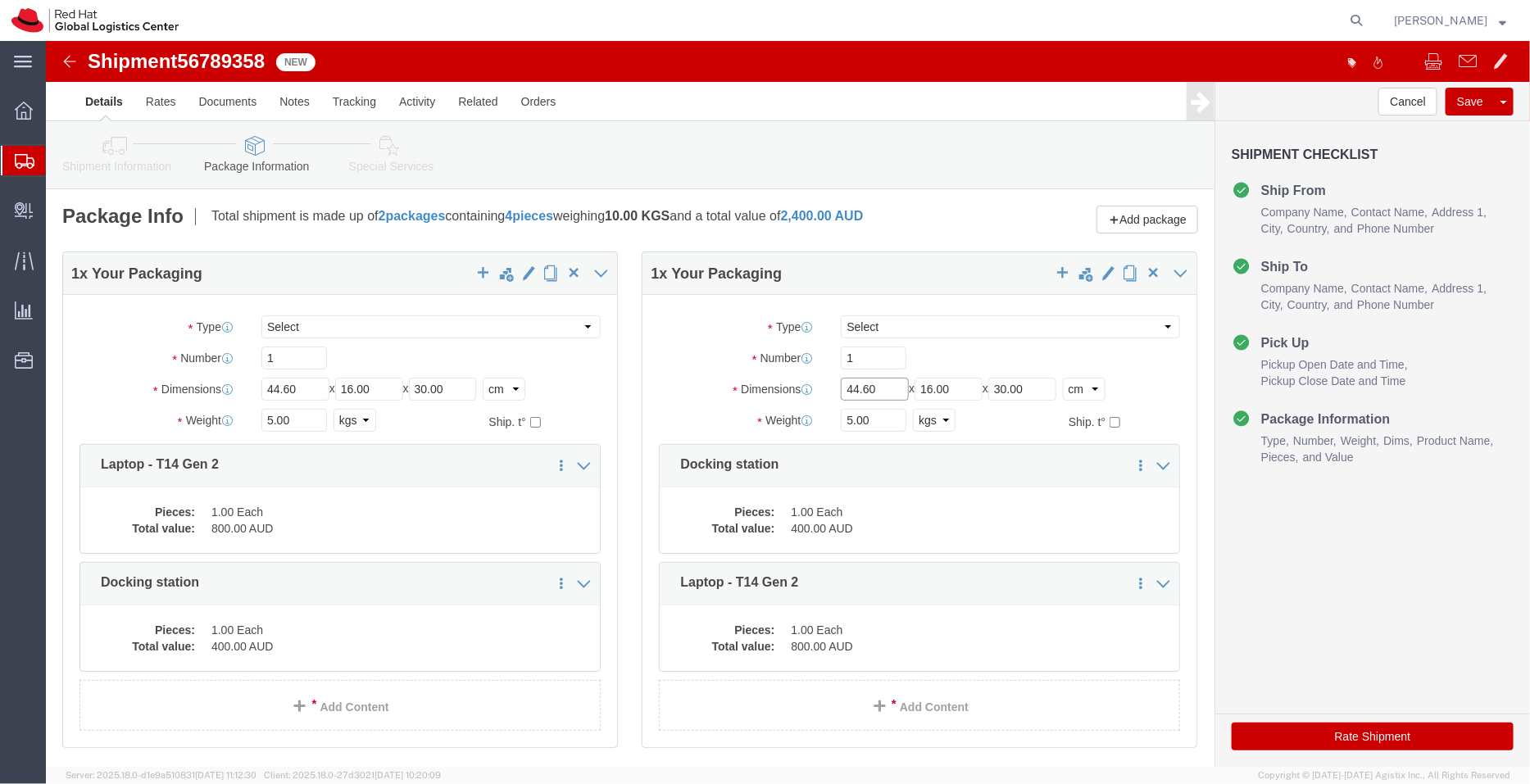
drag, startPoint x: 832, startPoint y: 354, endPoint x: 693, endPoint y: 346, distance: 139.2
click div "Dimensions Length 44.60 x Width 16.00 x Height 30.00 Select cm ft in"
type input "27"
click div "Dimensions Length 27 x Width 16.00 x Height 30.00 Select cm ft in"
type input "17"
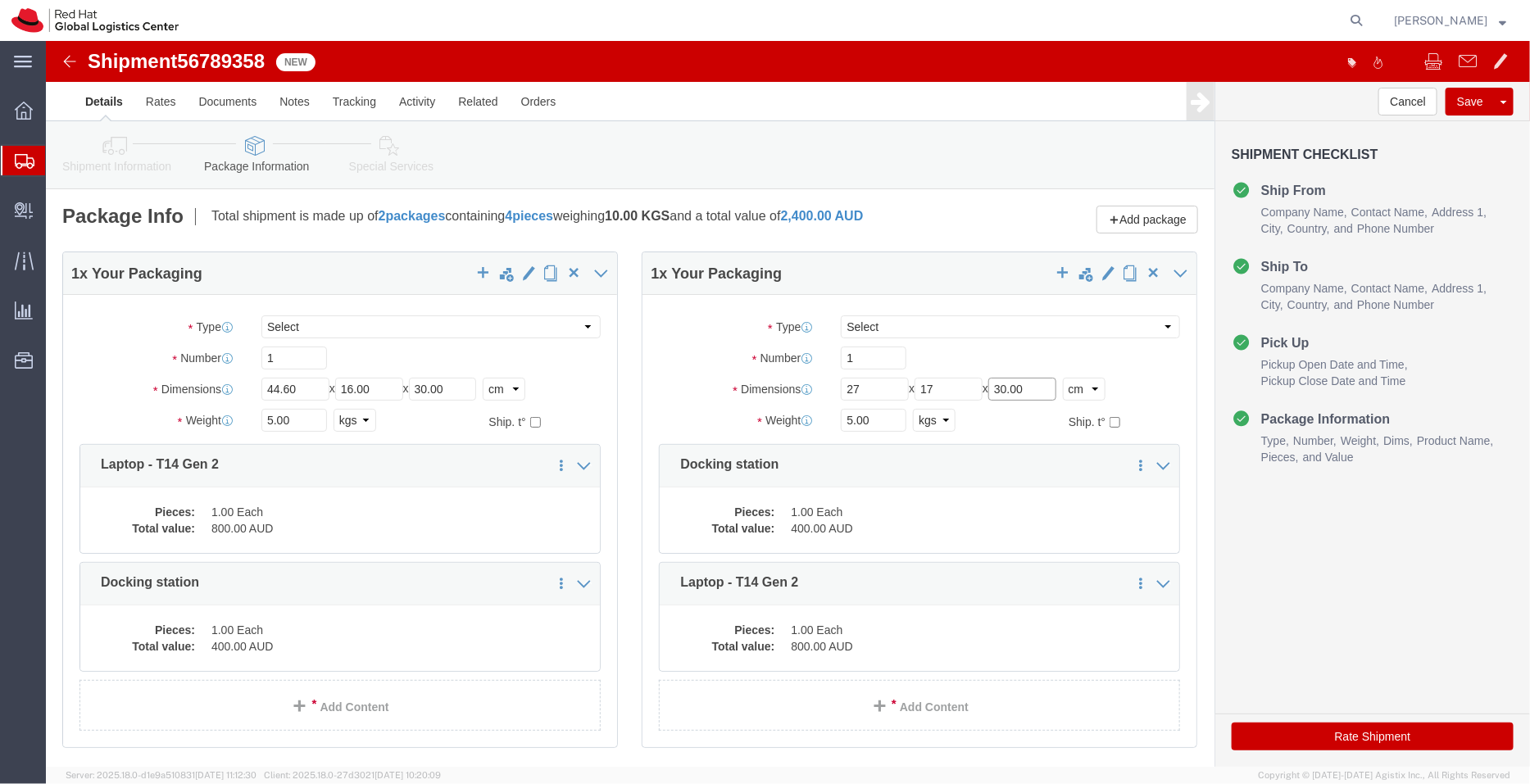
drag, startPoint x: 995, startPoint y: 349, endPoint x: 843, endPoint y: 353, distance: 152.1
click div "Length 27 x Width 17 x Height 30.00 Select cm ft in"
type input "4"
drag, startPoint x: 822, startPoint y: 380, endPoint x: 779, endPoint y: 380, distance: 43.0
click div "5.00 Select kgs lbs"
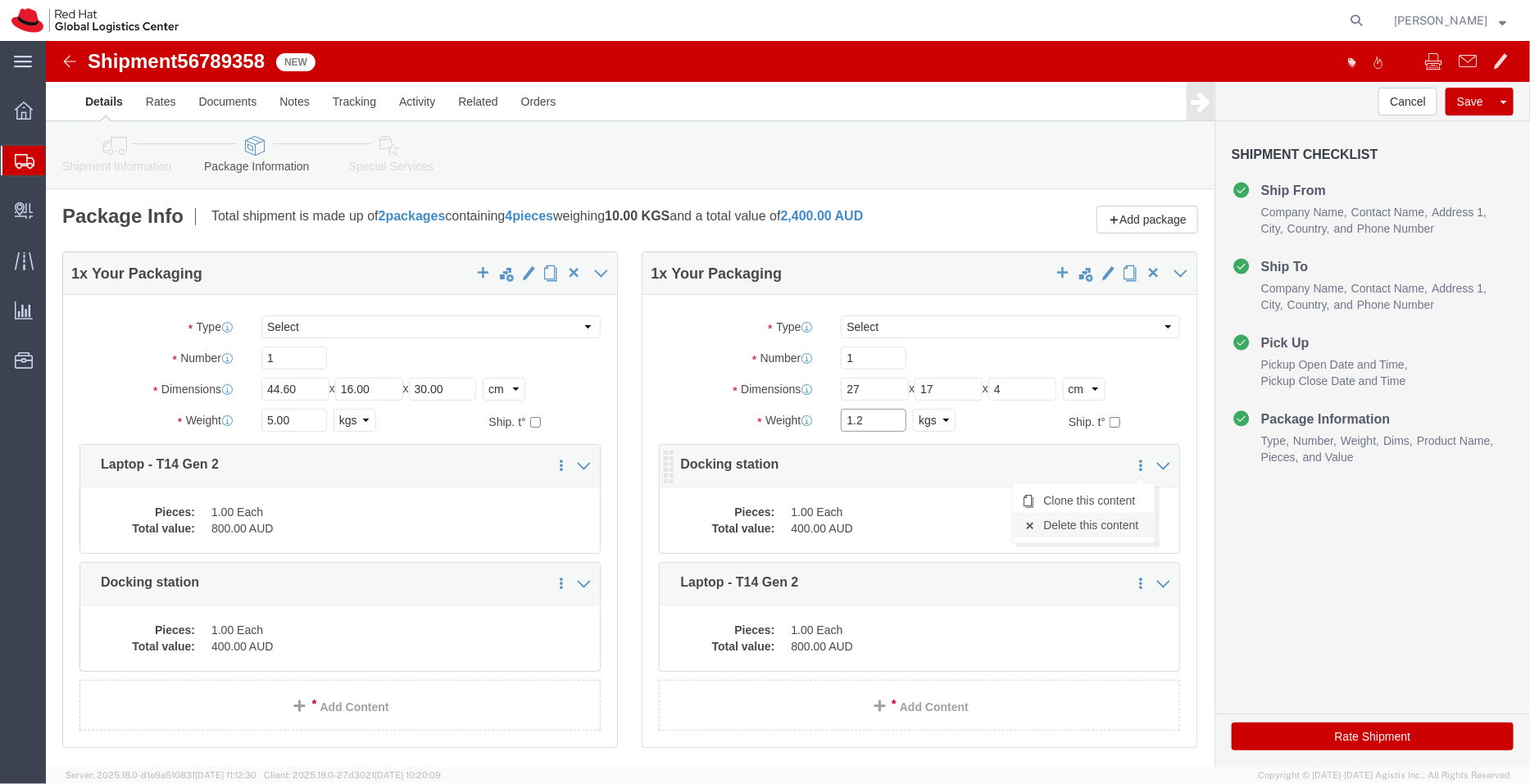
type input "1.2"
click link "Delete this content"
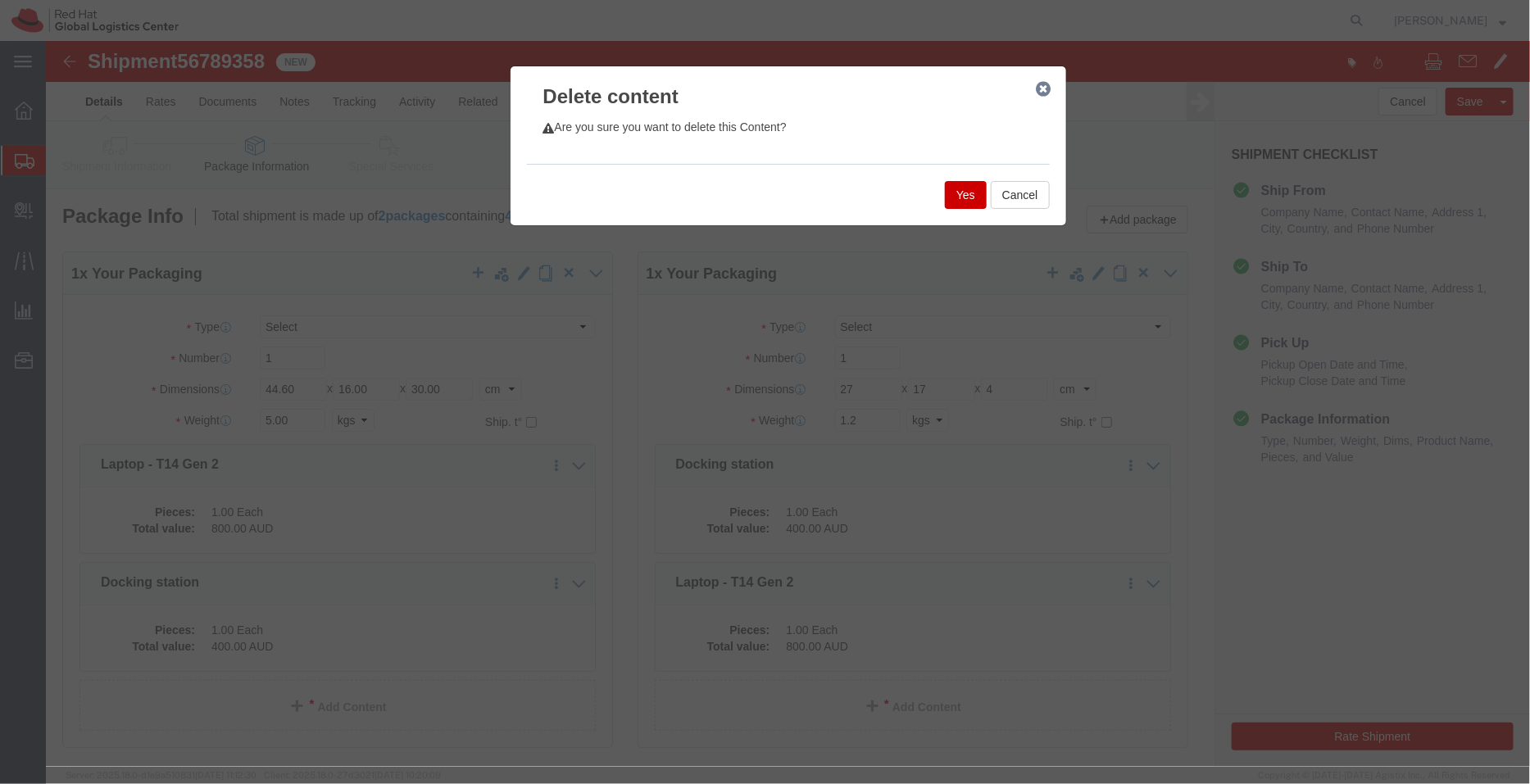
click icon "button"
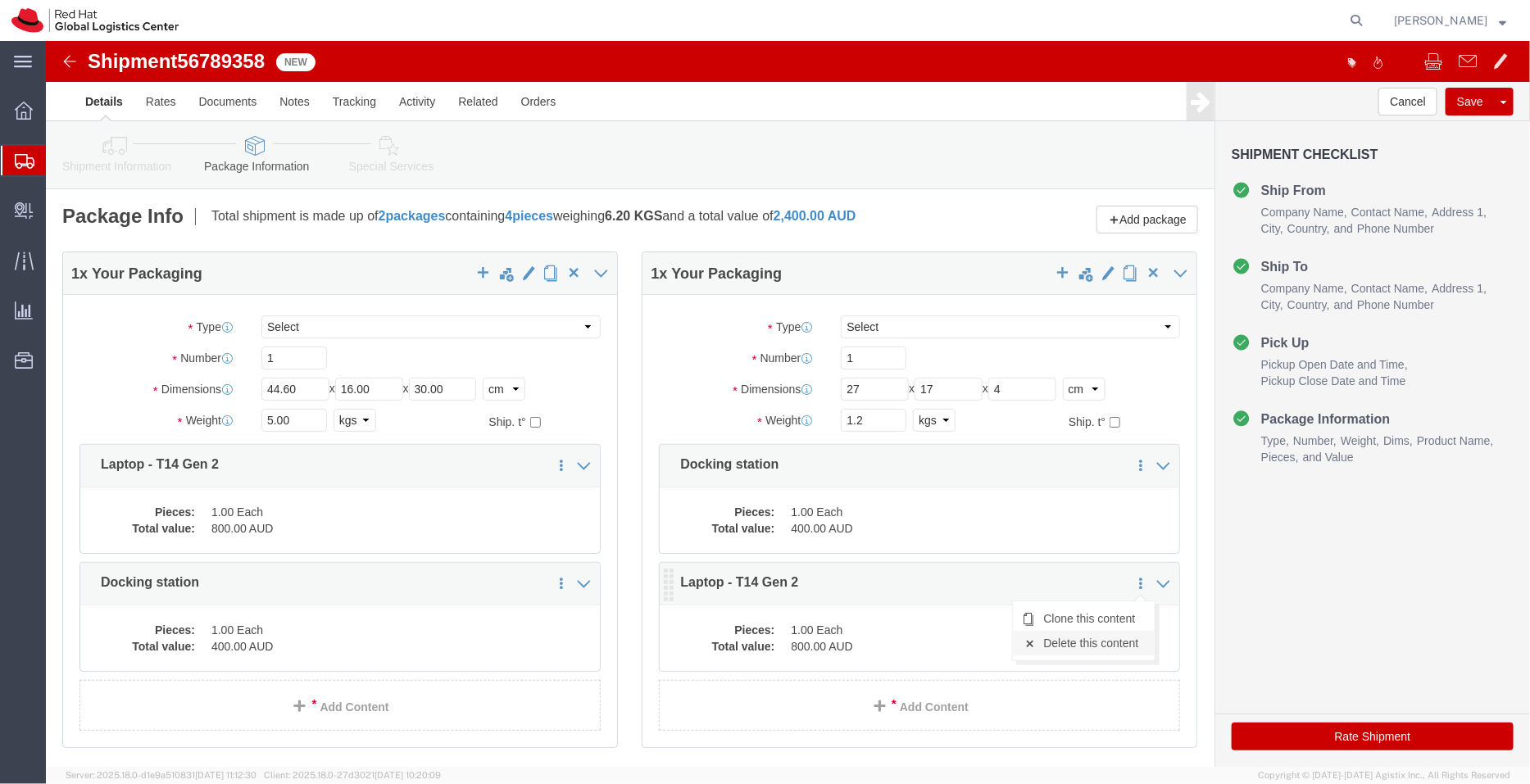
click link "Delete this content"
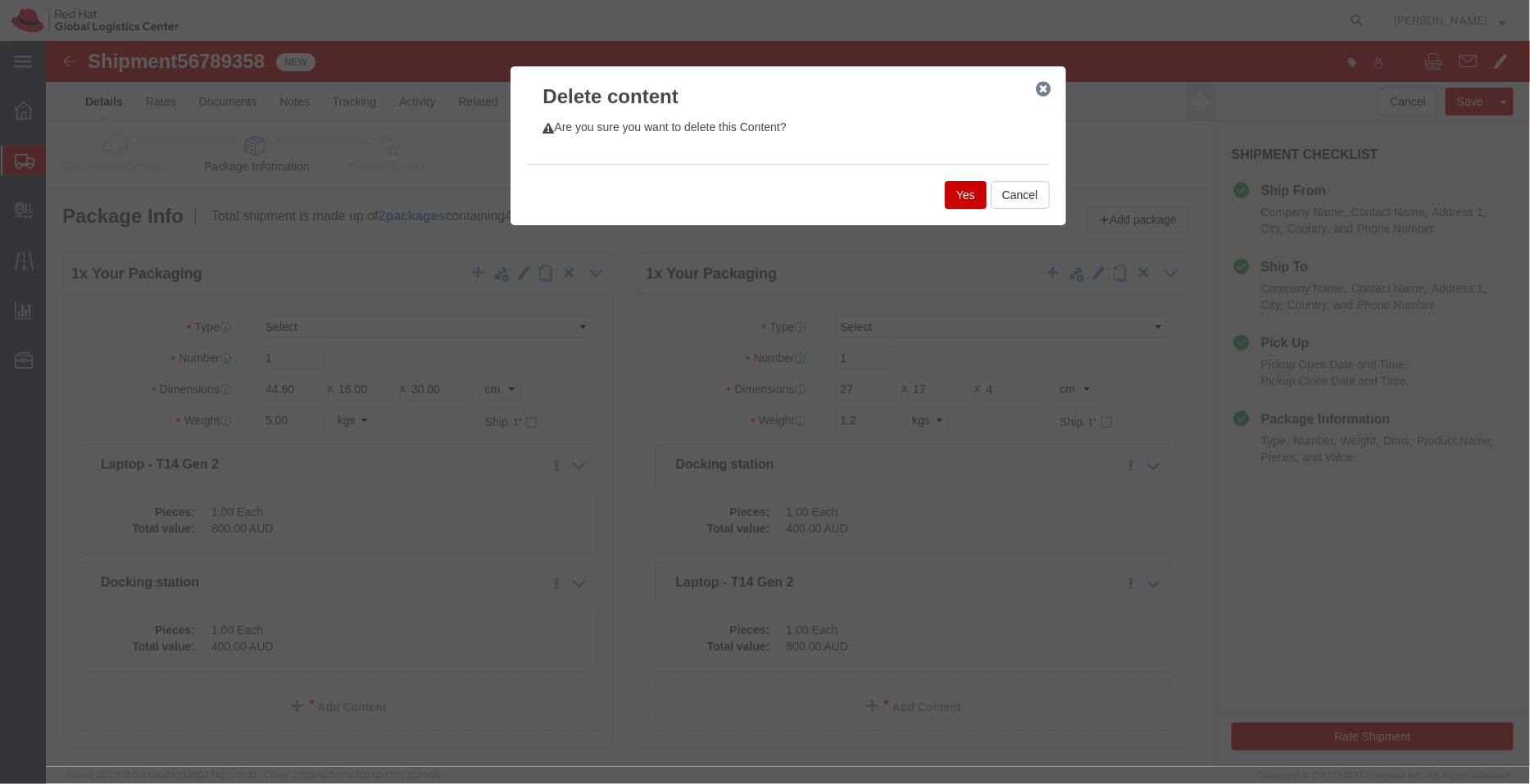
click button "Yes"
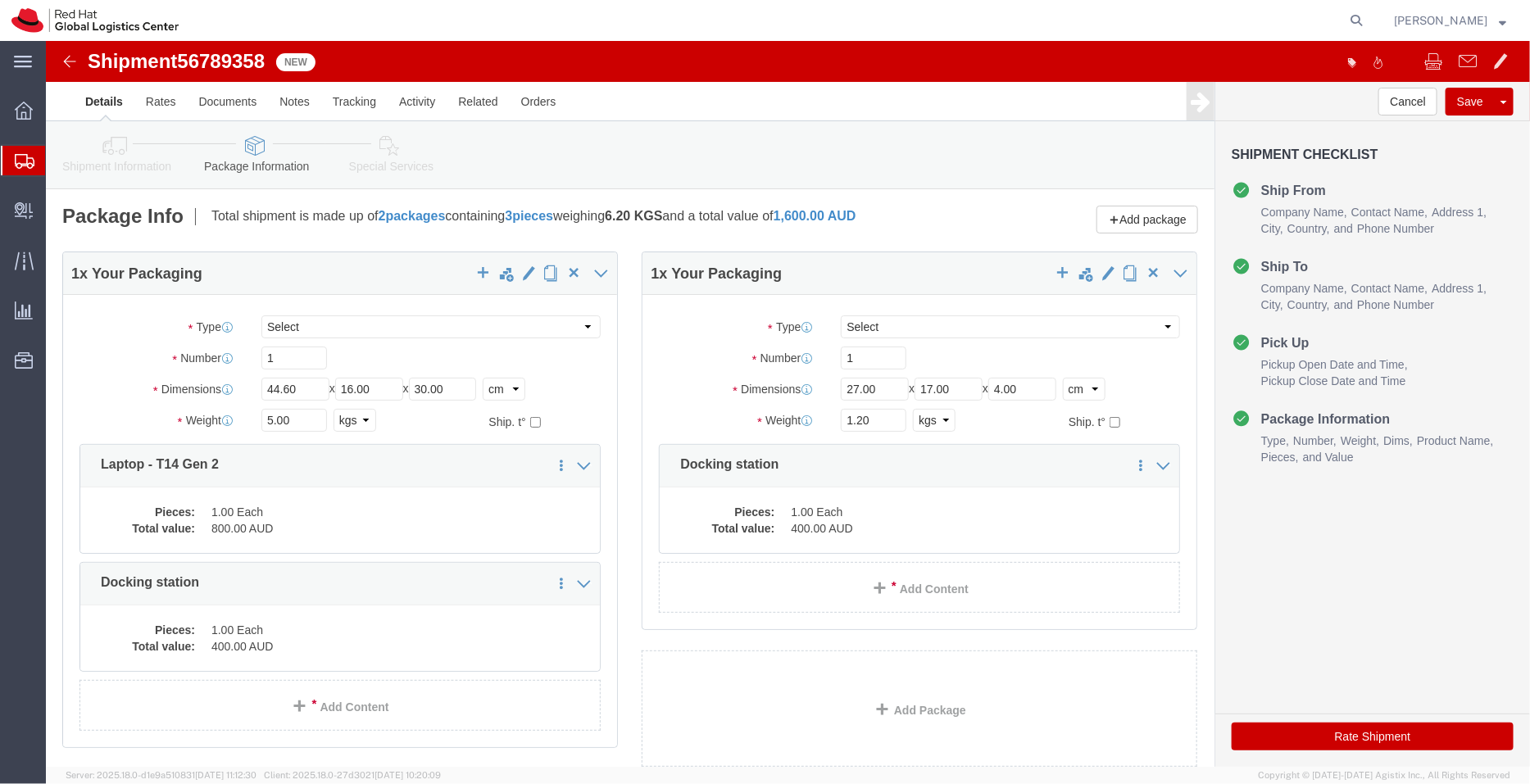
click icon
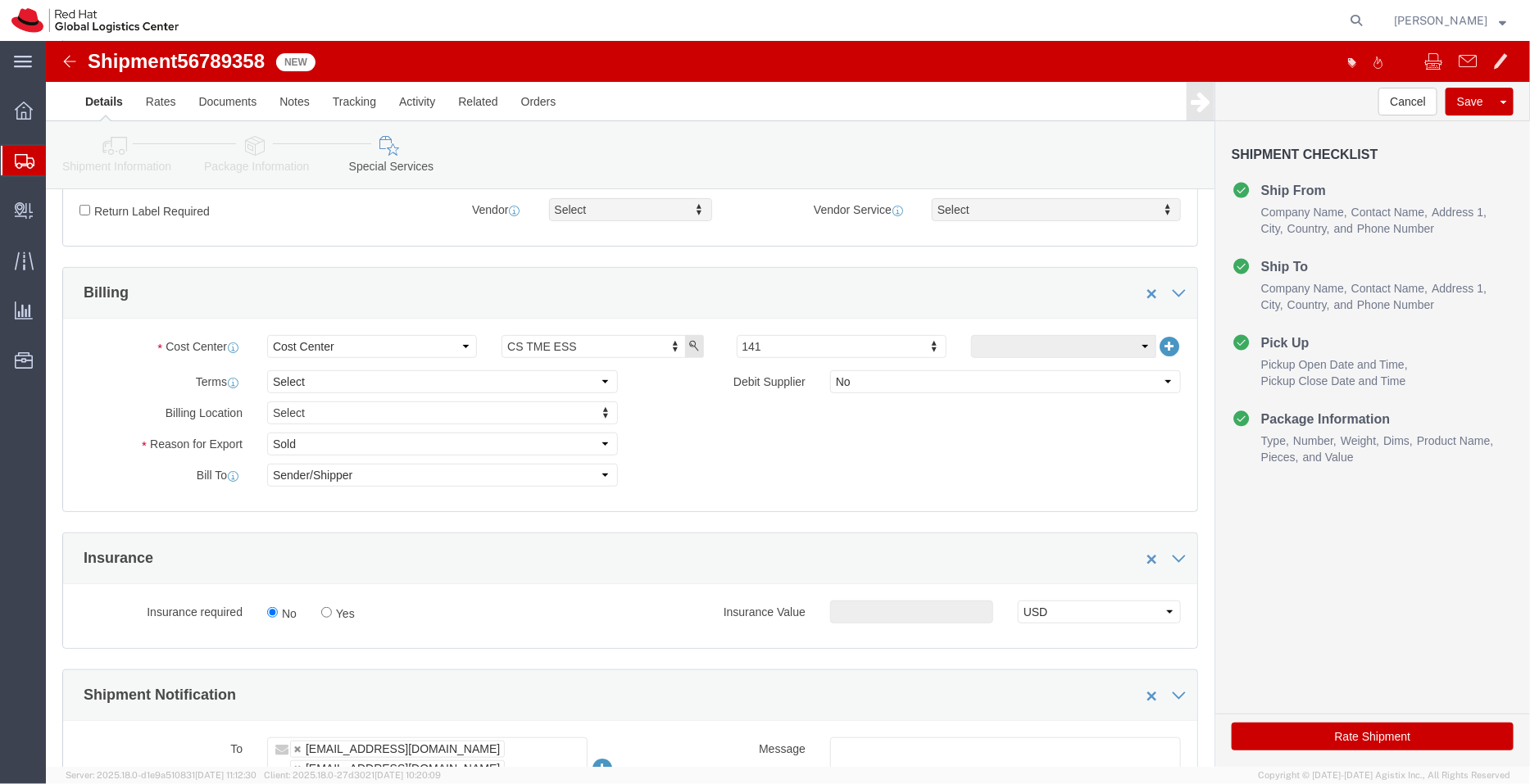
scroll to position [318, 0]
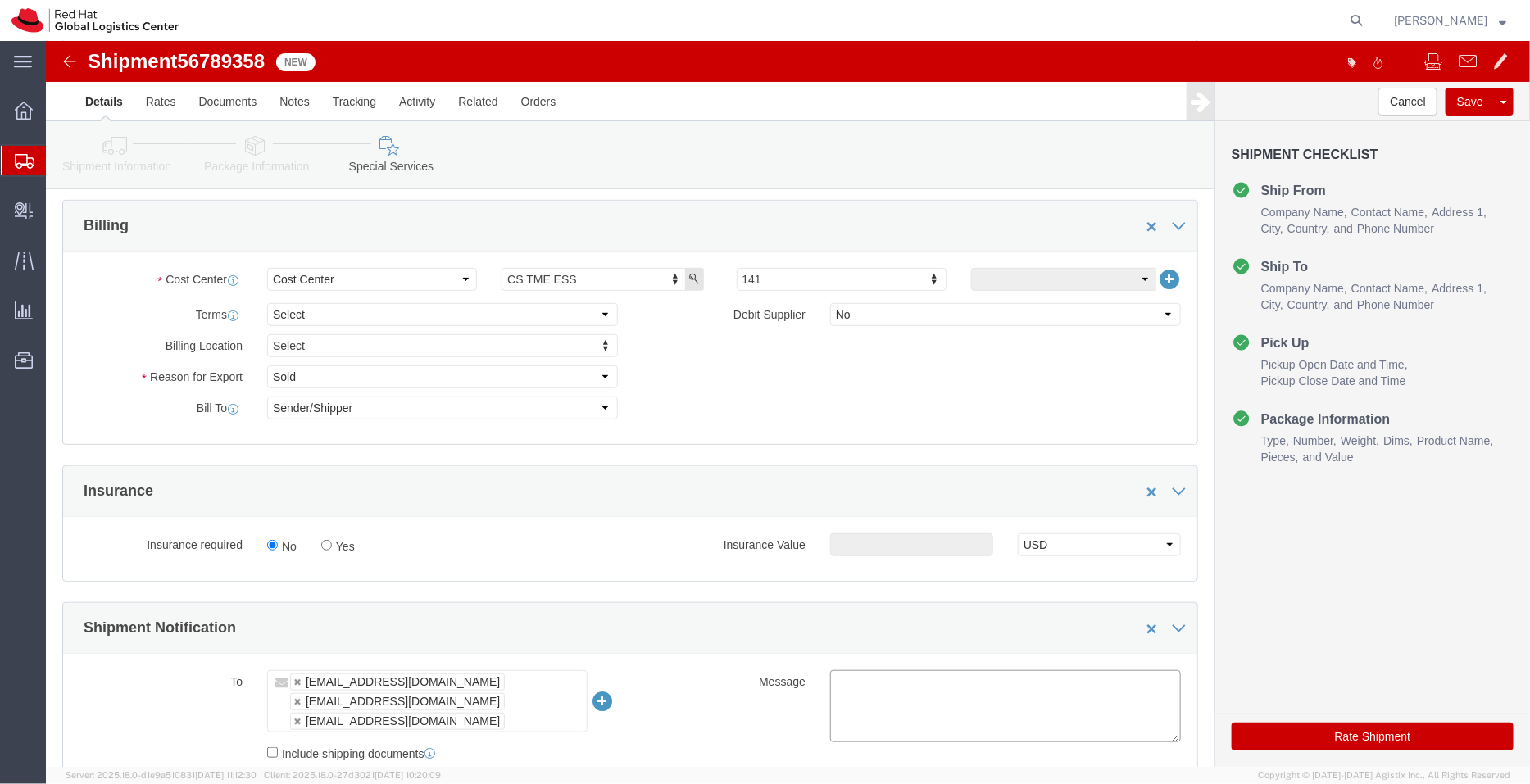
click textarea
type textarea "Laptop and Dock being returned"
click select "Select Free of Charge Free of Cost NET 30 NET 45 NET 60 See Comment"
type input "850"
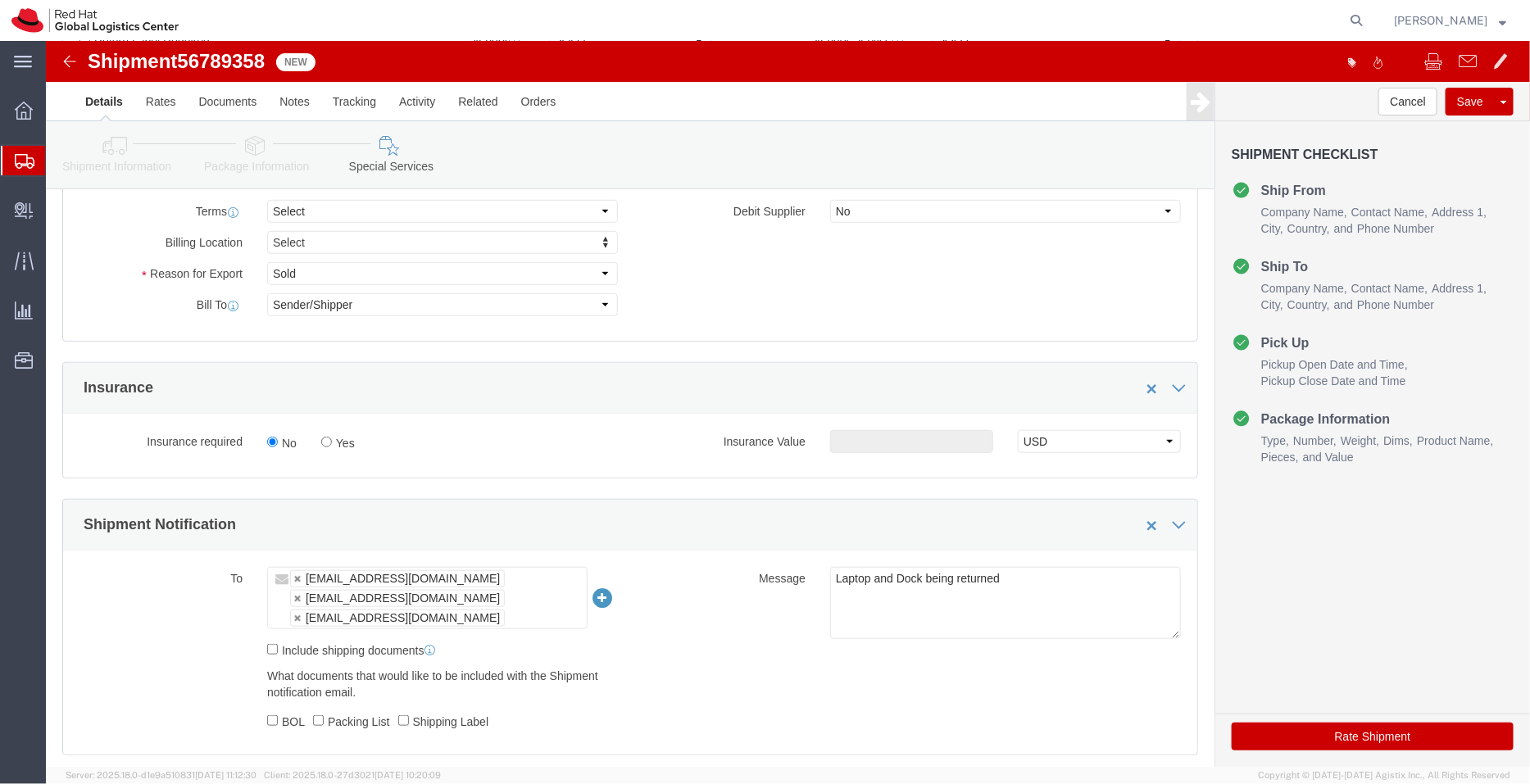
scroll to position [419, 0]
click icon
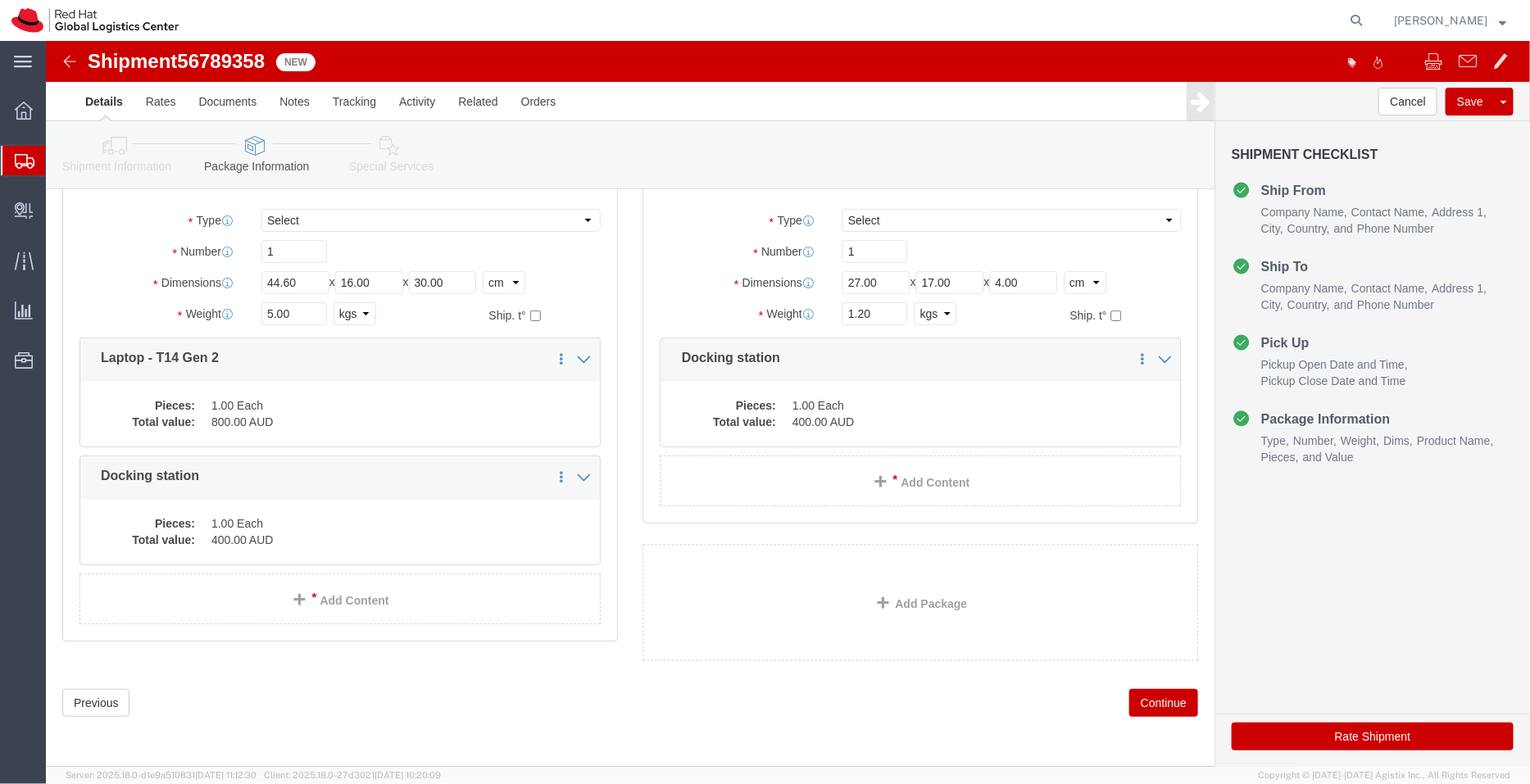
scroll to position [106, 0]
click icon
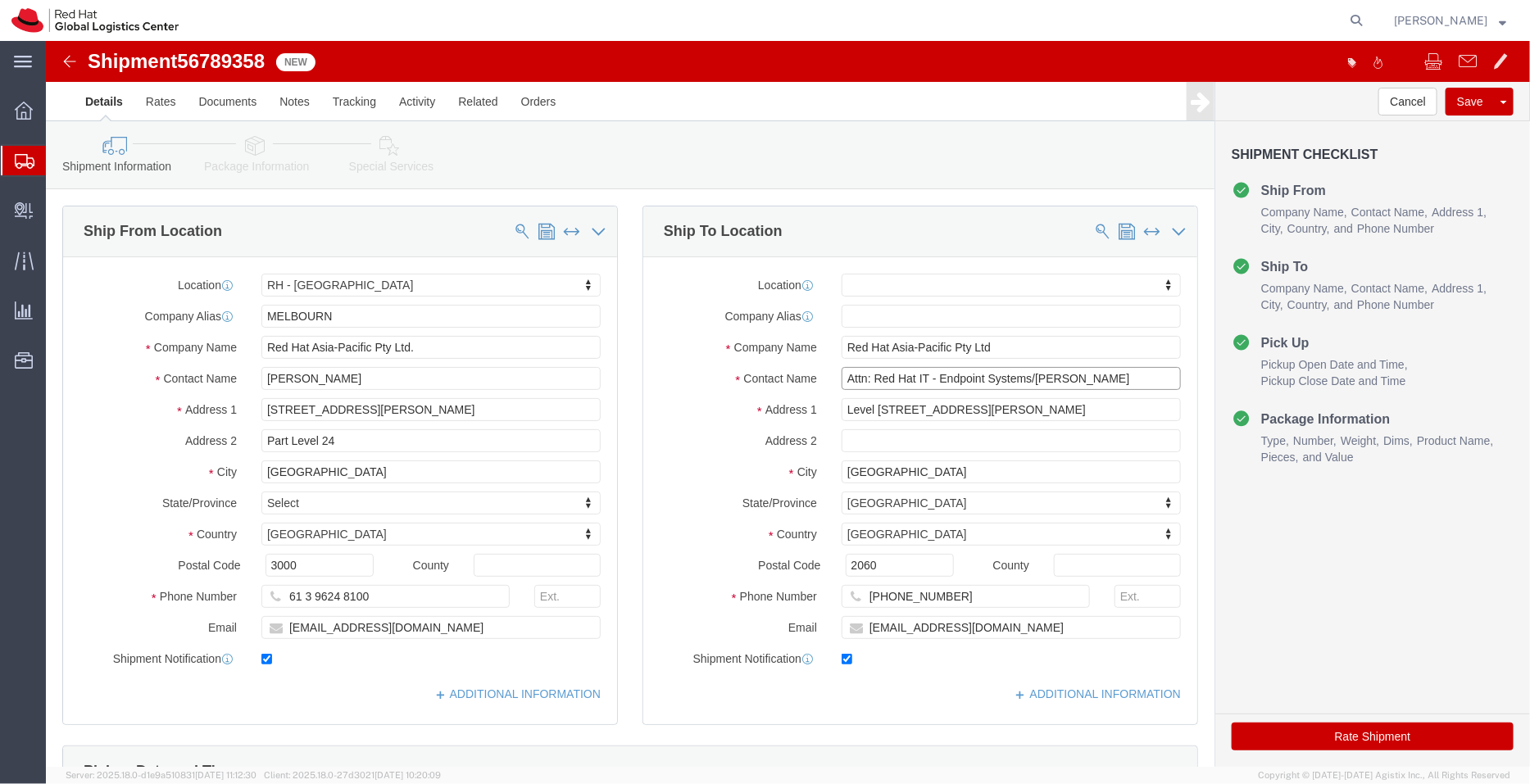
drag, startPoint x: 976, startPoint y: 334, endPoint x: 775, endPoint y: 329, distance: 201.1
click div "Contact Name Attn: Red Hat IT - Endpoint Systems/Snehal Kale"
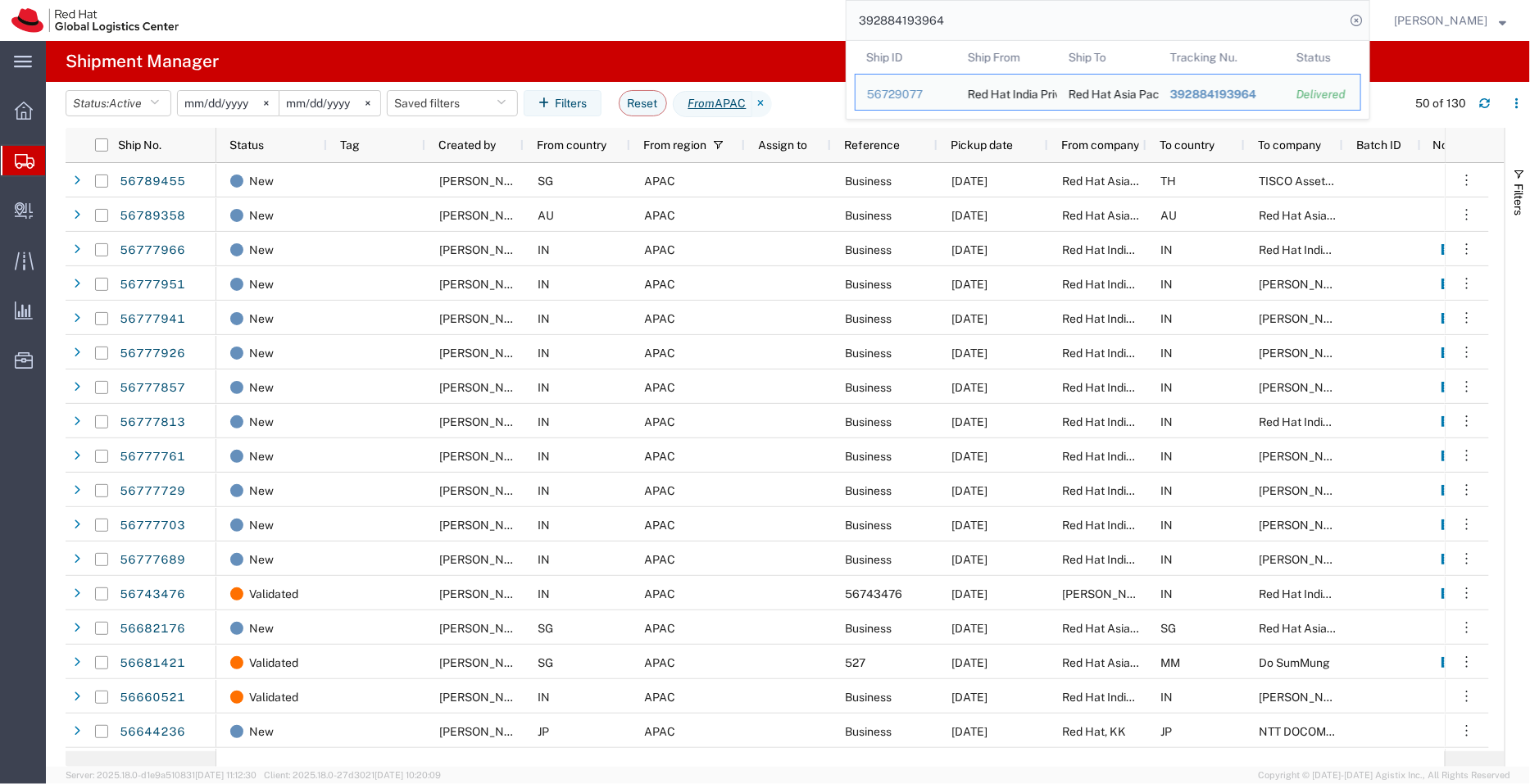
drag, startPoint x: 979, startPoint y: 17, endPoint x: 823, endPoint y: -2, distance: 157.2
click at [823, 0] on html "main_menu Created with Sketch. Collapse Menu Overview Shipments Shipment Manage…" at bounding box center [765, 392] width 1530 height 784
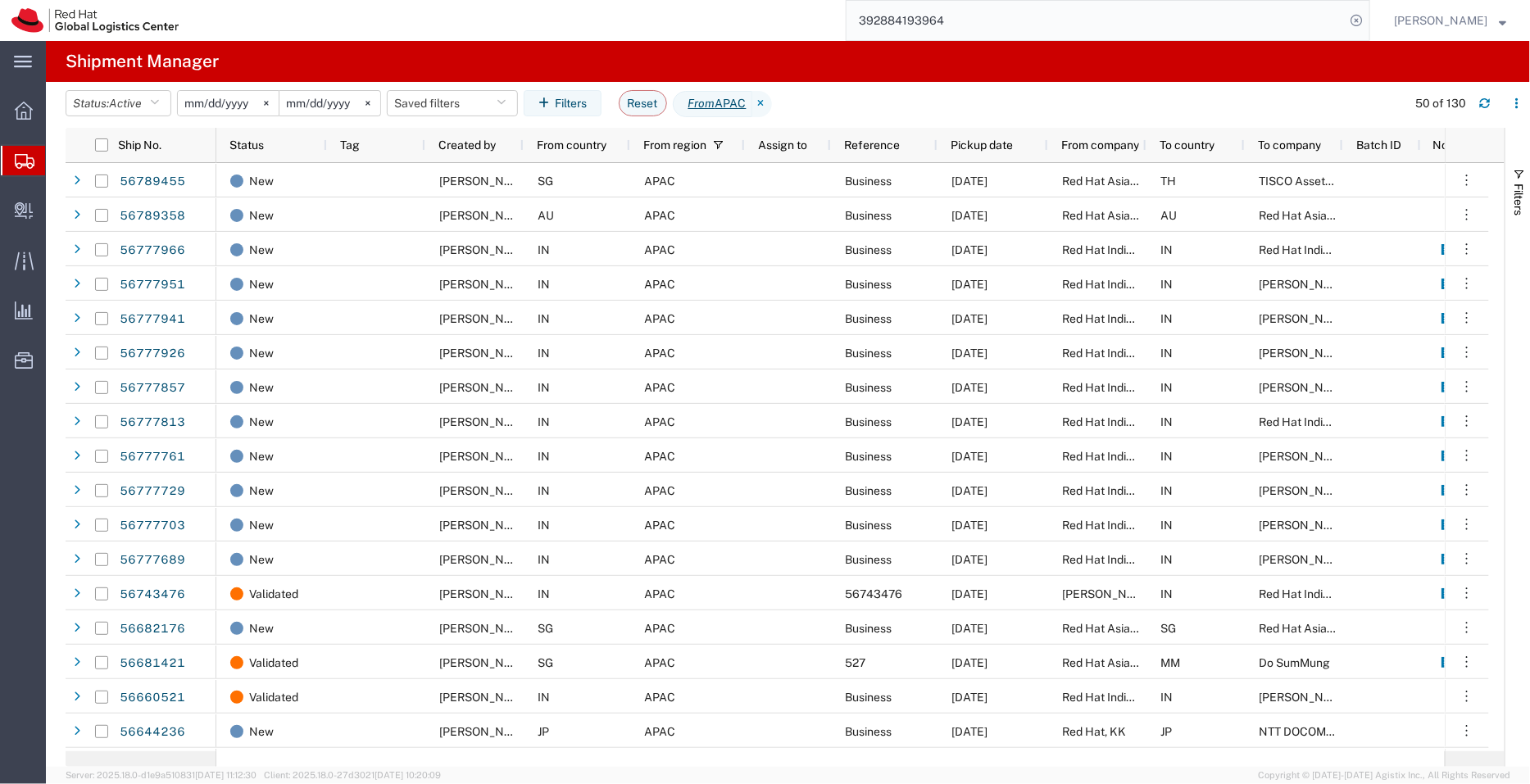
paste input "3001379747"
type input "393001379747"
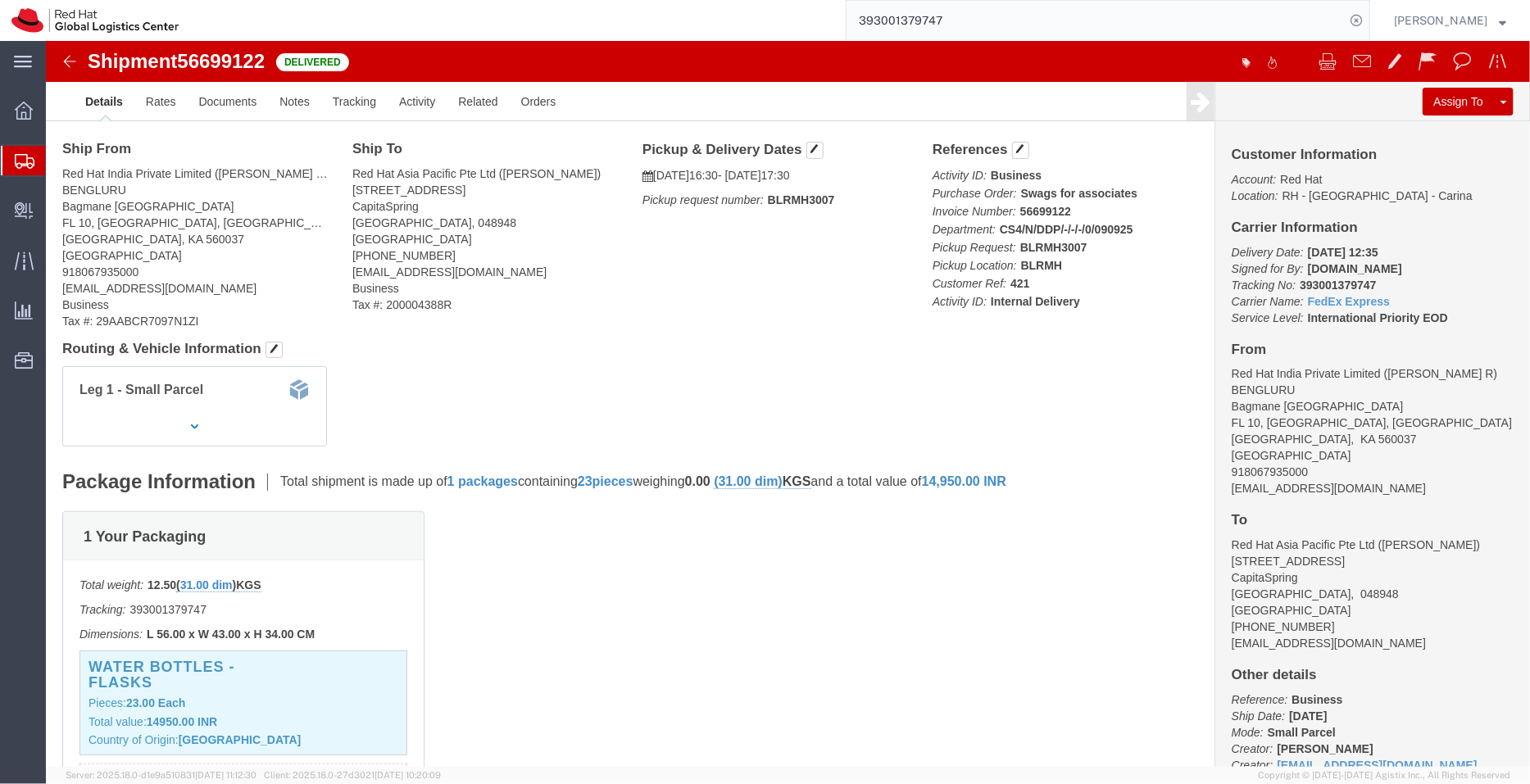
scroll to position [27, 0]
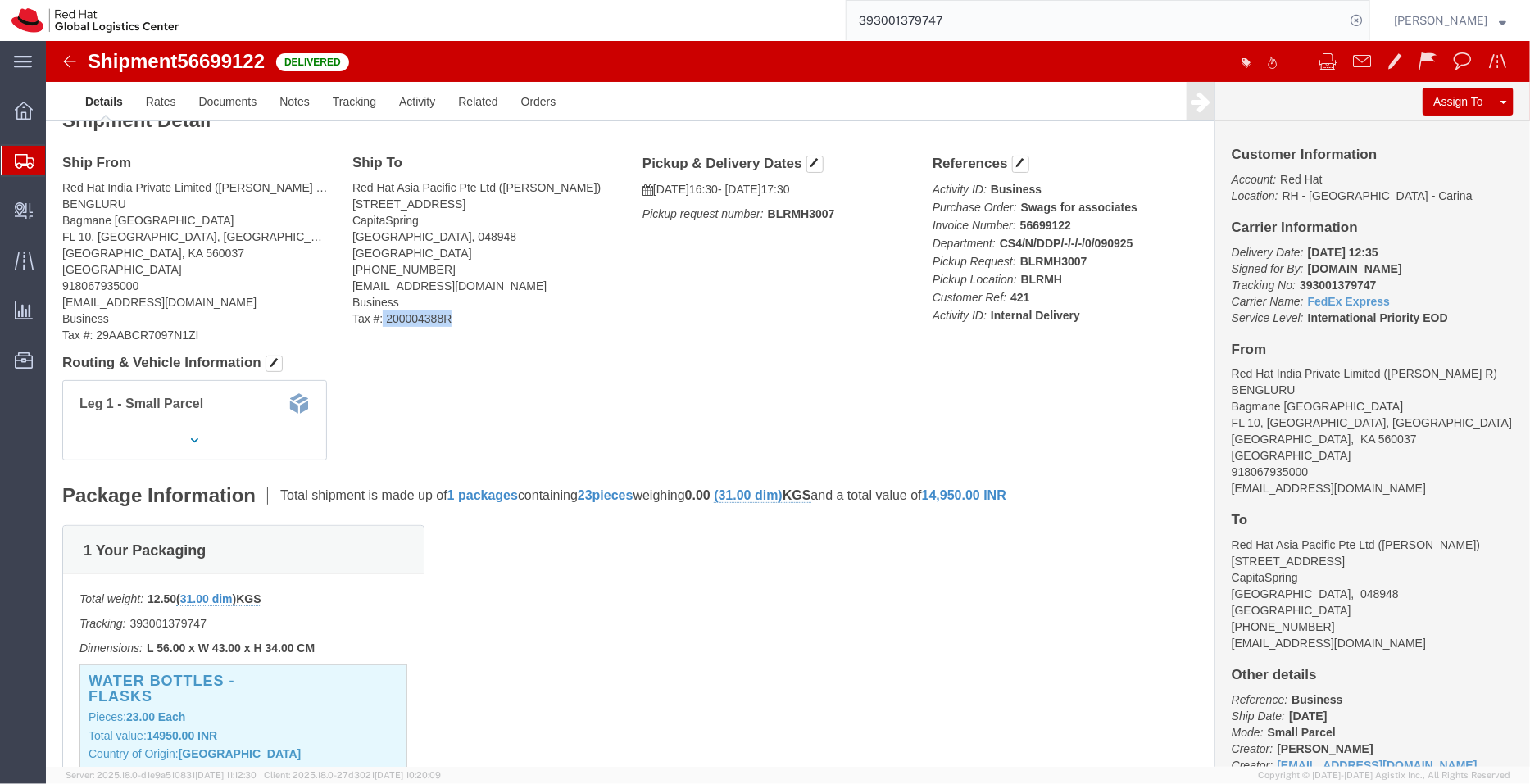
drag, startPoint x: 411, startPoint y: 277, endPoint x: 335, endPoint y: 277, distance: 76.0
click address "Red Hat Asia Pacific Pte Ltd ([PERSON_NAME]) [STREET_ADDRESS] [PHONE_NUMBER] [E…"
copy address "200004388R"
